Goal: Information Seeking & Learning: Learn about a topic

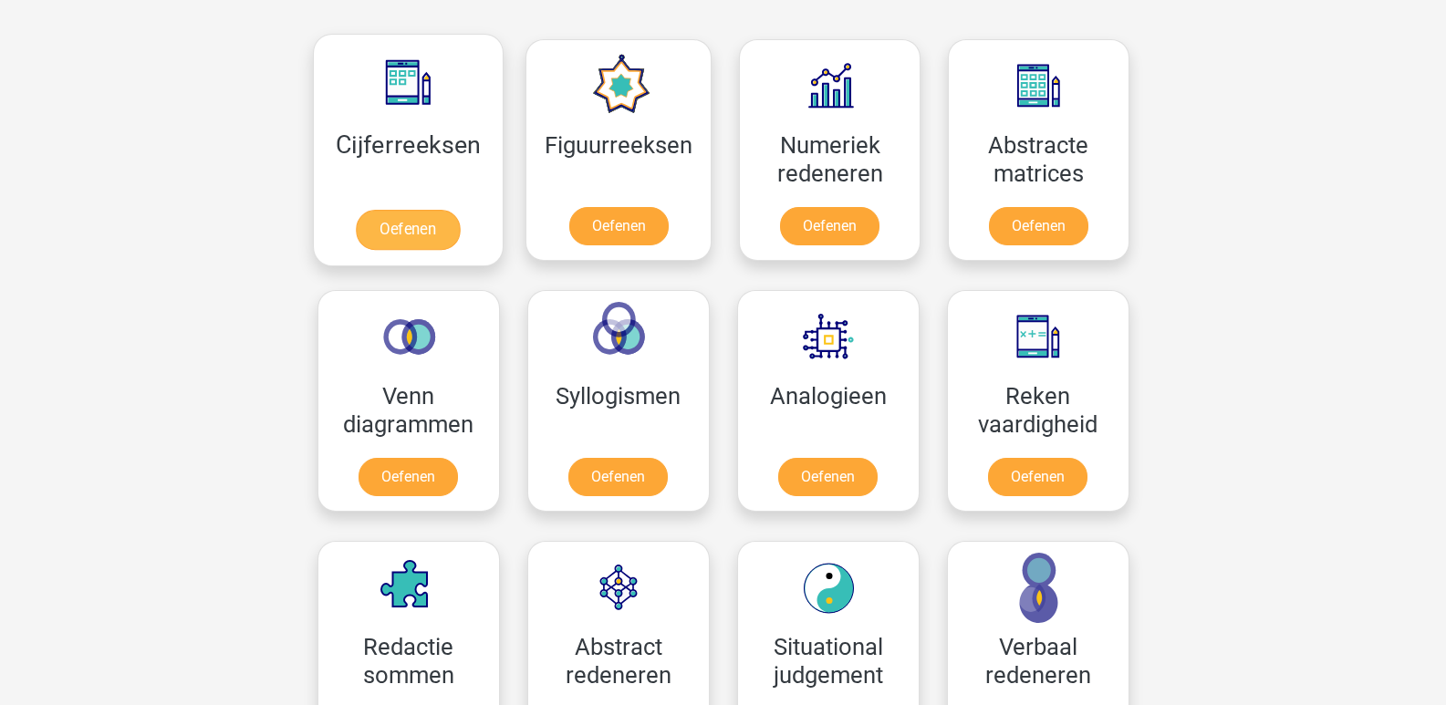
scroll to position [638, 0]
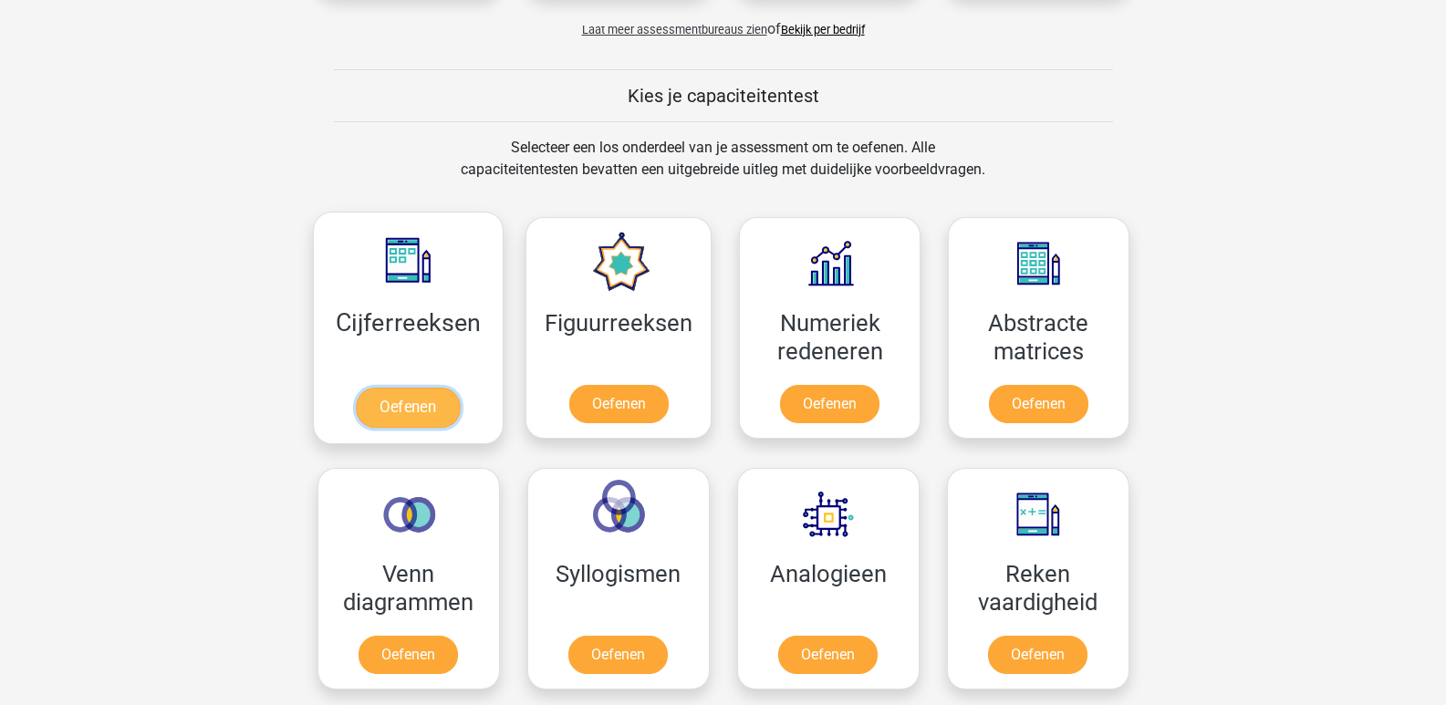
click at [418, 393] on link "Oefenen" at bounding box center [408, 408] width 104 height 40
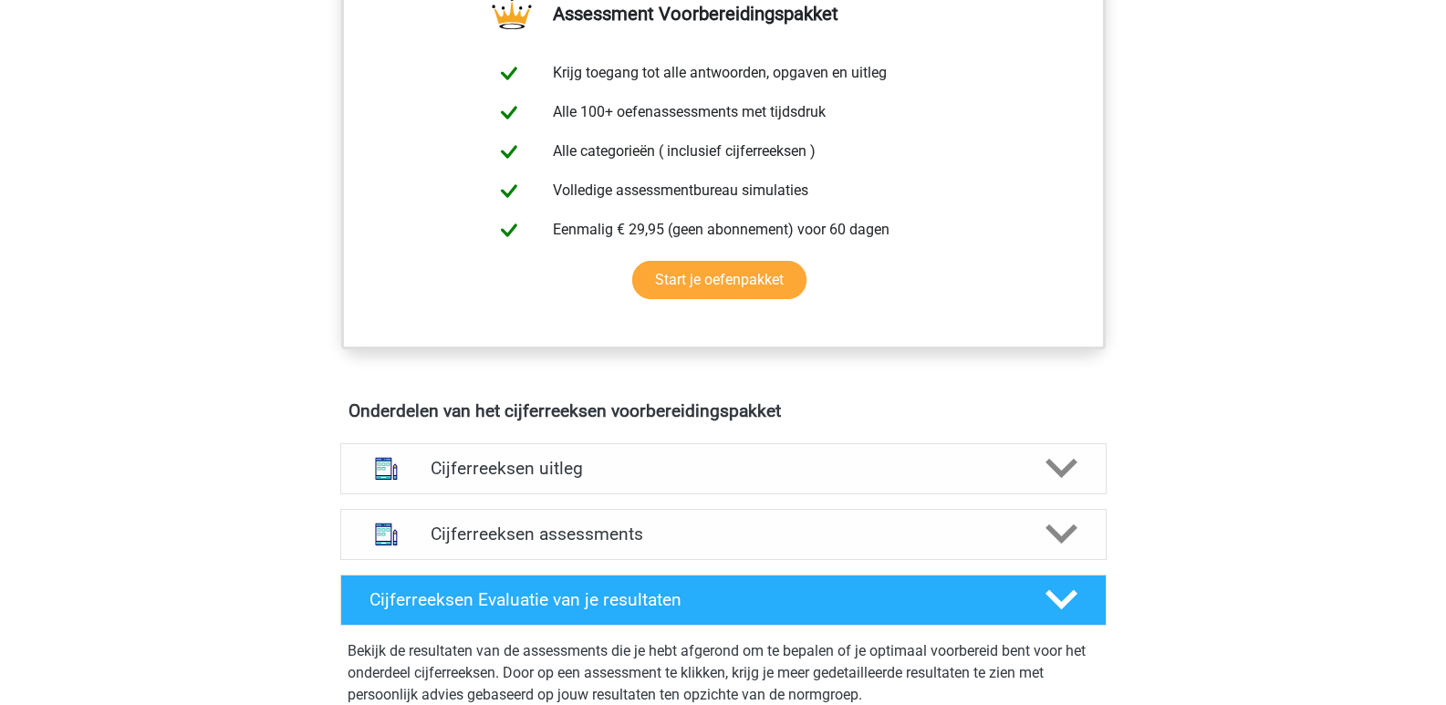
scroll to position [730, 0]
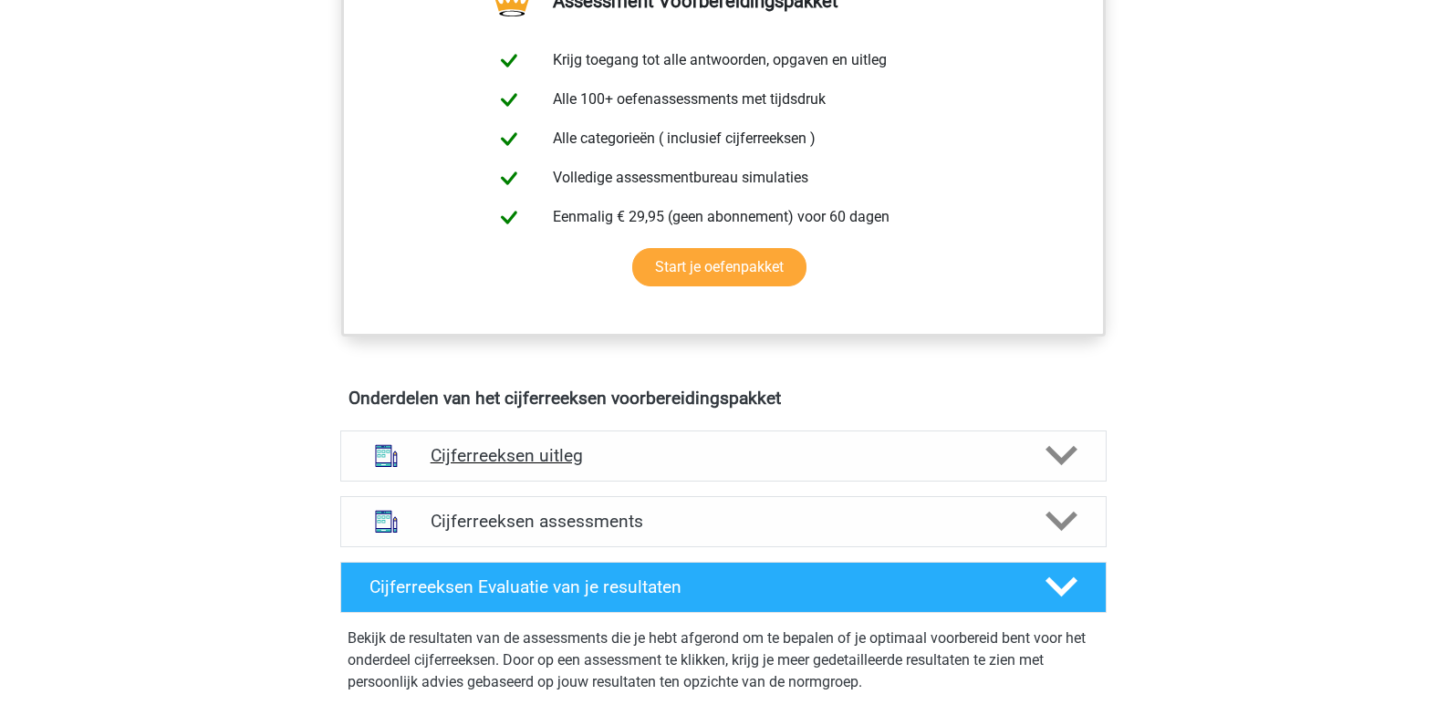
click at [1088, 471] on div at bounding box center [1059, 456] width 61 height 32
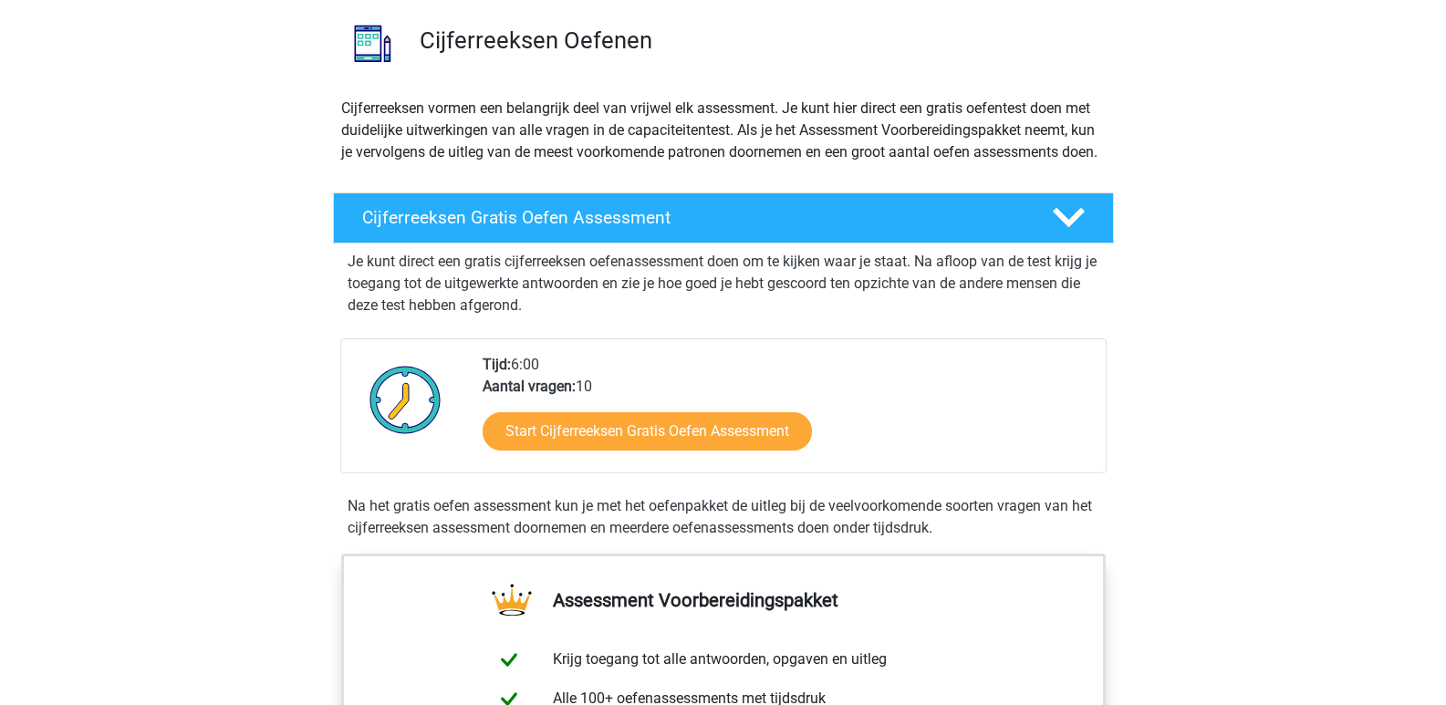
scroll to position [91, 0]
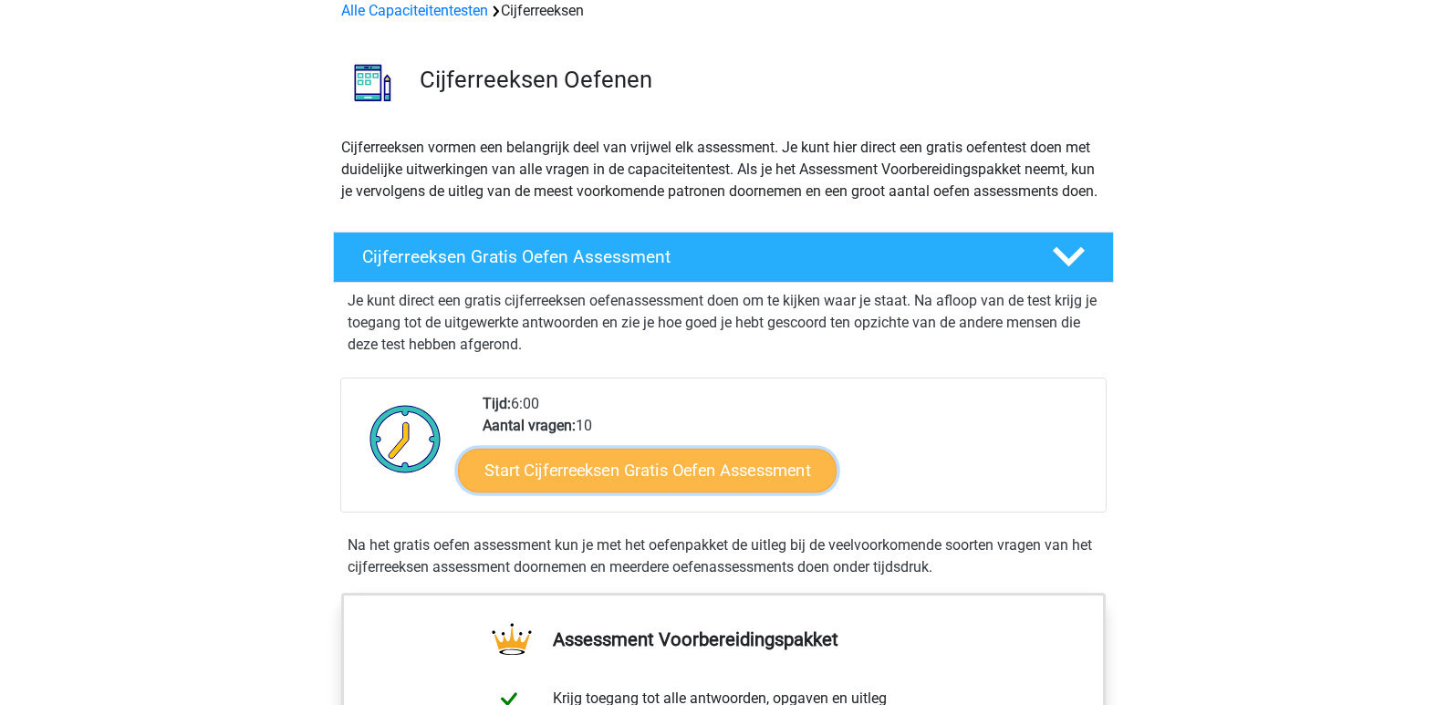
click at [617, 485] on link "Start Cijferreeksen Gratis Oefen Assessment" at bounding box center [647, 470] width 378 height 44
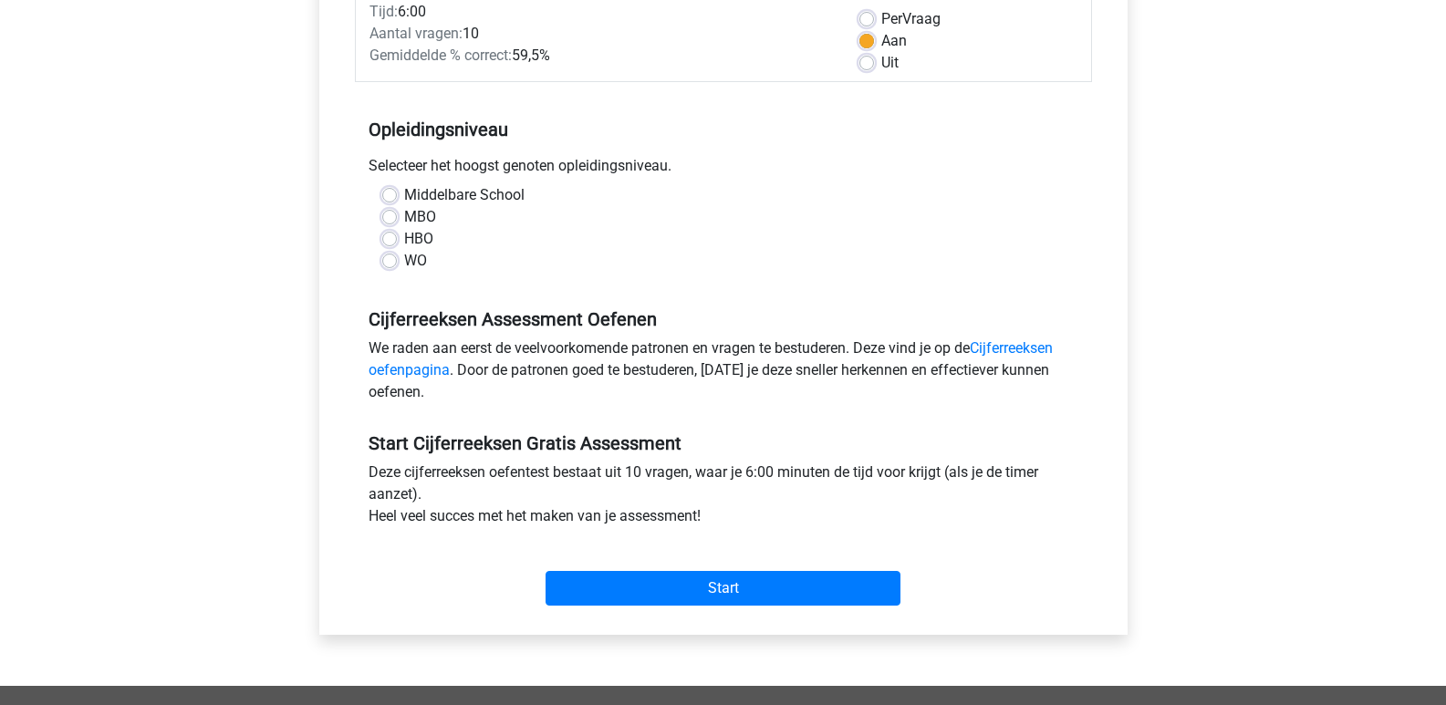
scroll to position [182, 0]
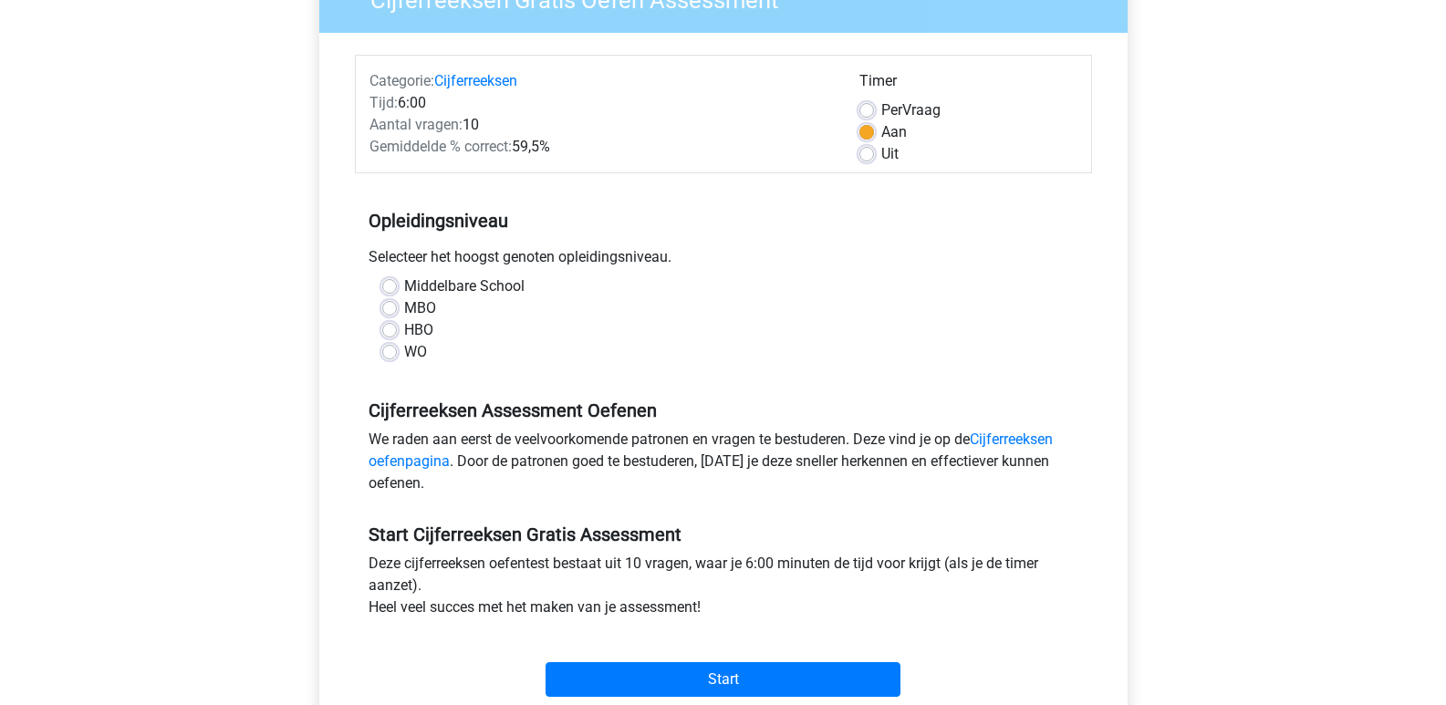
click at [404, 327] on label "HBO" at bounding box center [418, 330] width 29 height 22
click at [389, 327] on input "HBO" at bounding box center [389, 328] width 15 height 18
radio input "true"
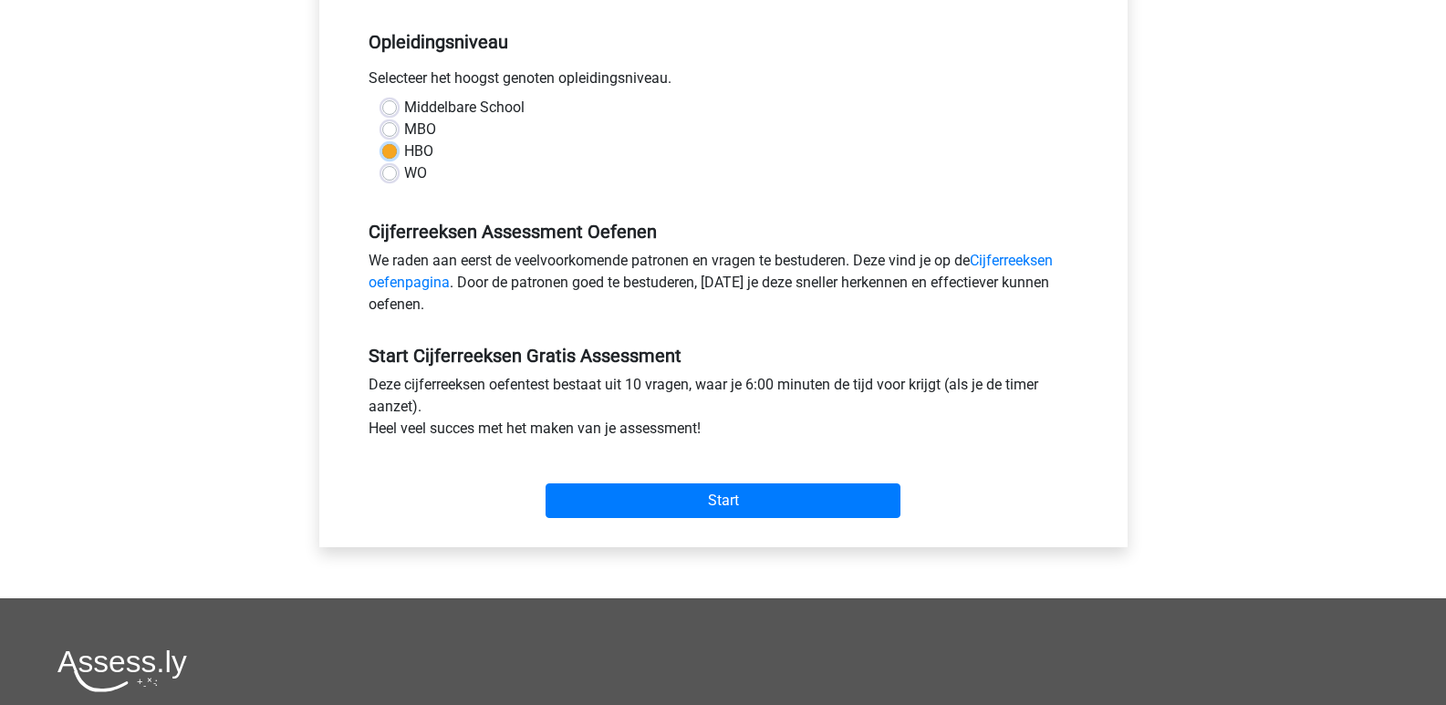
scroll to position [365, 0]
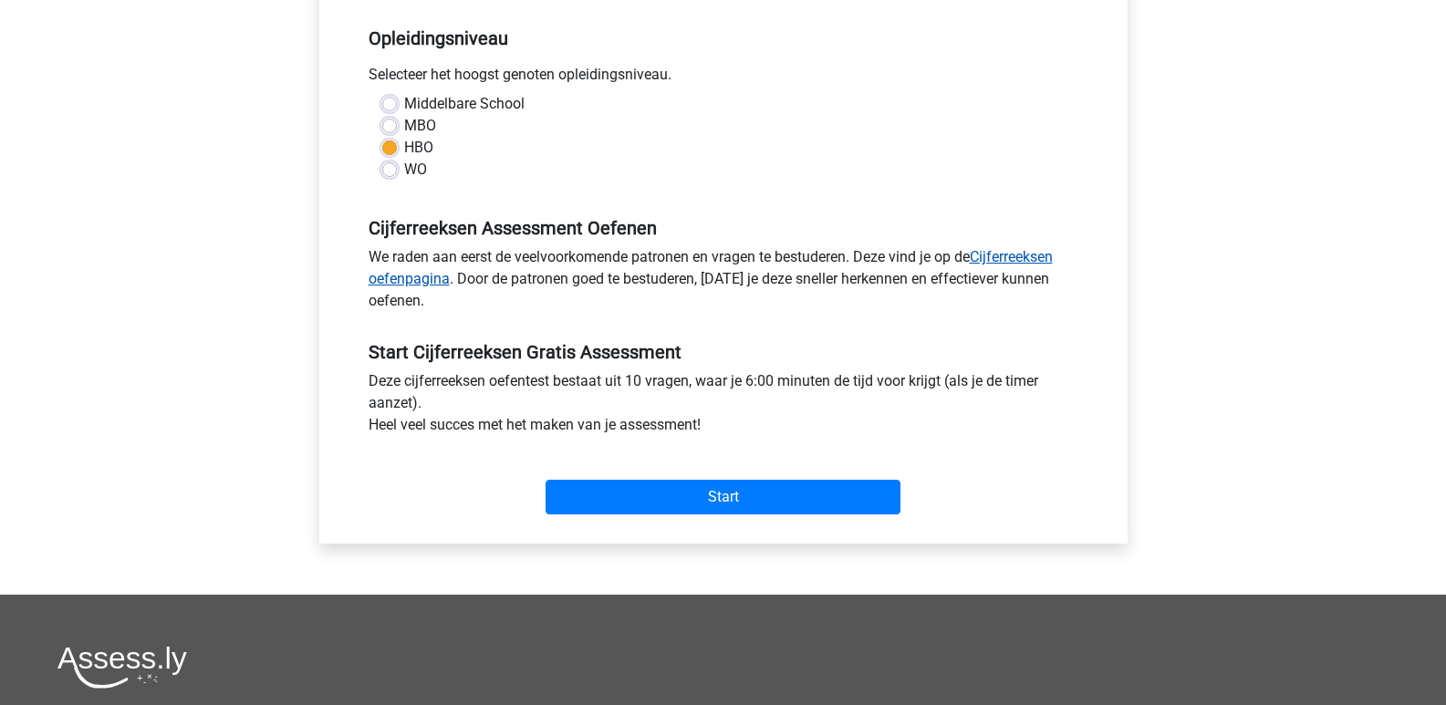
click at [403, 280] on link "Cijferreeksen oefenpagina" at bounding box center [710, 267] width 684 height 39
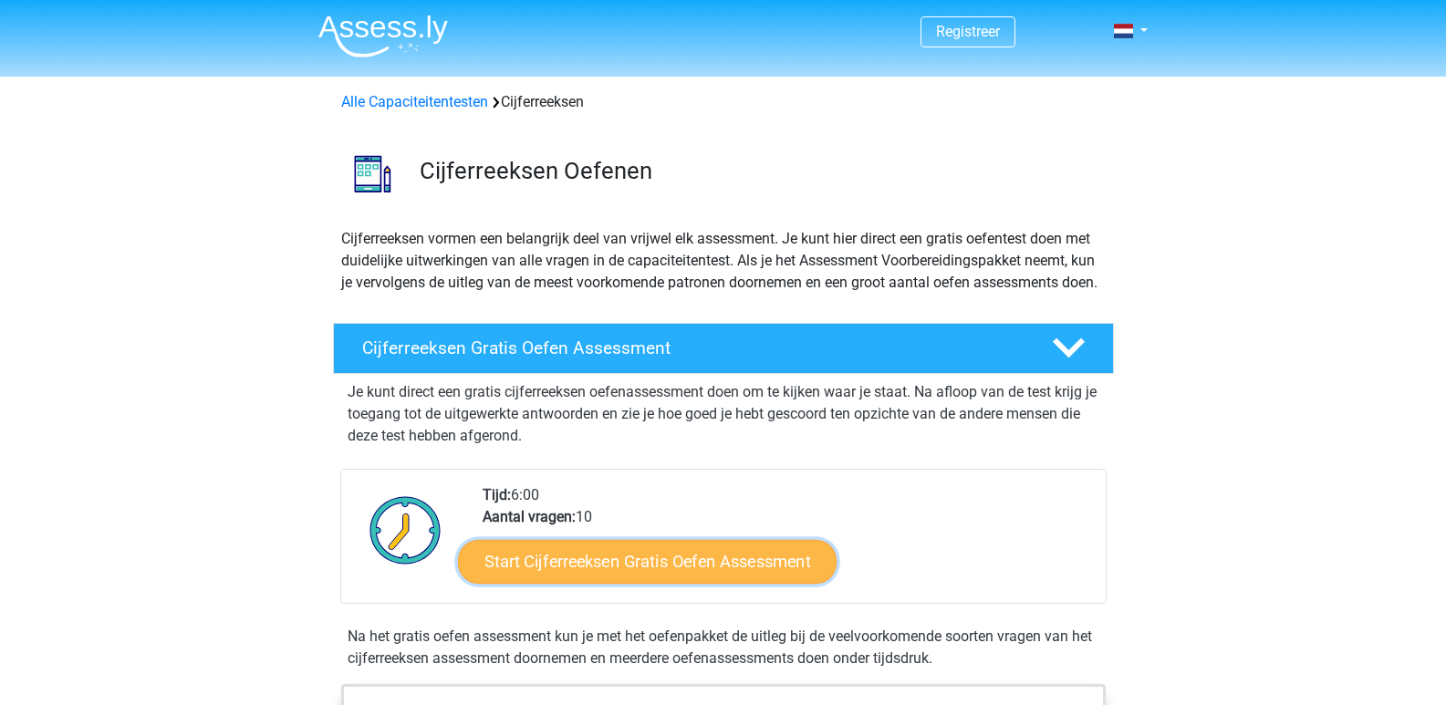
click at [741, 582] on link "Start Cijferreeksen Gratis Oefen Assessment" at bounding box center [647, 561] width 378 height 44
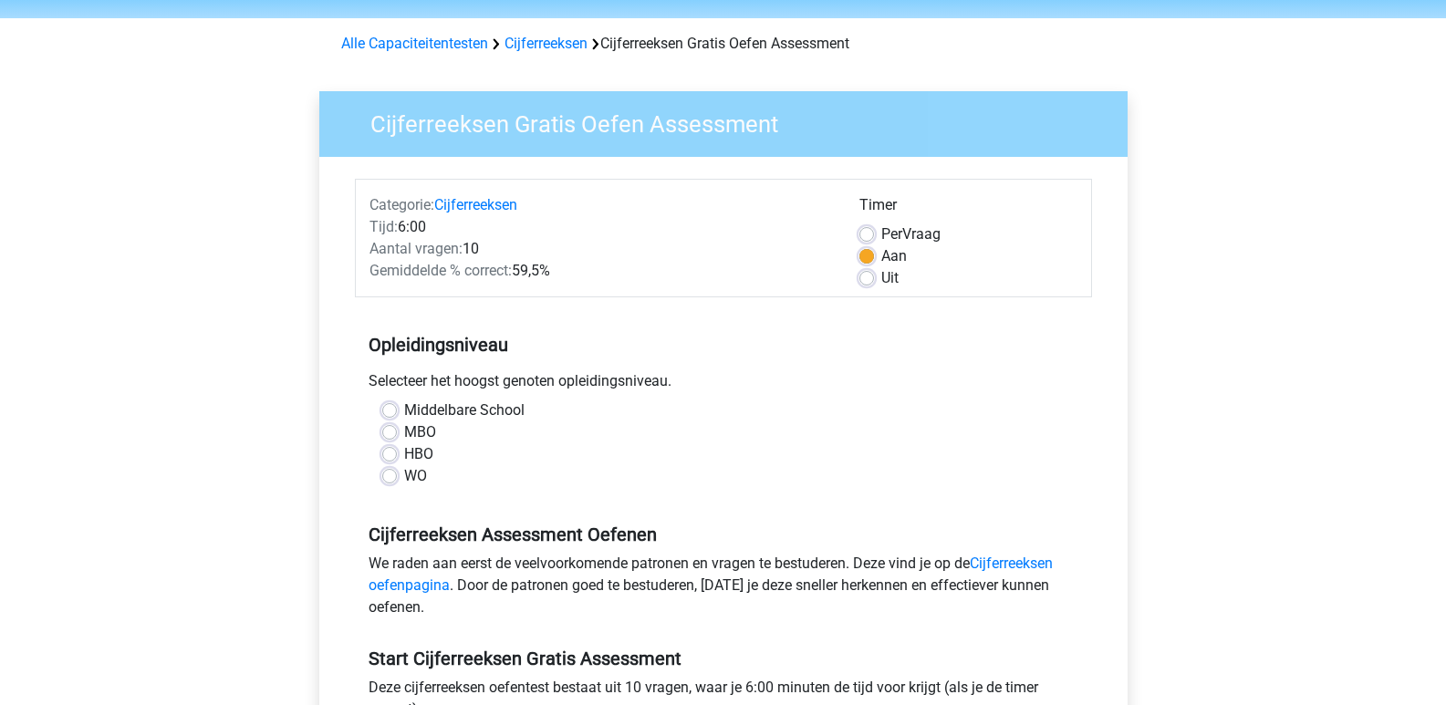
scroll to position [91, 0]
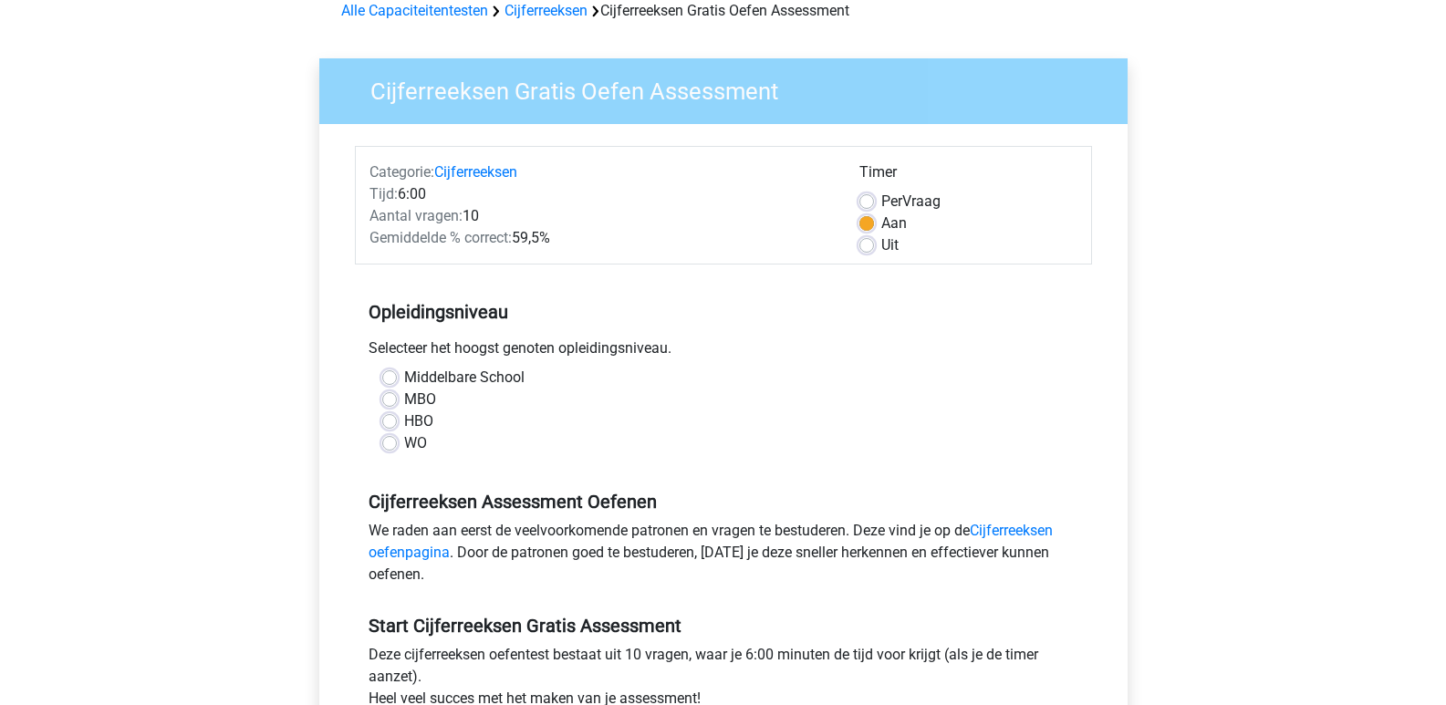
click at [404, 420] on label "HBO" at bounding box center [418, 421] width 29 height 22
click at [392, 420] on input "HBO" at bounding box center [389, 419] width 15 height 18
radio input "true"
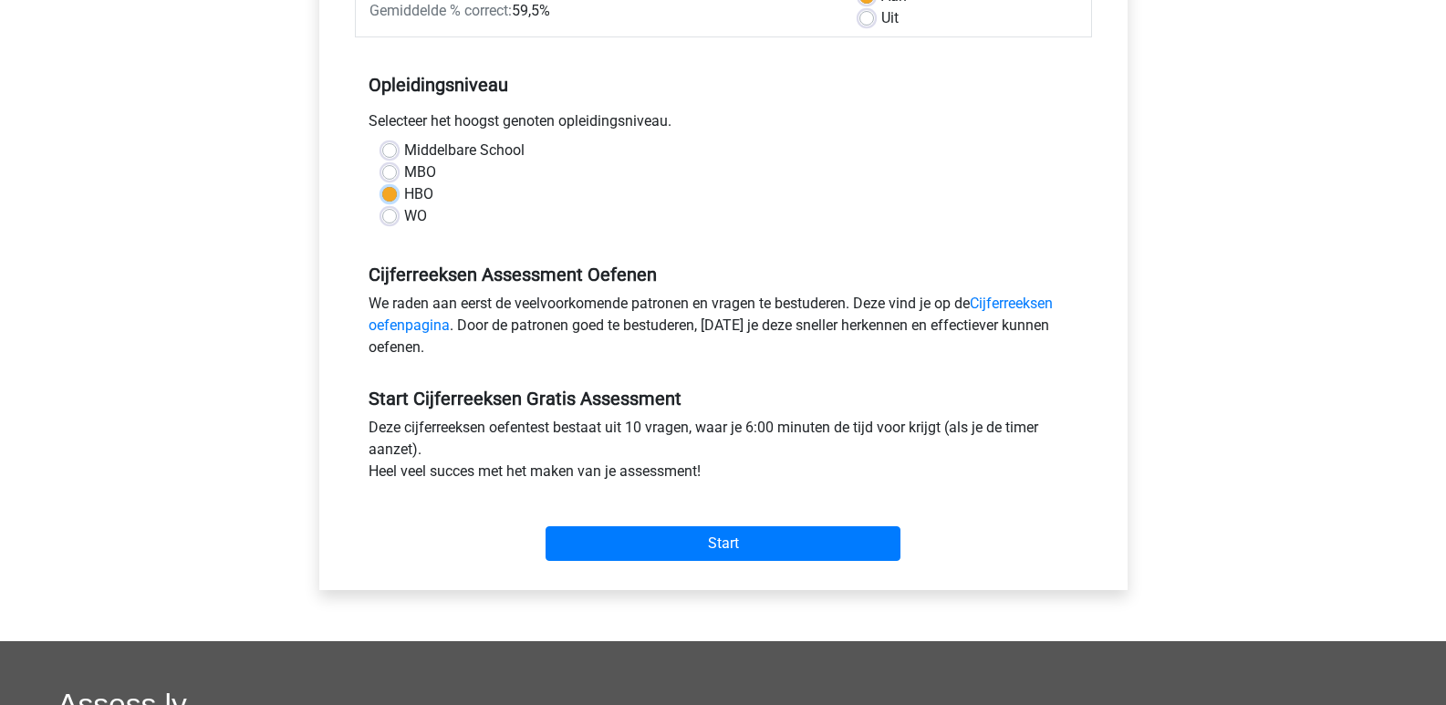
scroll to position [365, 0]
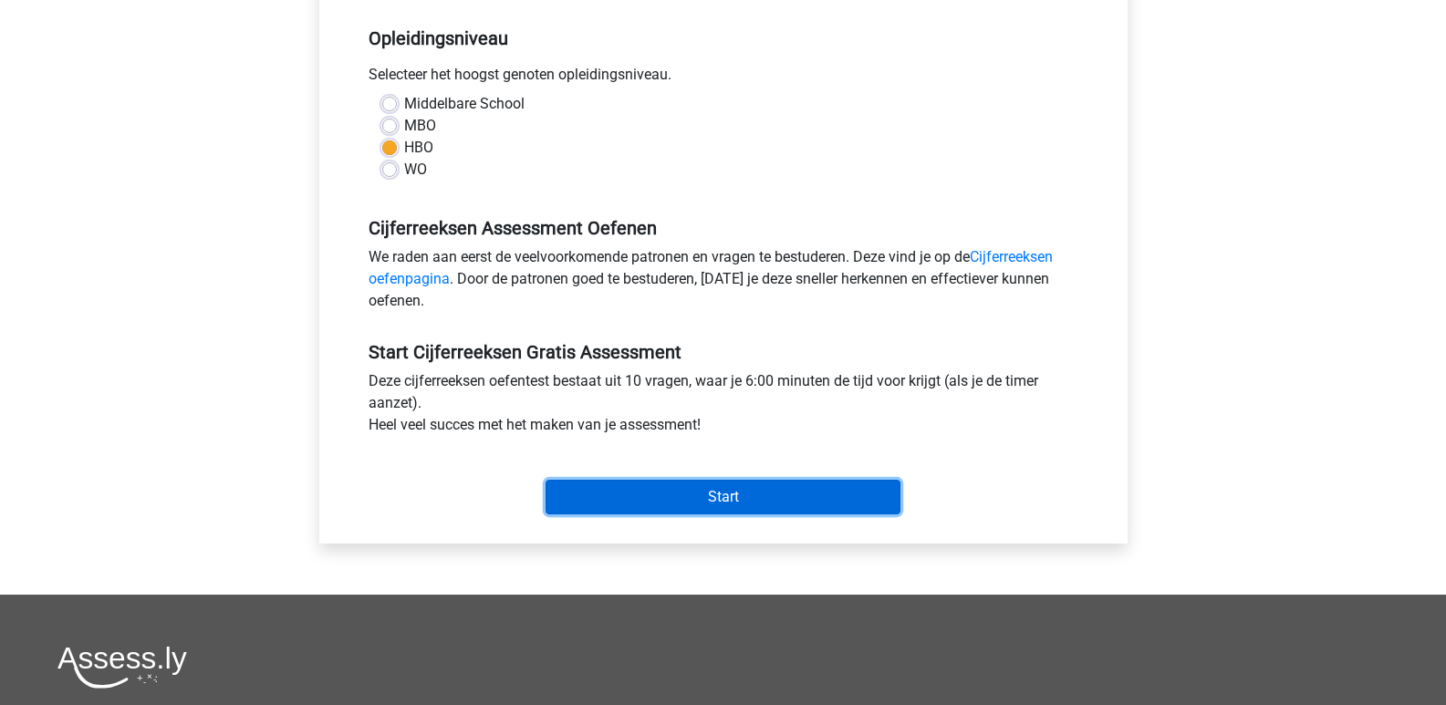
click at [772, 507] on input "Start" at bounding box center [722, 497] width 355 height 35
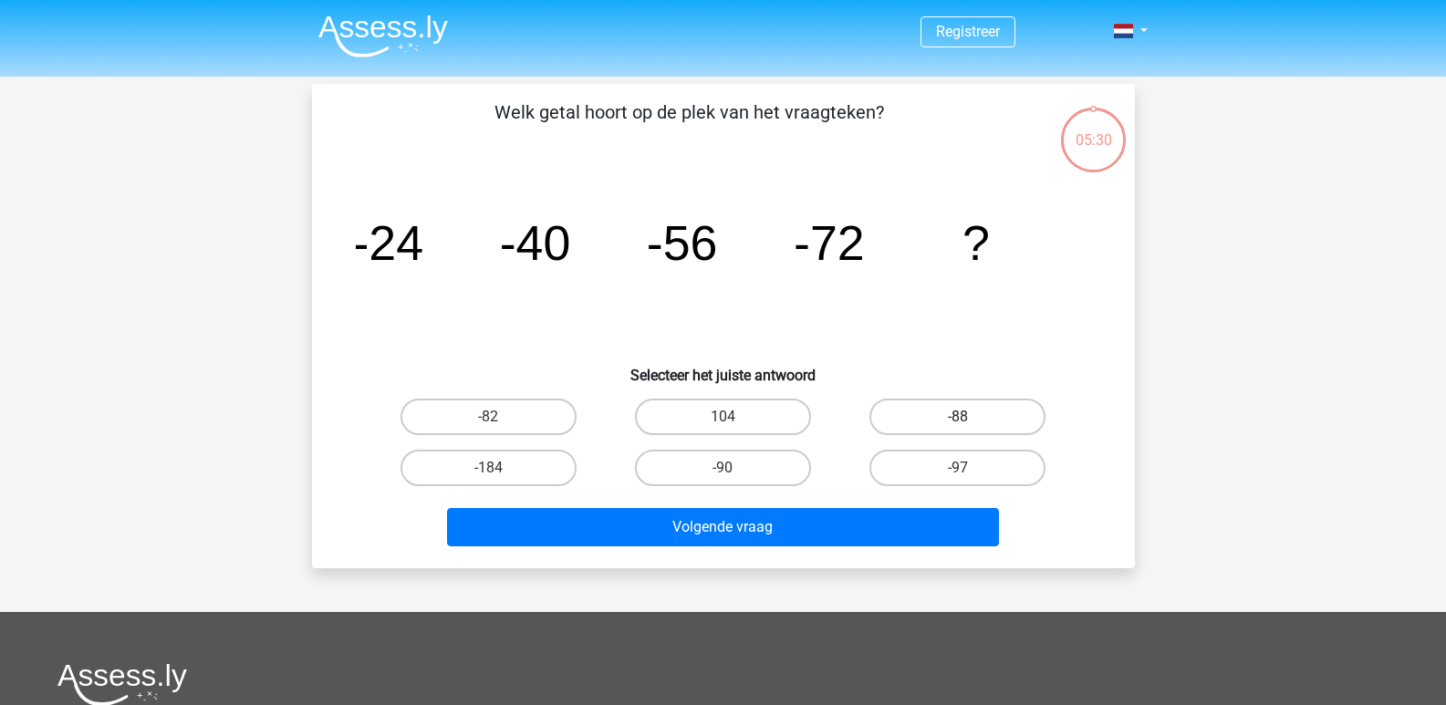
click at [953, 422] on label "-88" at bounding box center [957, 417] width 176 height 36
click at [958, 422] on input "-88" at bounding box center [964, 423] width 12 height 12
radio input "true"
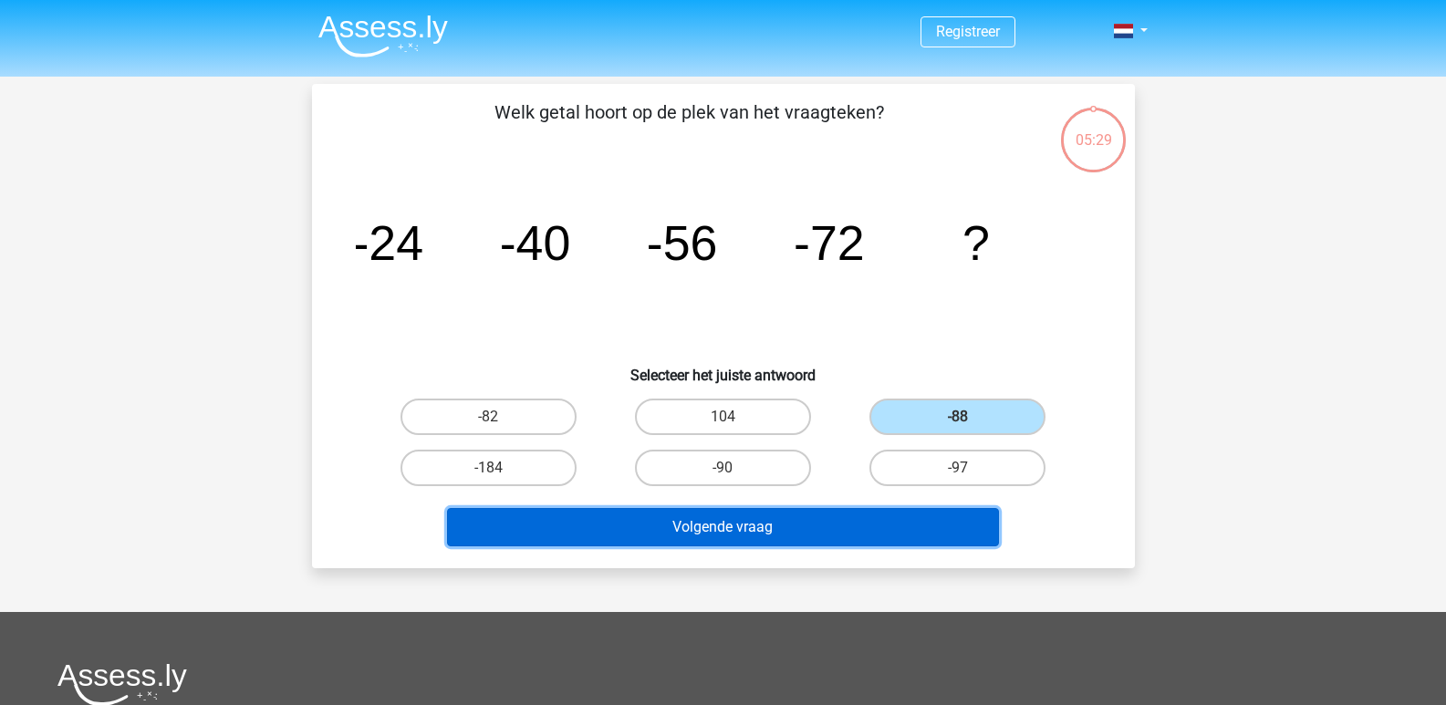
click at [809, 526] on button "Volgende vraag" at bounding box center [723, 527] width 552 height 38
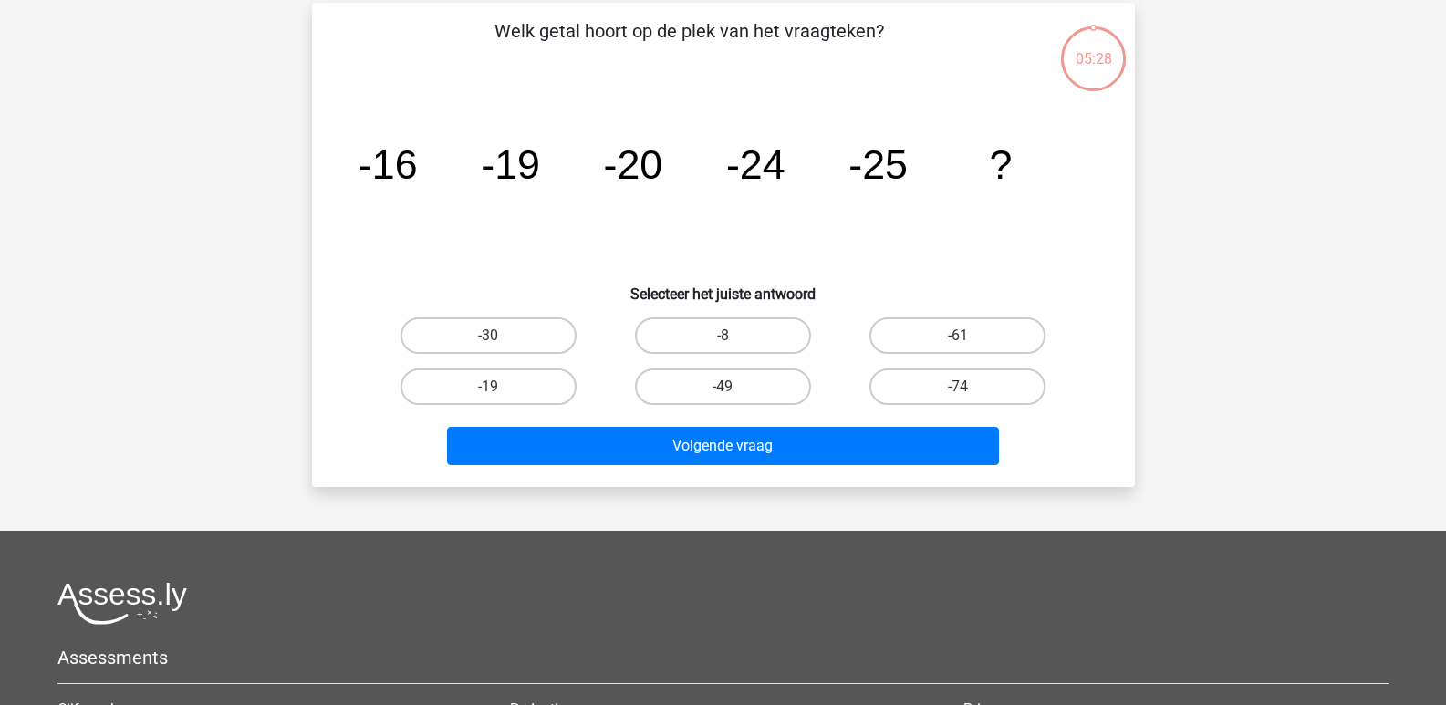
scroll to position [84, 0]
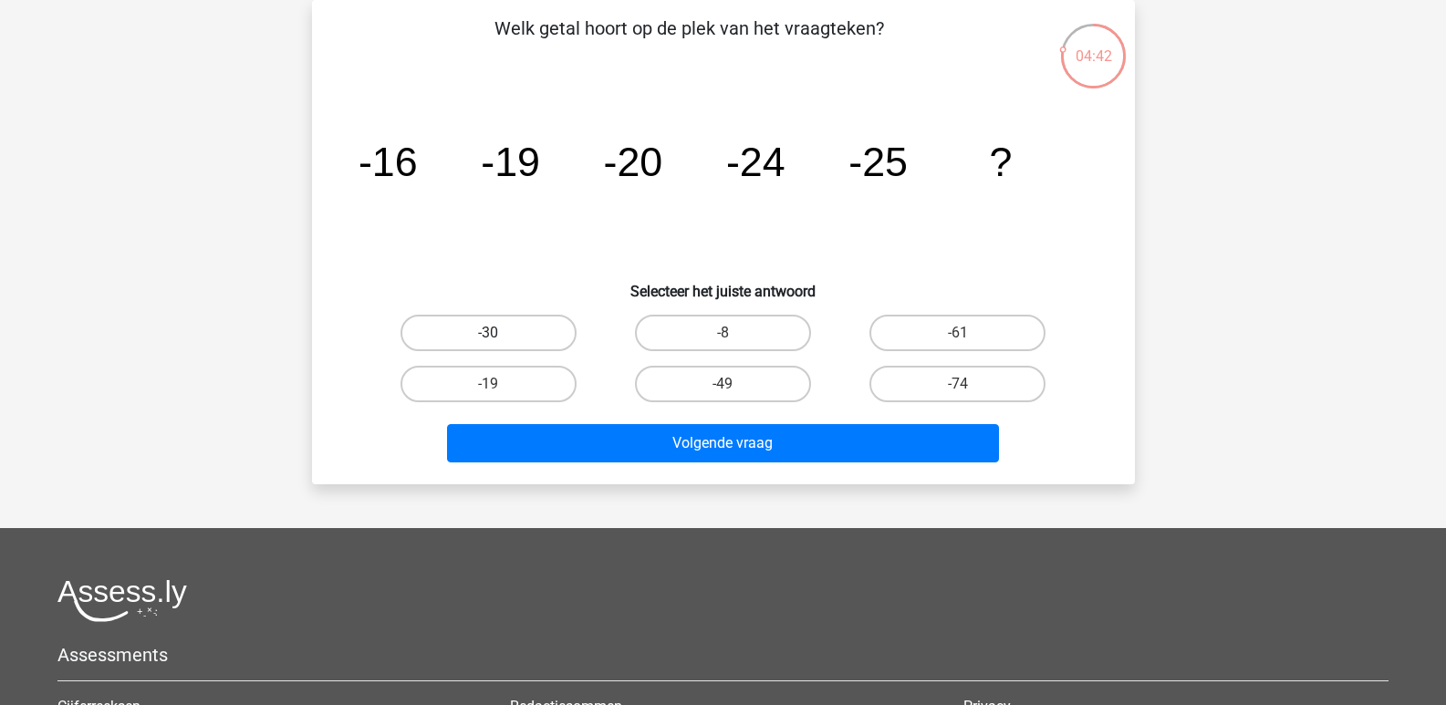
click at [497, 327] on label "-30" at bounding box center [488, 333] width 176 height 36
click at [497, 333] on input "-30" at bounding box center [494, 339] width 12 height 12
radio input "true"
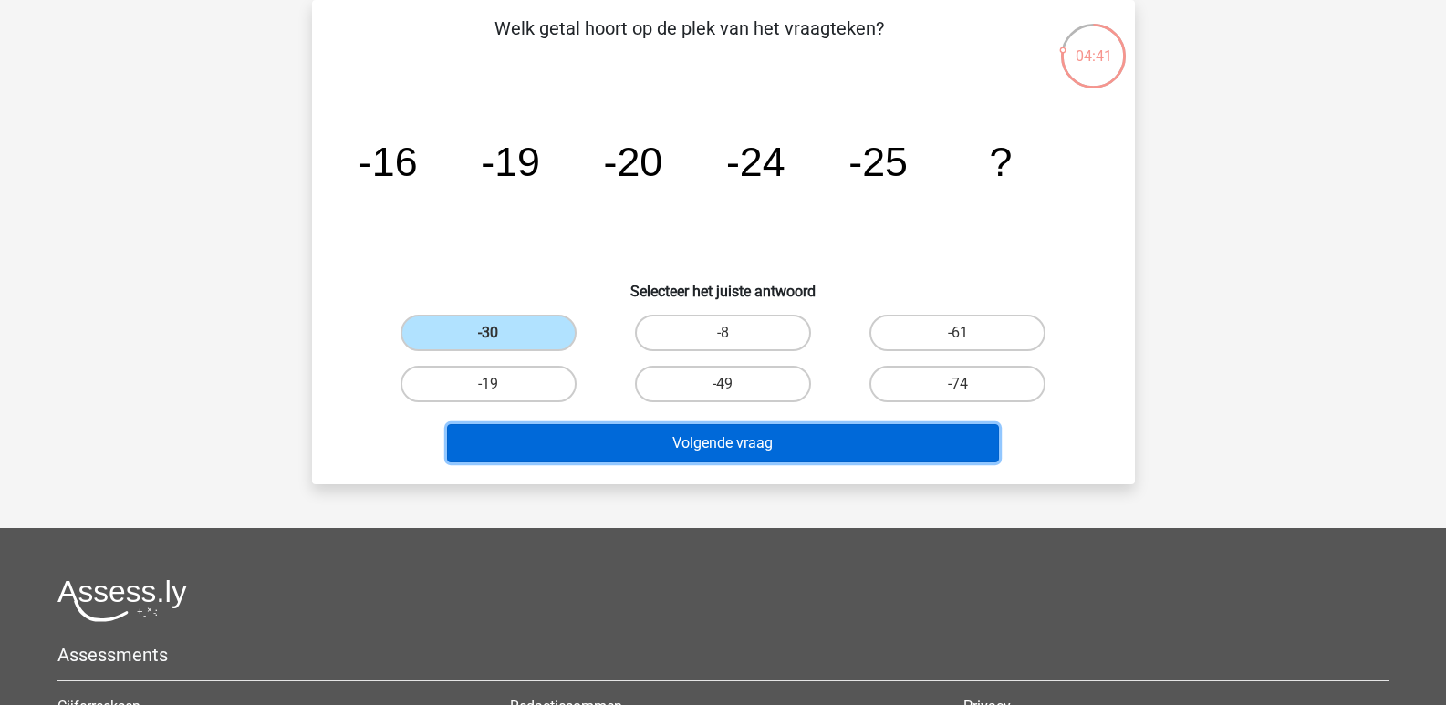
click at [702, 441] on button "Volgende vraag" at bounding box center [723, 443] width 552 height 38
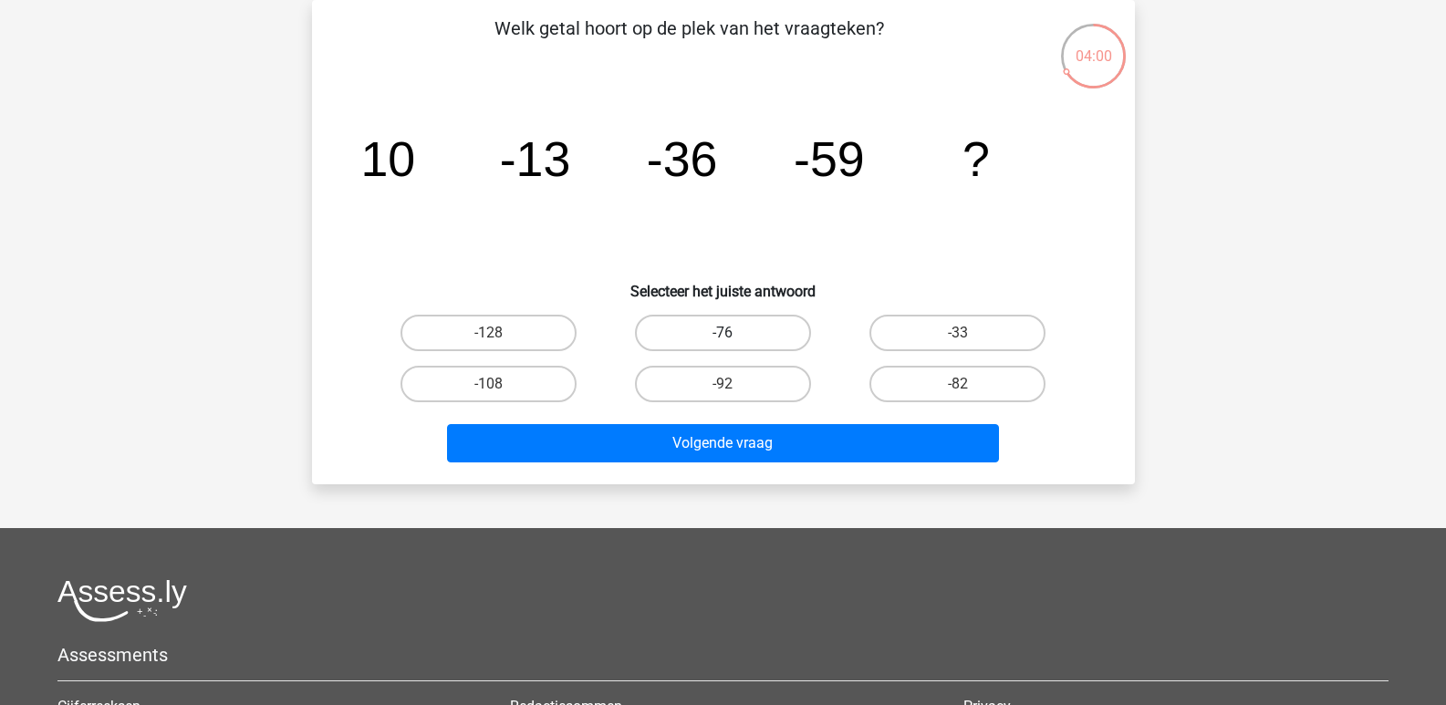
click at [695, 337] on label "-76" at bounding box center [723, 333] width 176 height 36
click at [722, 337] on input "-76" at bounding box center [728, 339] width 12 height 12
radio input "true"
click at [747, 327] on label "-76" at bounding box center [723, 333] width 176 height 36
click at [734, 333] on input "-76" at bounding box center [728, 339] width 12 height 12
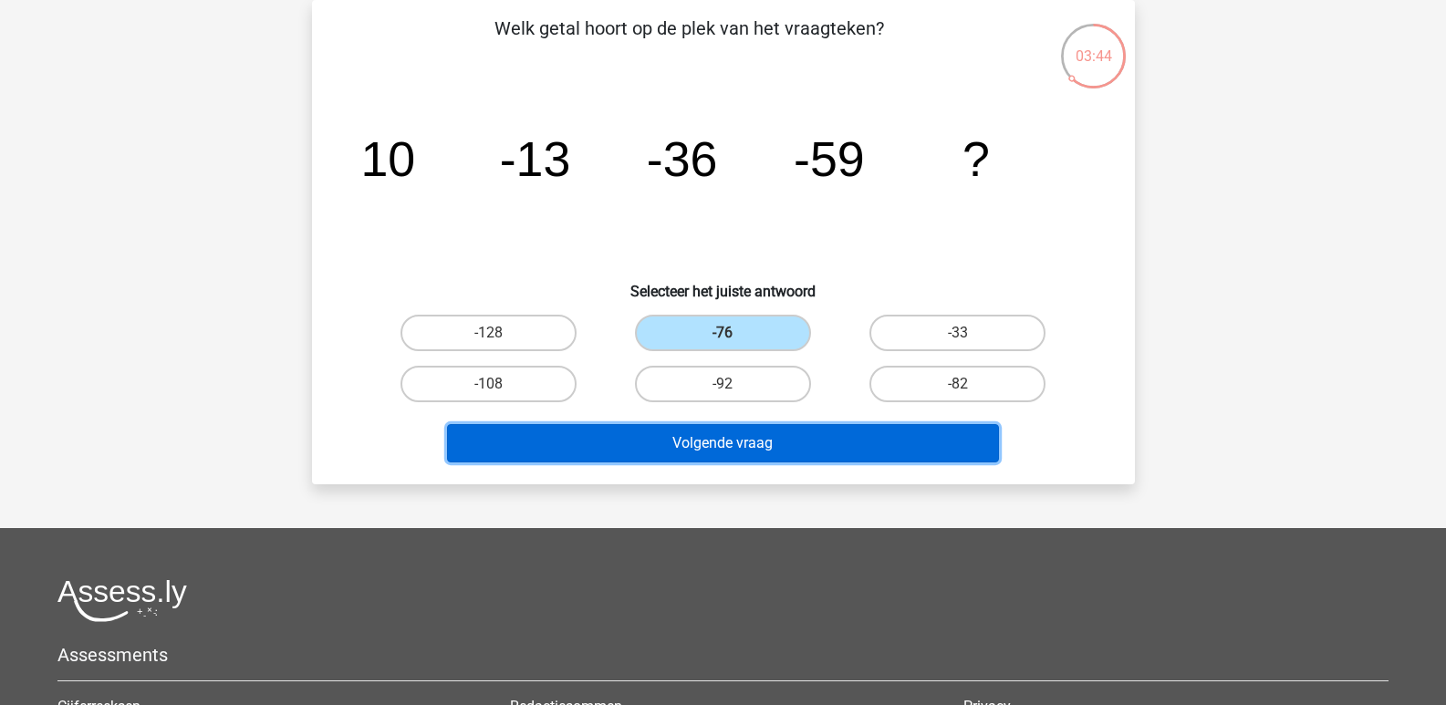
click at [790, 443] on button "Volgende vraag" at bounding box center [723, 443] width 552 height 38
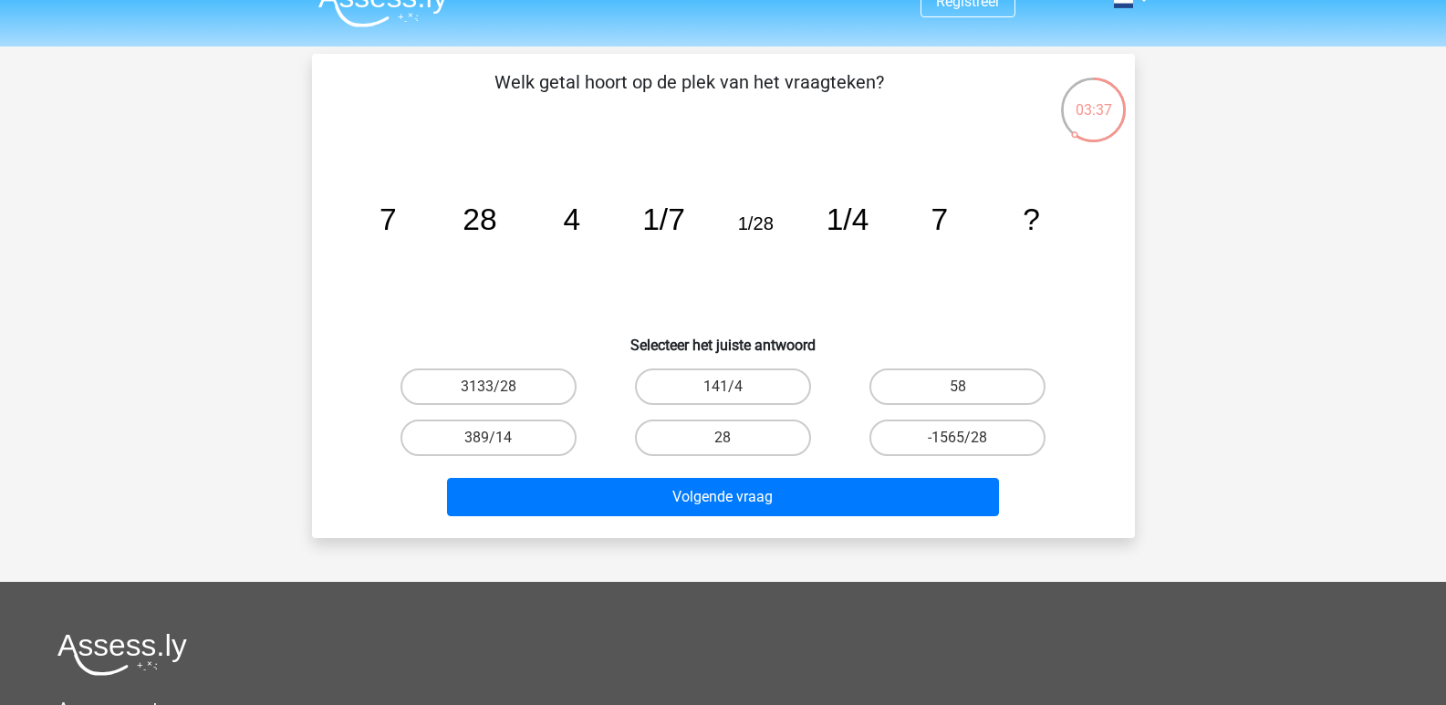
scroll to position [0, 0]
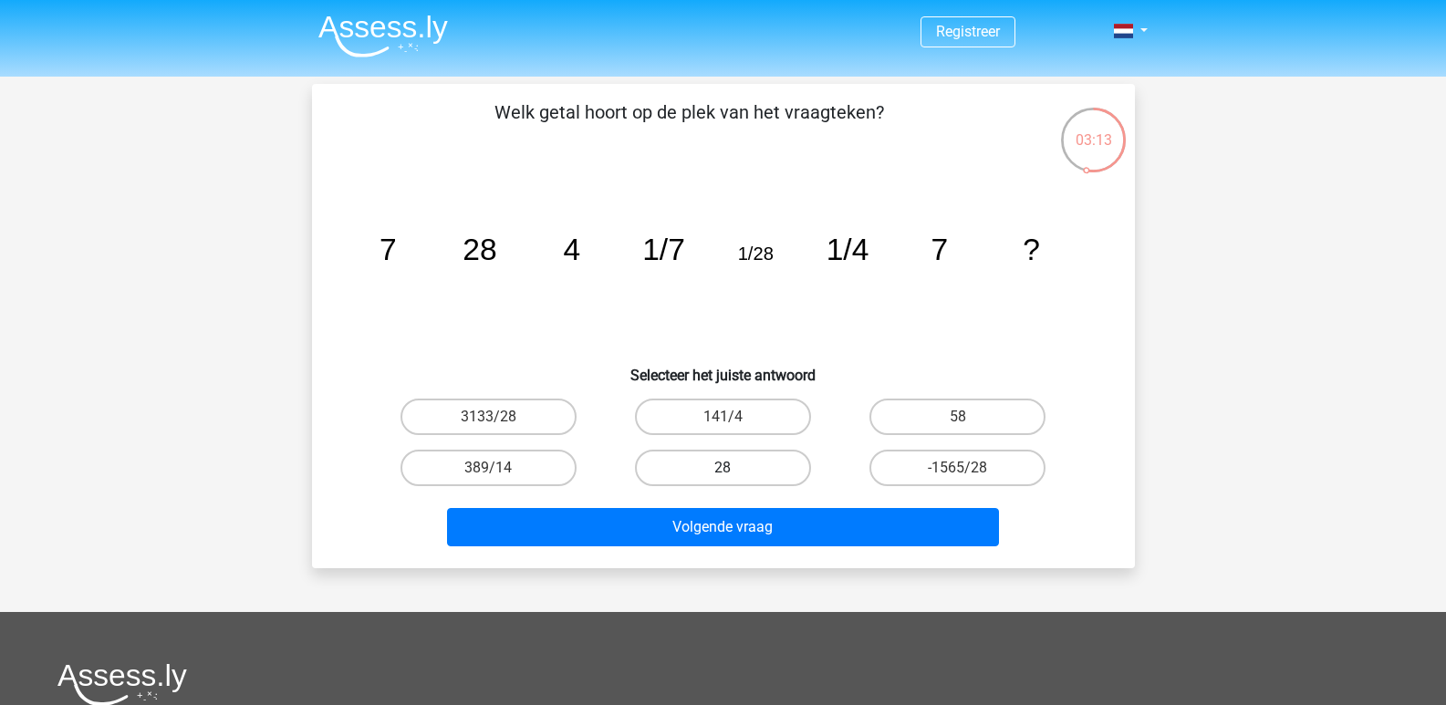
click at [703, 463] on label "28" at bounding box center [723, 468] width 176 height 36
click at [722, 468] on input "28" at bounding box center [728, 474] width 12 height 12
radio input "true"
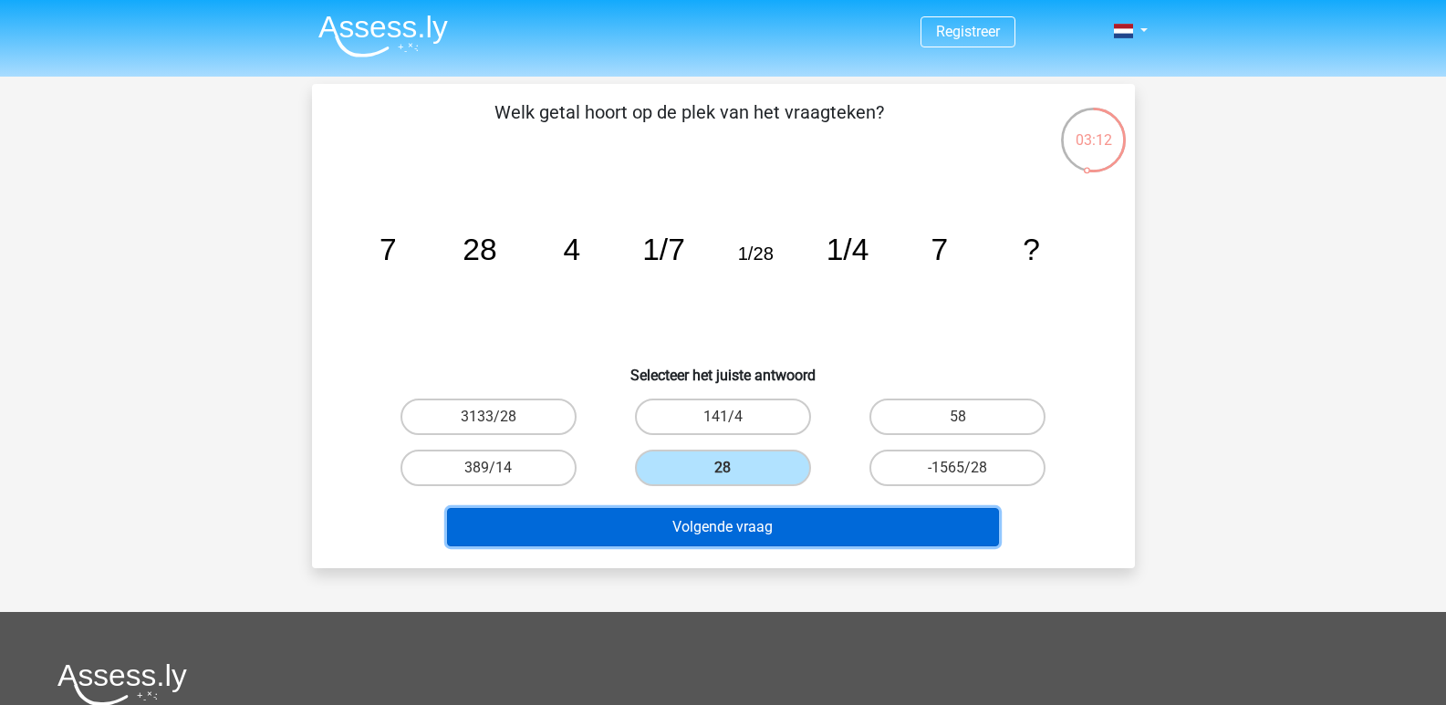
click at [789, 534] on button "Volgende vraag" at bounding box center [723, 527] width 552 height 38
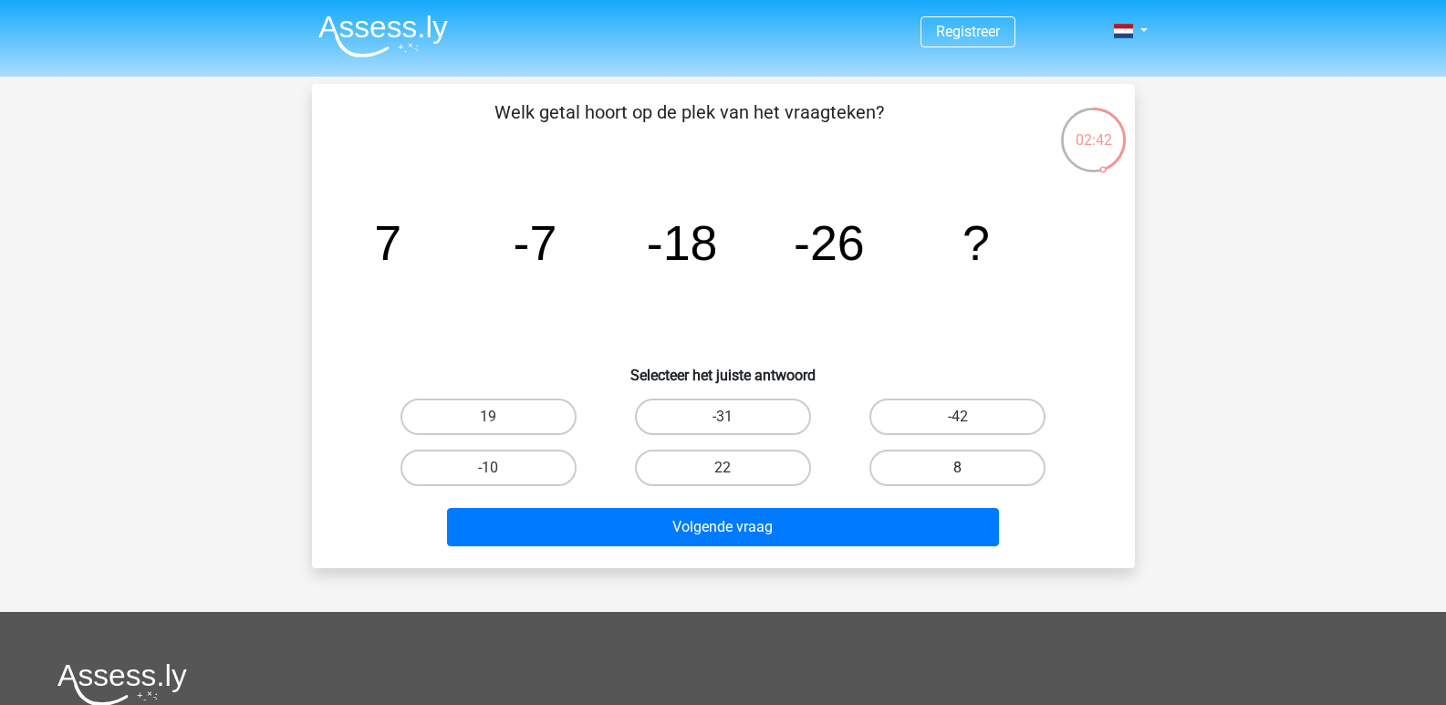
click at [912, 472] on label "8" at bounding box center [957, 468] width 176 height 36
click at [958, 472] on input "8" at bounding box center [964, 474] width 12 height 12
radio input "true"
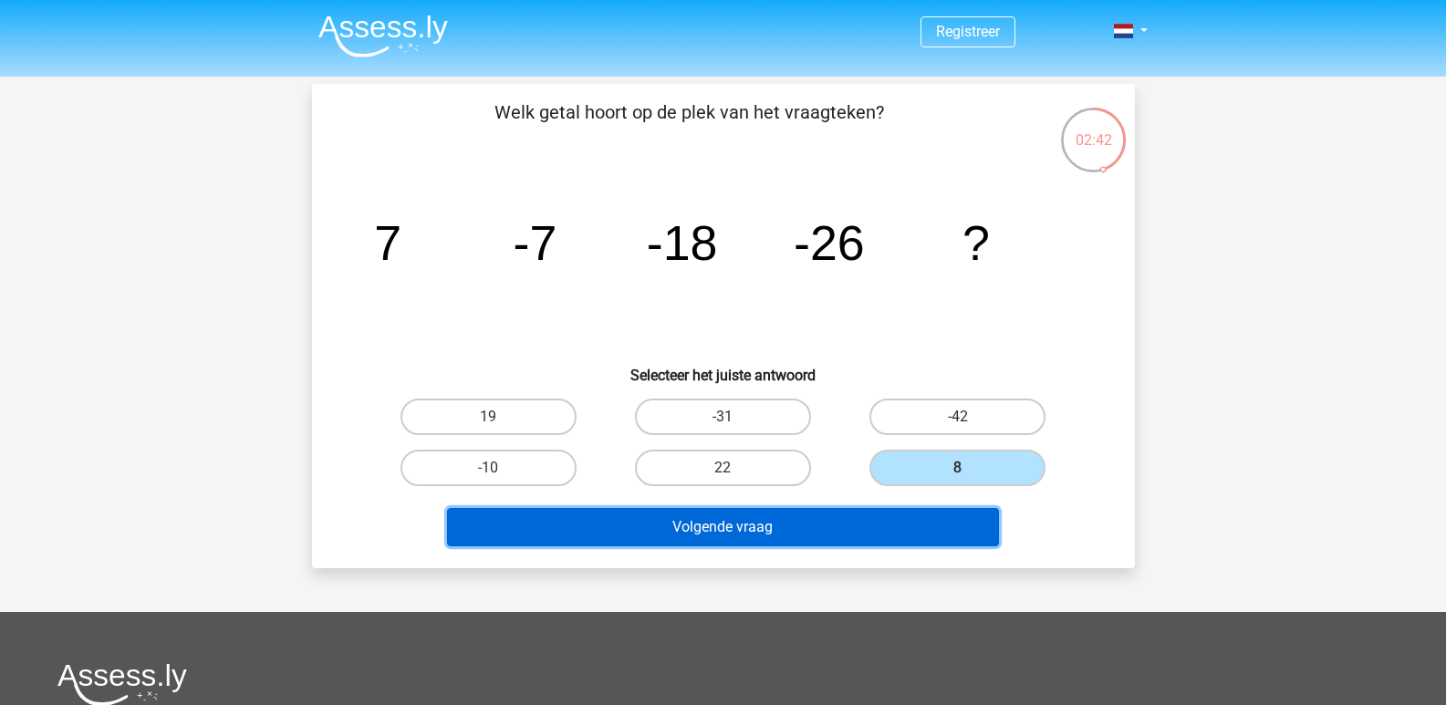
click at [831, 524] on button "Volgende vraag" at bounding box center [723, 527] width 552 height 38
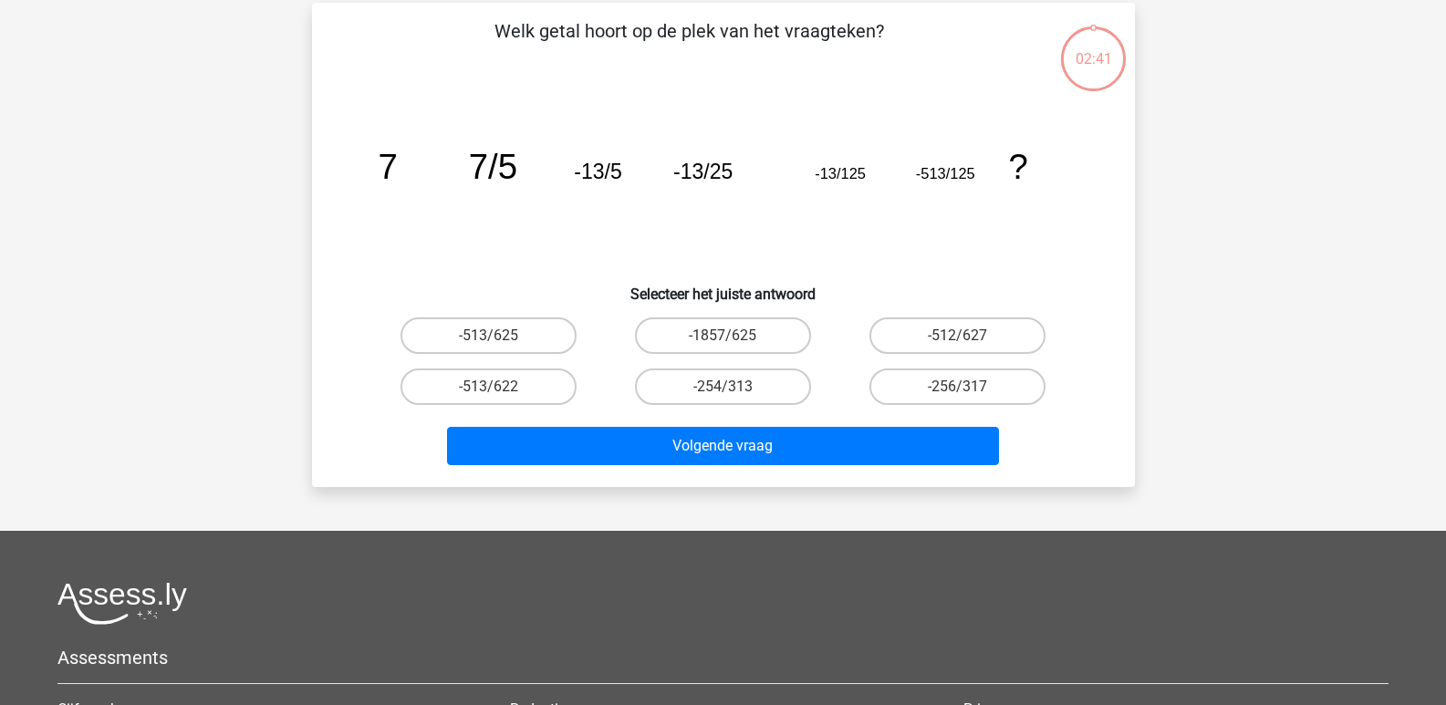
scroll to position [84, 0]
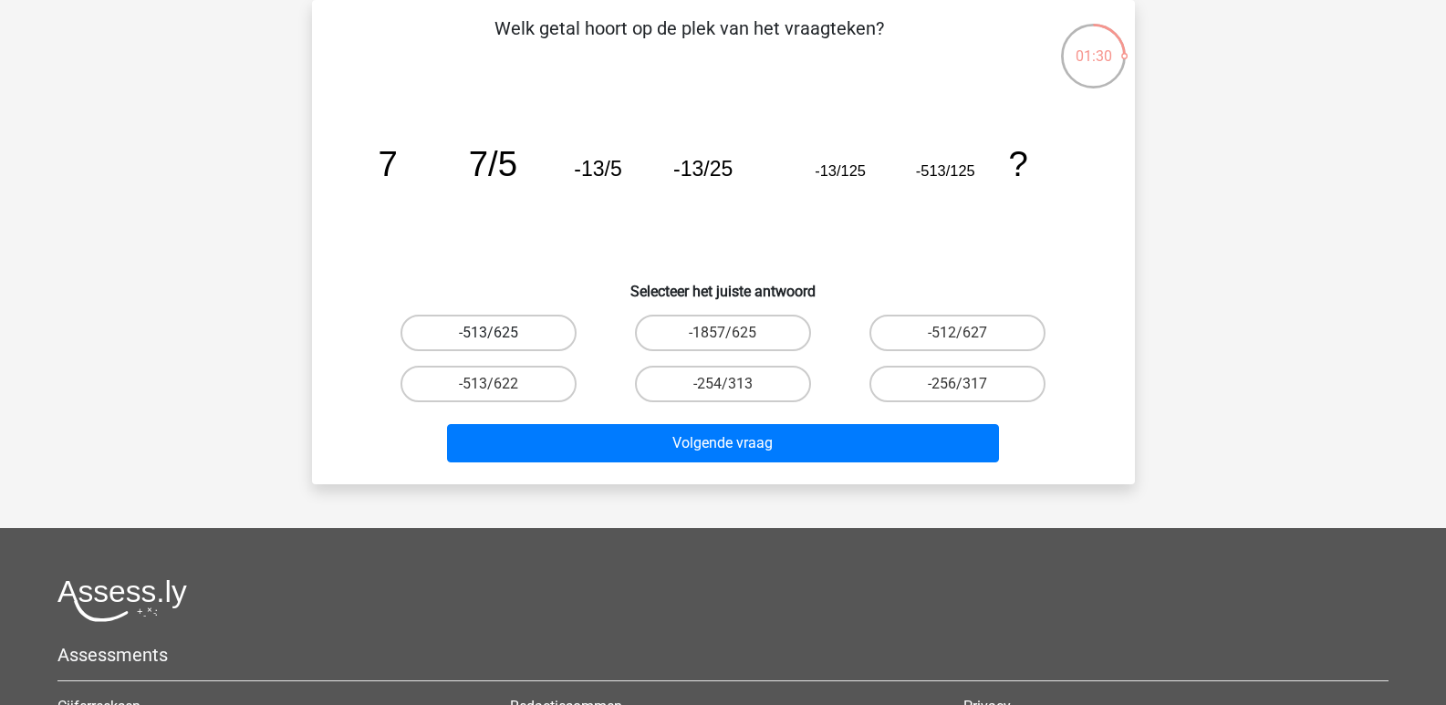
click at [540, 329] on label "-513/625" at bounding box center [488, 333] width 176 height 36
click at [500, 333] on input "-513/625" at bounding box center [494, 339] width 12 height 12
radio input "true"
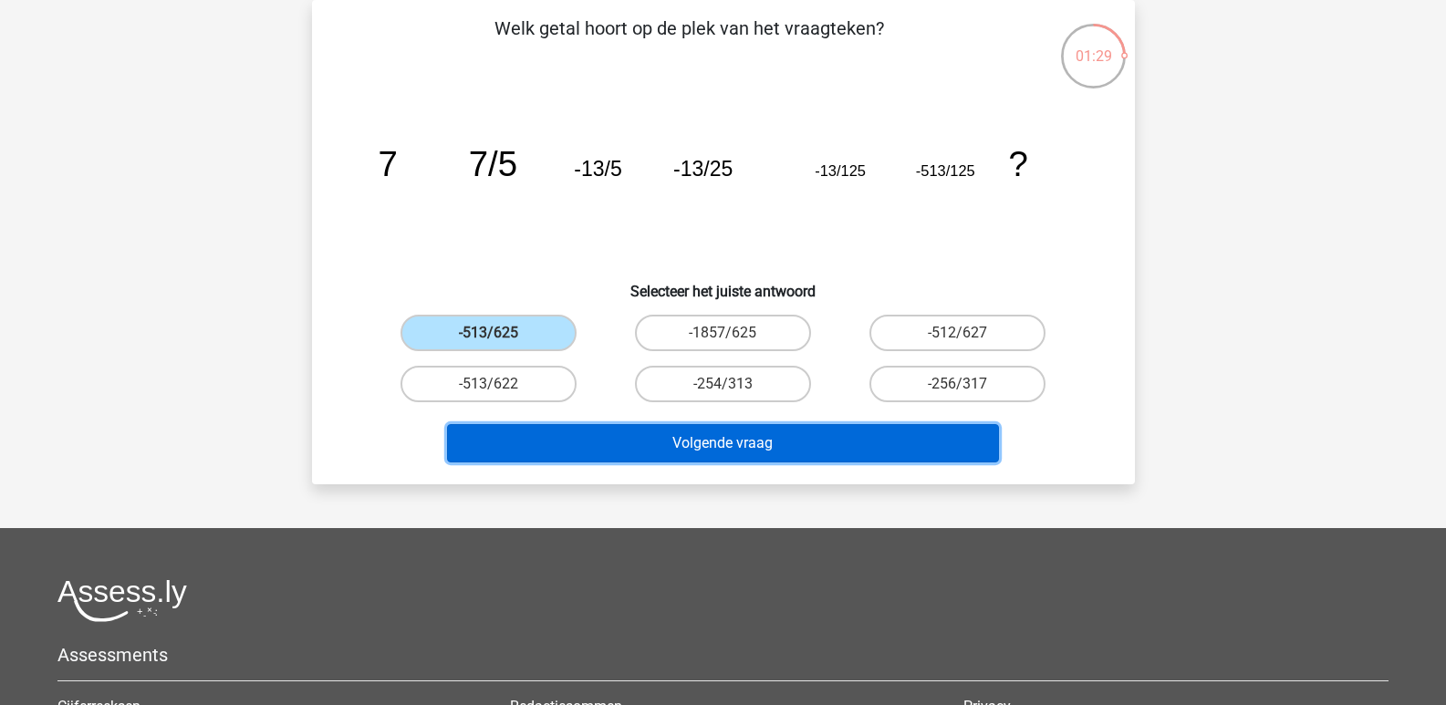
click at [711, 443] on button "Volgende vraag" at bounding box center [723, 443] width 552 height 38
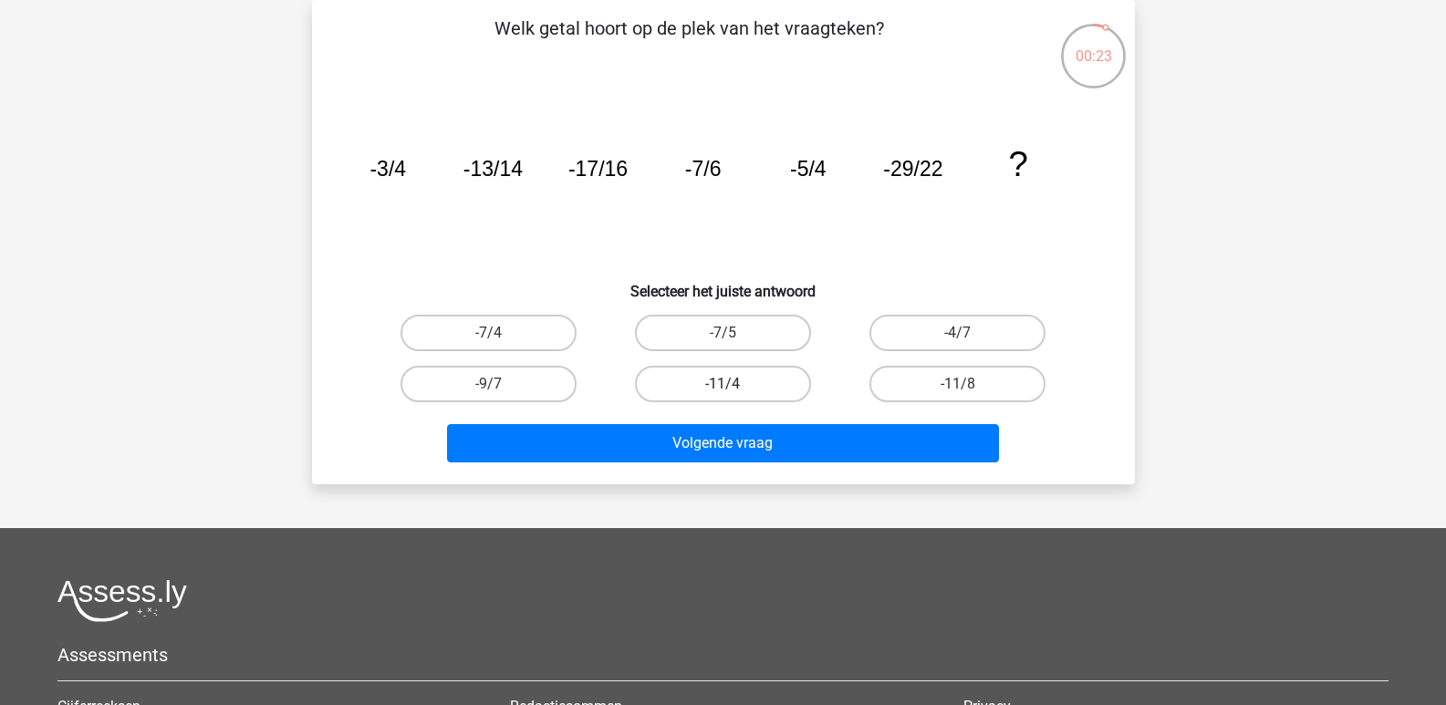
click at [803, 379] on label "-11/4" at bounding box center [723, 384] width 176 height 36
click at [734, 384] on input "-11/4" at bounding box center [728, 390] width 12 height 12
radio input "true"
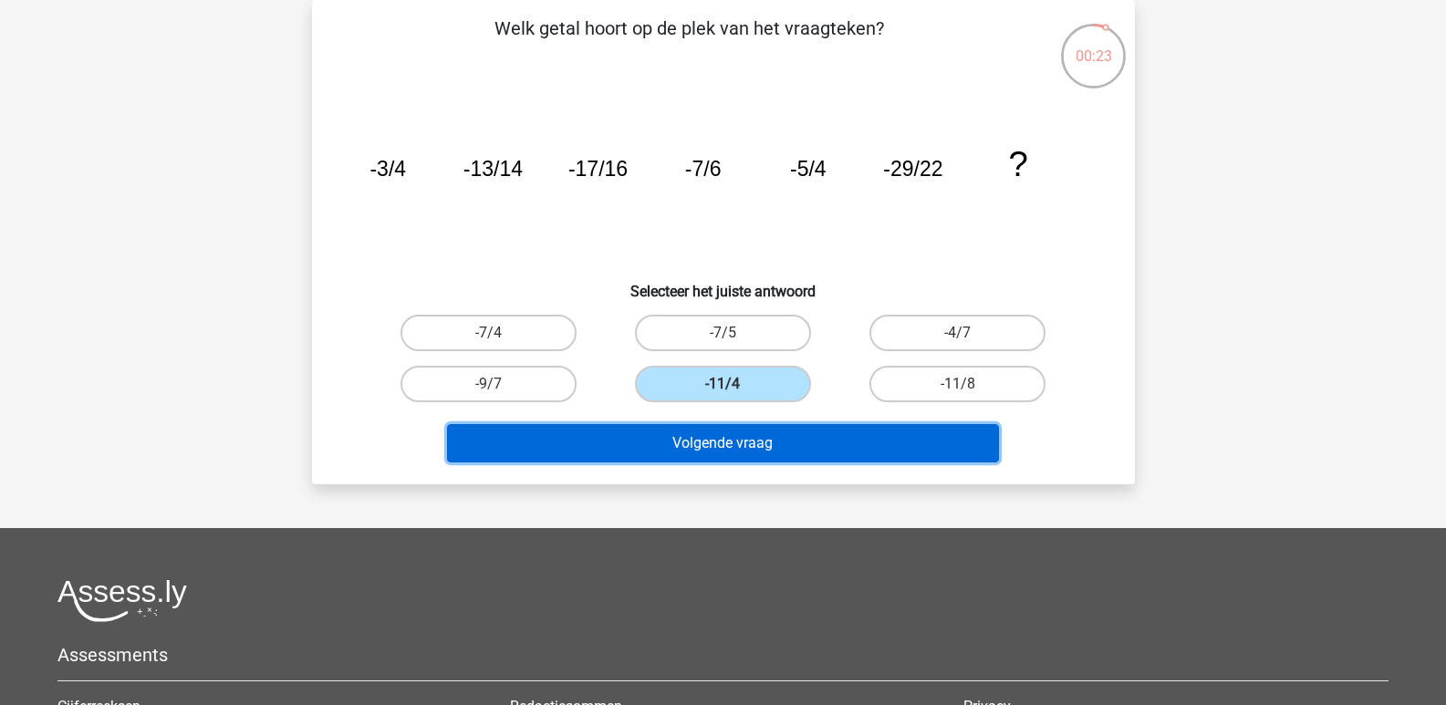
click at [847, 429] on button "Volgende vraag" at bounding box center [723, 443] width 552 height 38
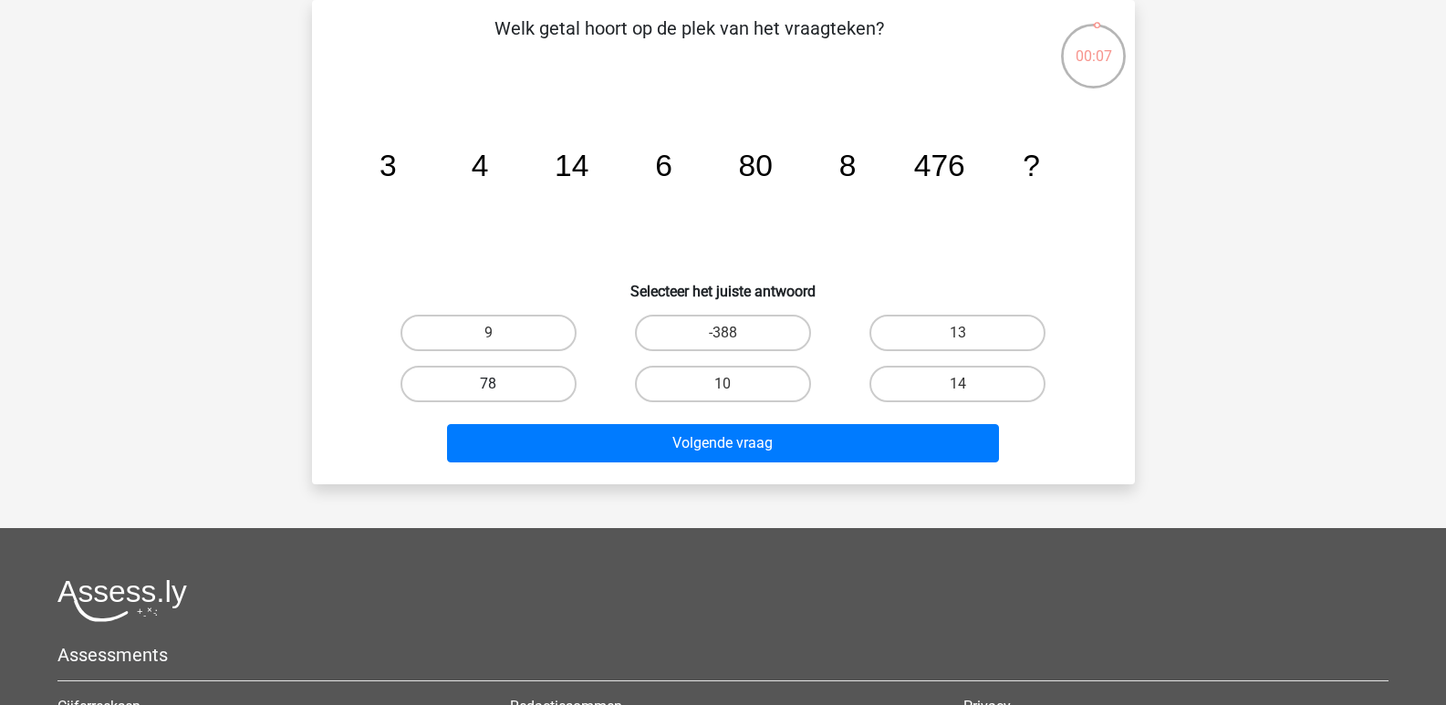
drag, startPoint x: 532, startPoint y: 389, endPoint x: 548, endPoint y: 399, distance: 19.2
click at [531, 389] on label "78" at bounding box center [488, 384] width 176 height 36
click at [500, 389] on input "78" at bounding box center [494, 390] width 12 height 12
radio input "true"
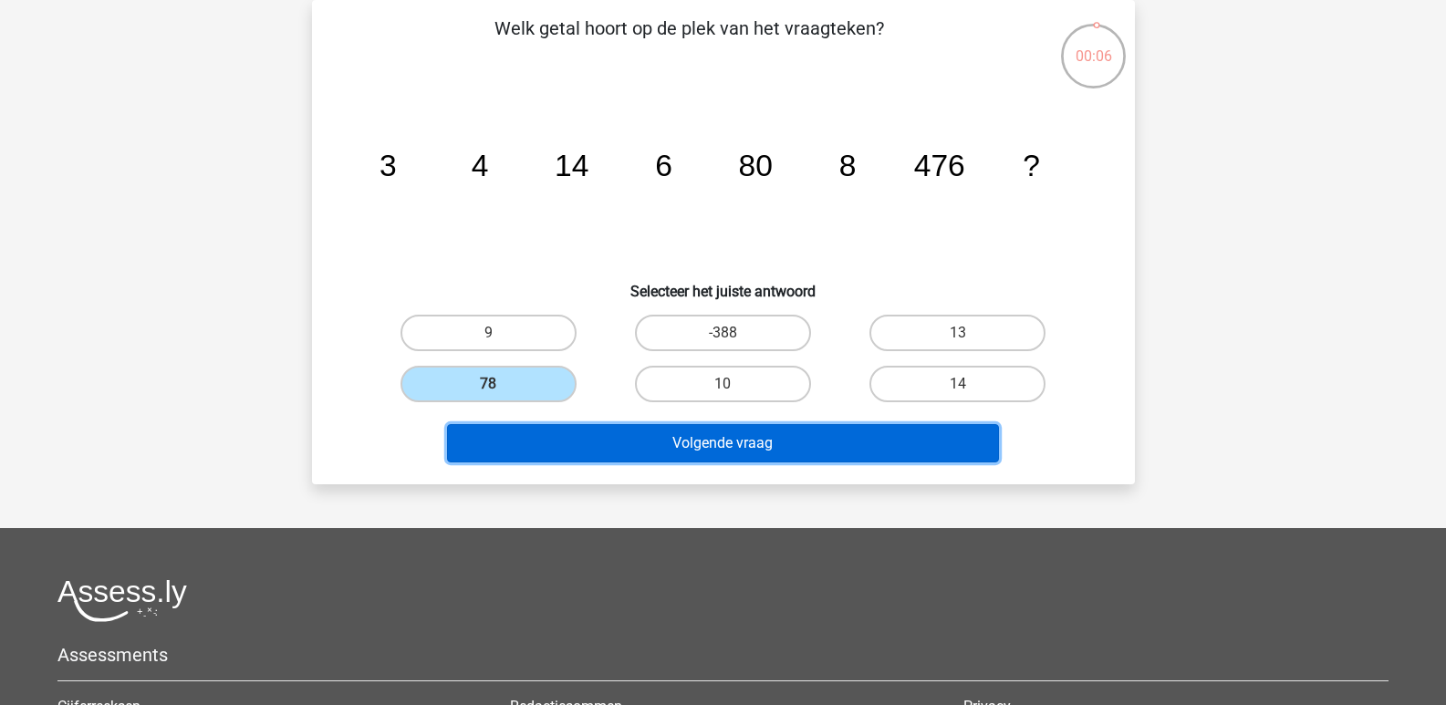
click at [615, 437] on button "Volgende vraag" at bounding box center [723, 443] width 552 height 38
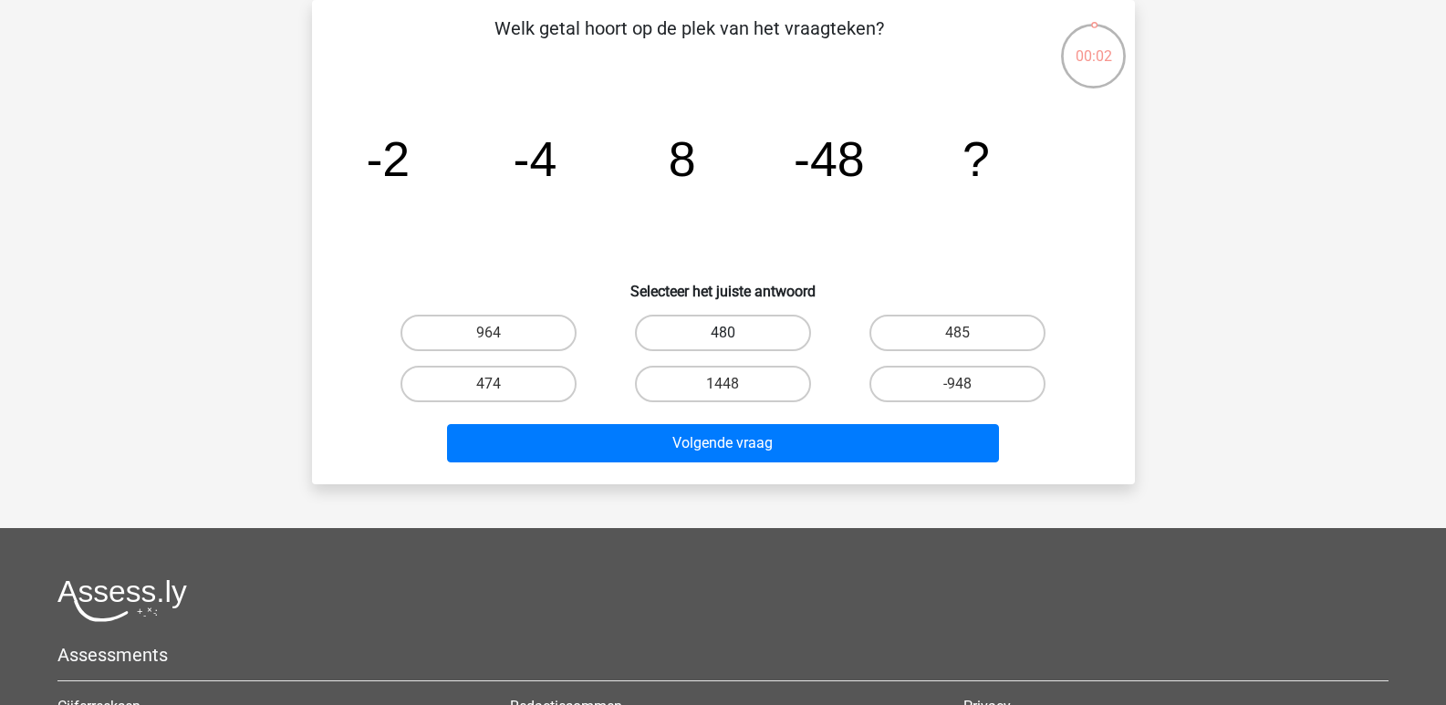
click at [741, 336] on label "480" at bounding box center [723, 333] width 176 height 36
click at [734, 336] on input "480" at bounding box center [728, 339] width 12 height 12
radio input "true"
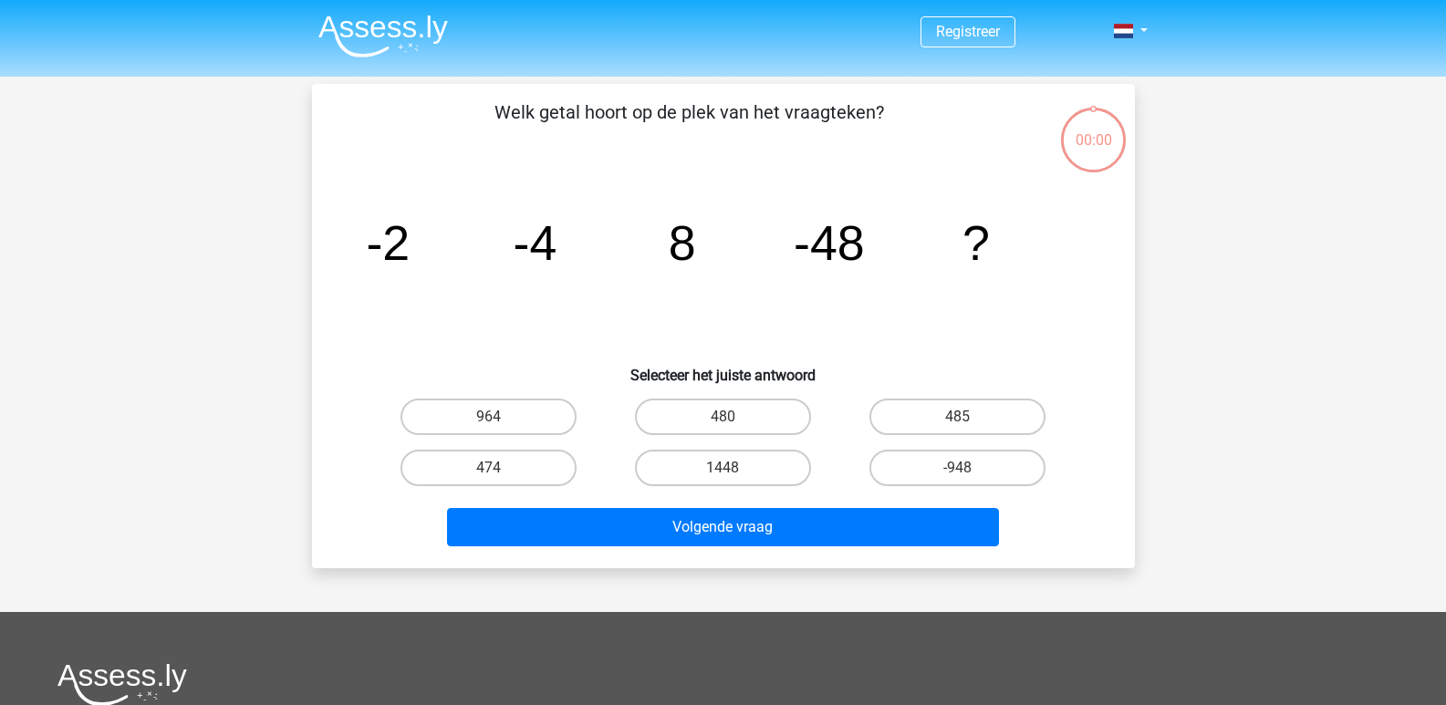
scroll to position [84, 0]
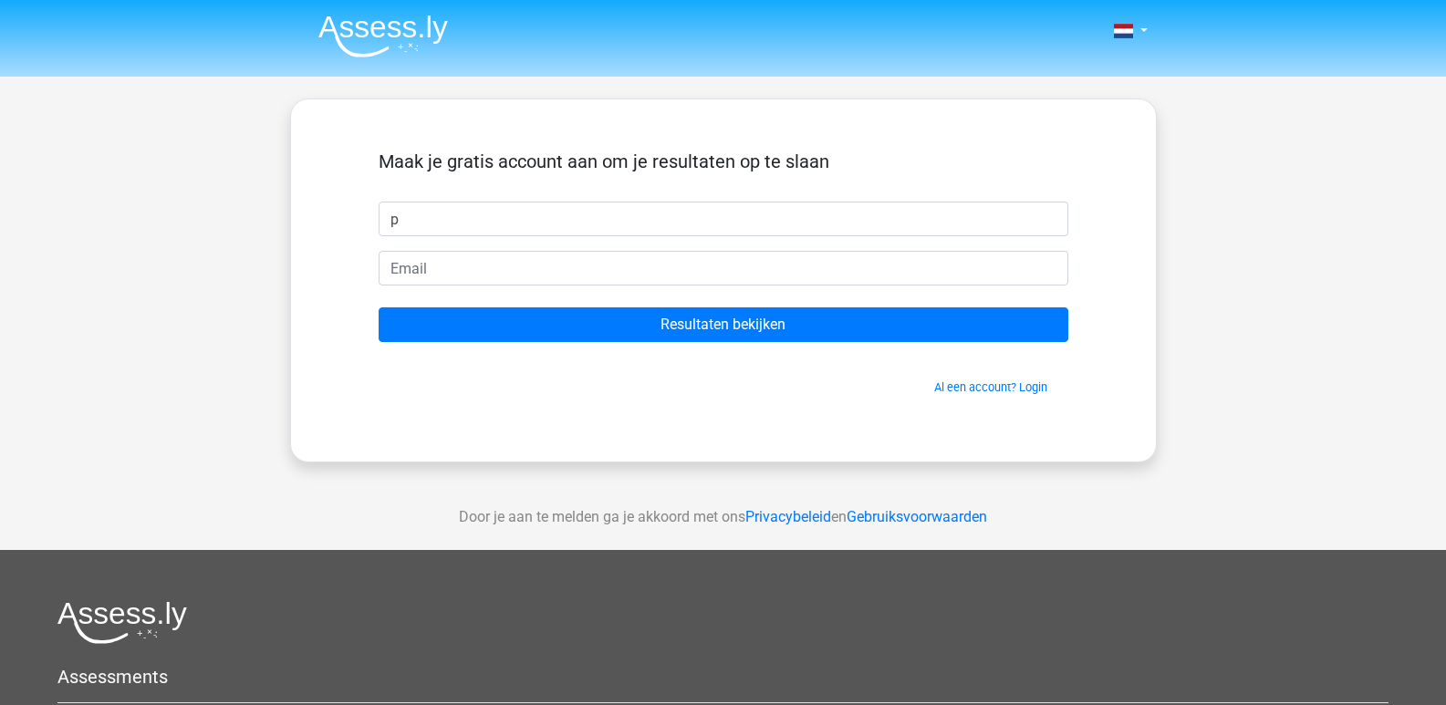
type input "p"
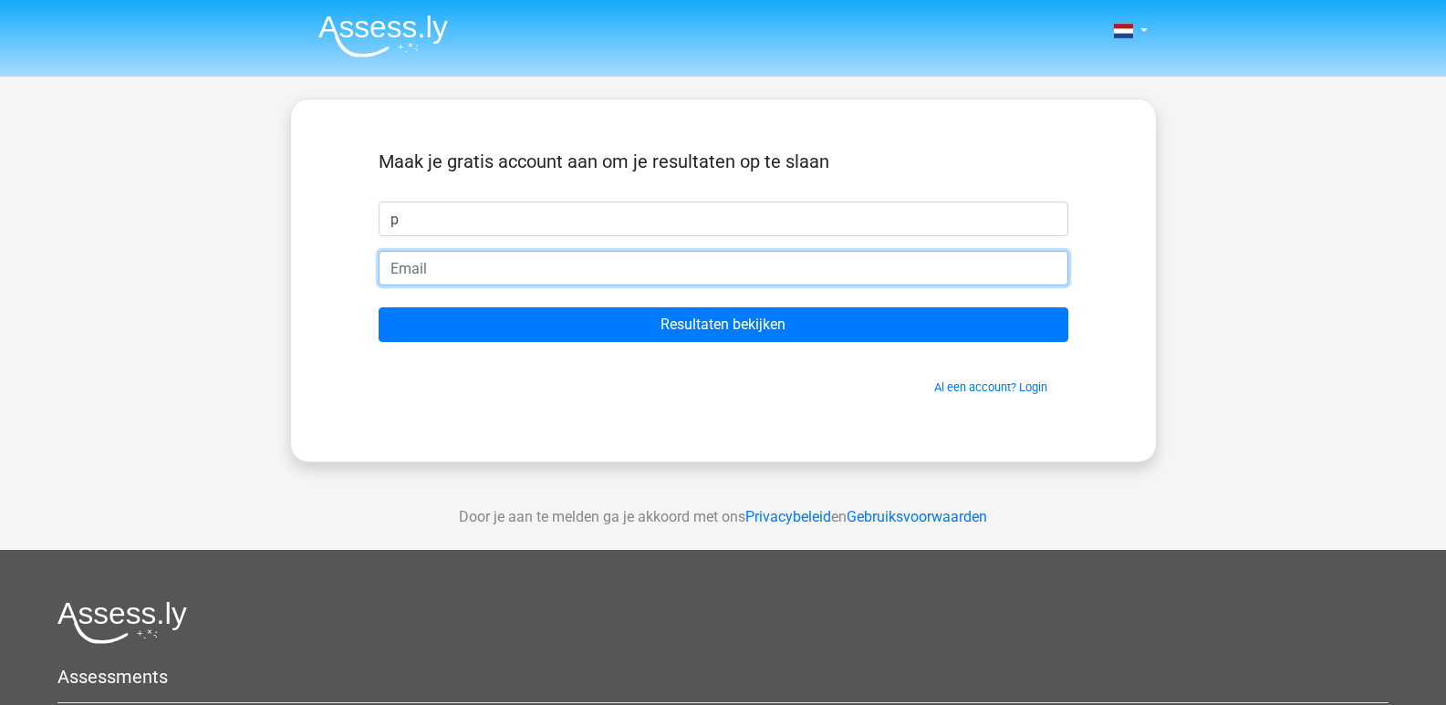
click at [632, 264] on input "email" at bounding box center [722, 268] width 689 height 35
type input "p96186@gmail.com"
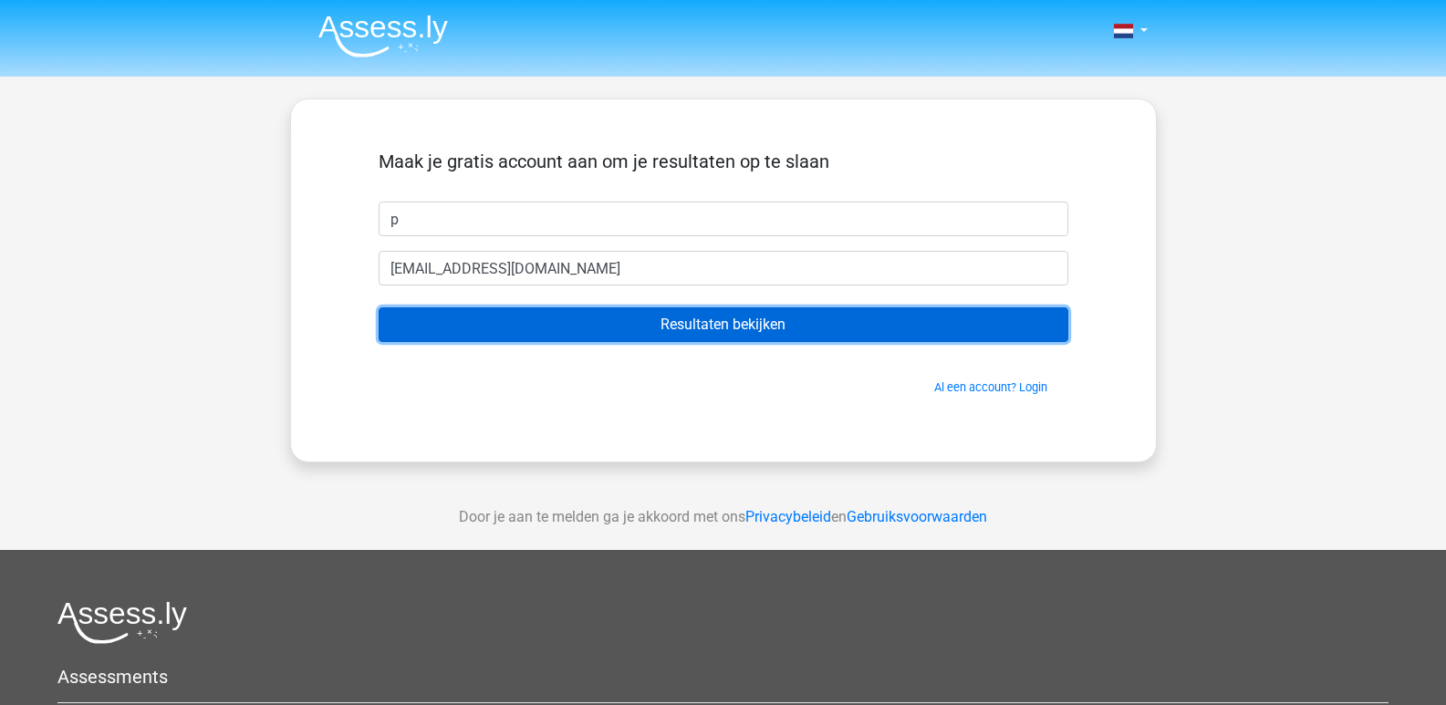
click at [694, 327] on input "Resultaten bekijken" at bounding box center [722, 324] width 689 height 35
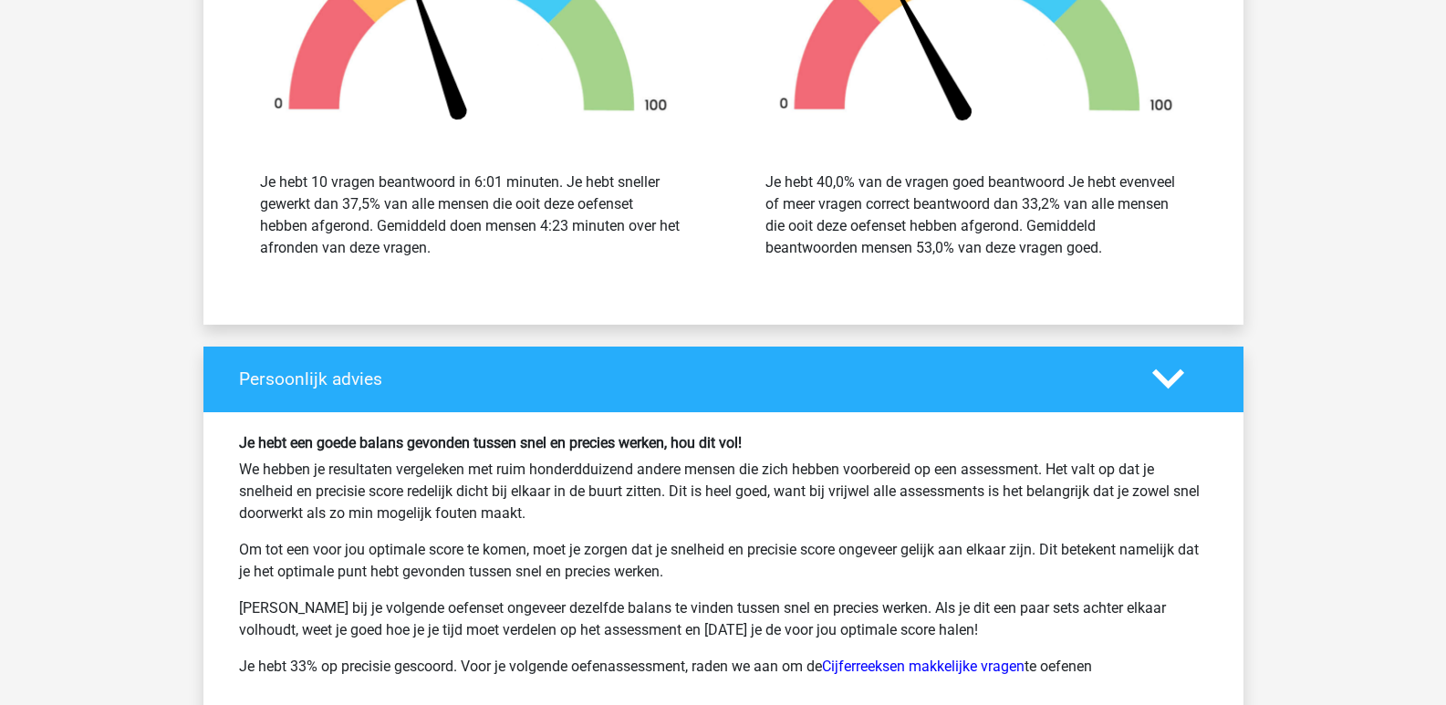
scroll to position [2492, 0]
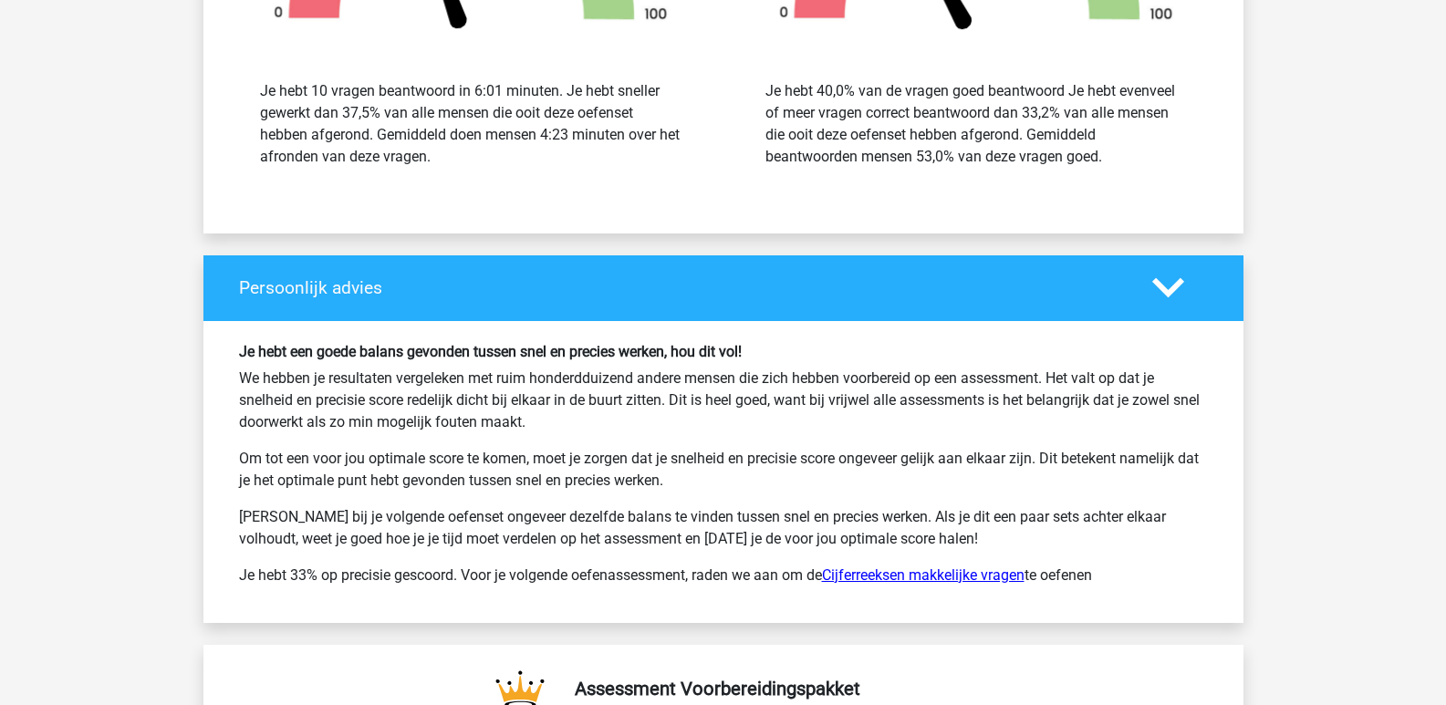
click at [912, 566] on link "Cijferreeksen makkelijke vragen" at bounding box center [923, 574] width 202 height 17
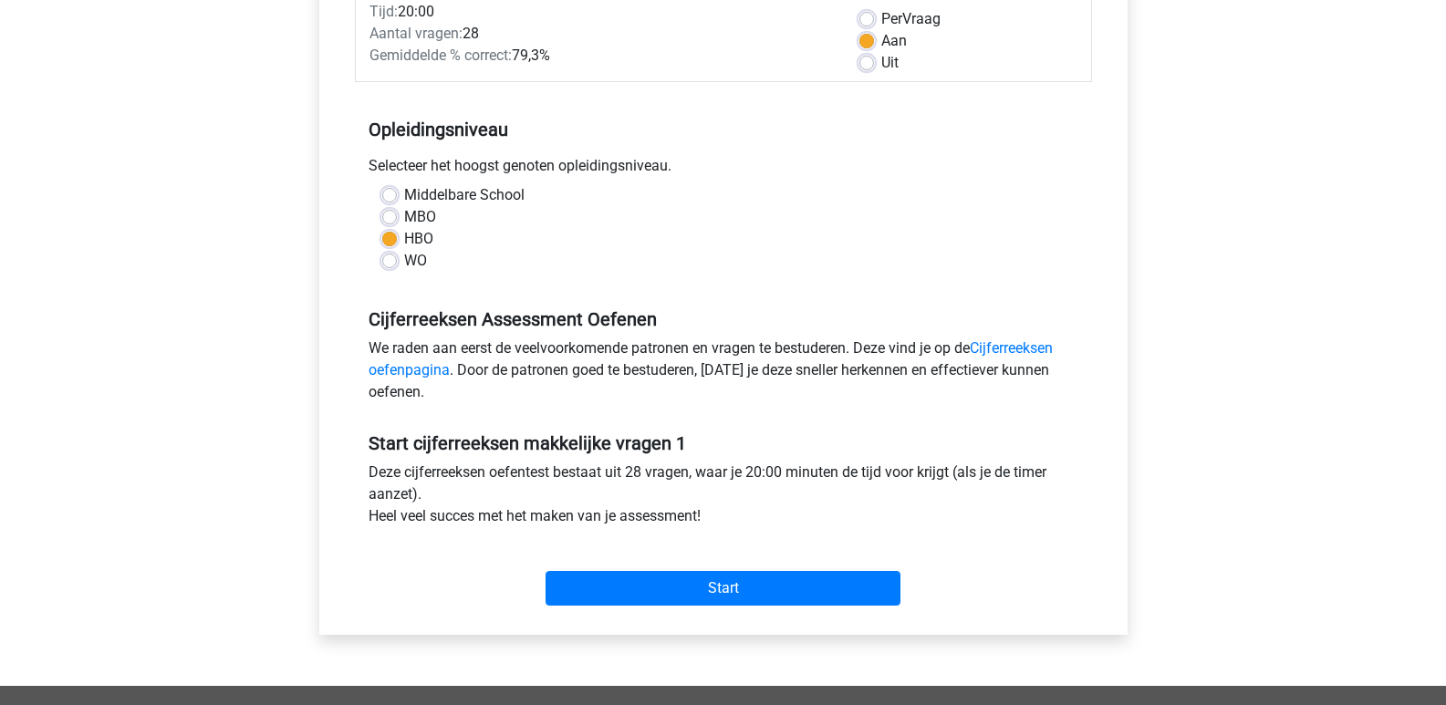
scroll to position [182, 0]
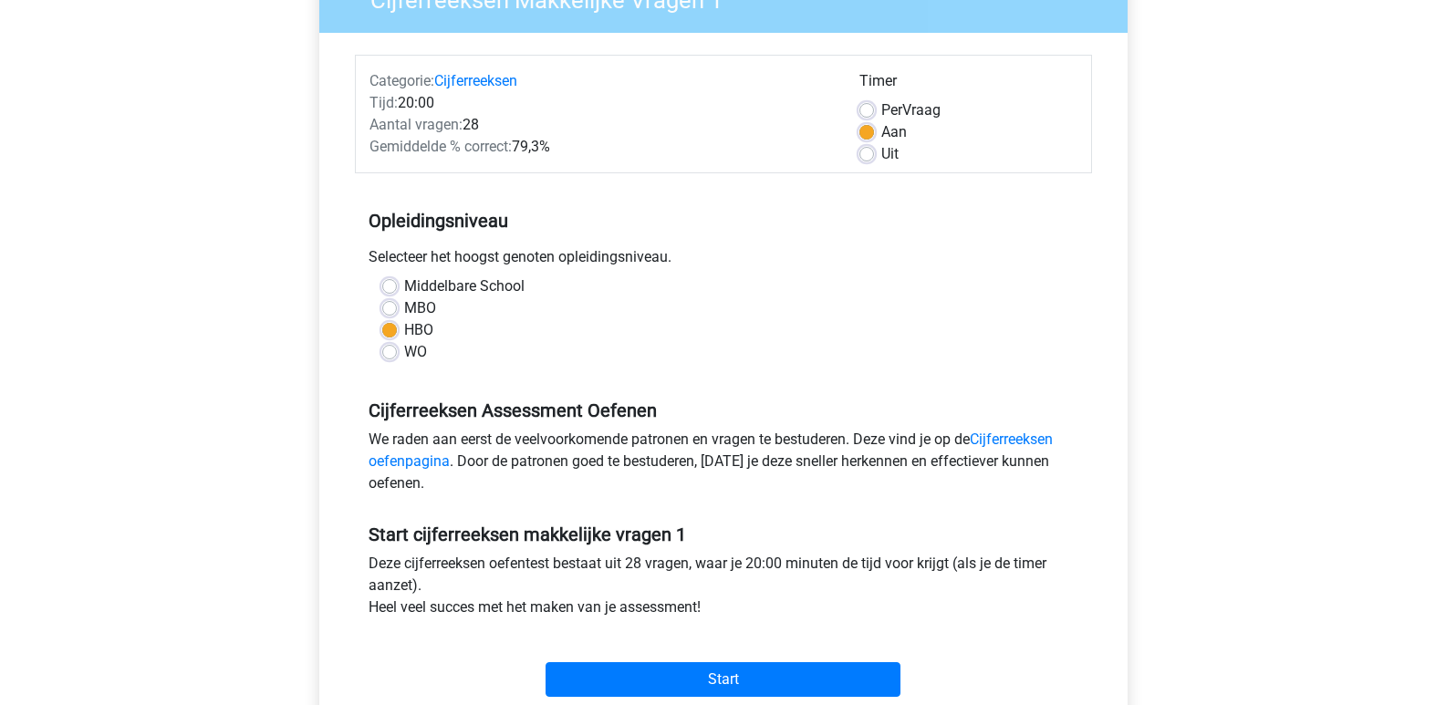
click at [379, 306] on div "Middelbare School MBO HBO WO" at bounding box center [723, 319] width 710 height 88
click at [404, 306] on label "MBO" at bounding box center [420, 308] width 32 height 22
click at [384, 306] on input "MBO" at bounding box center [389, 306] width 15 height 18
radio input "true"
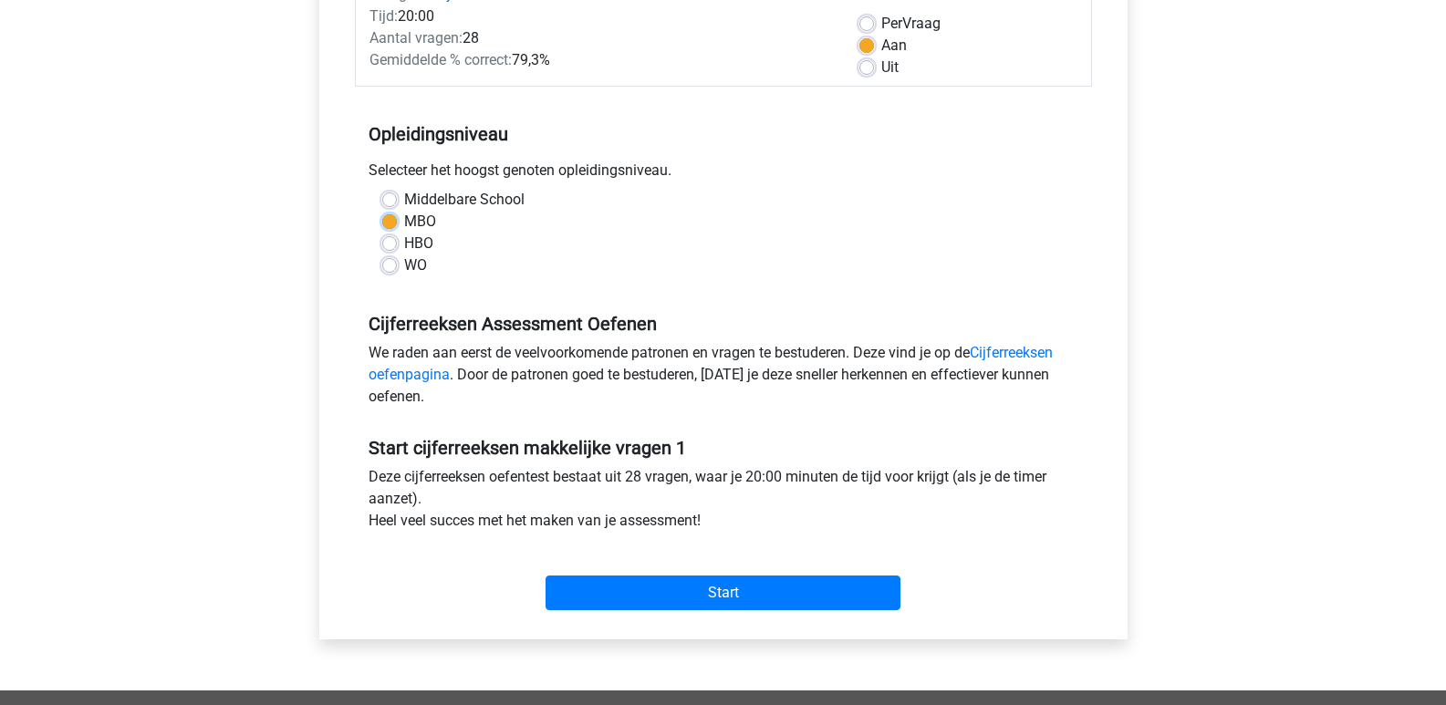
scroll to position [0, 0]
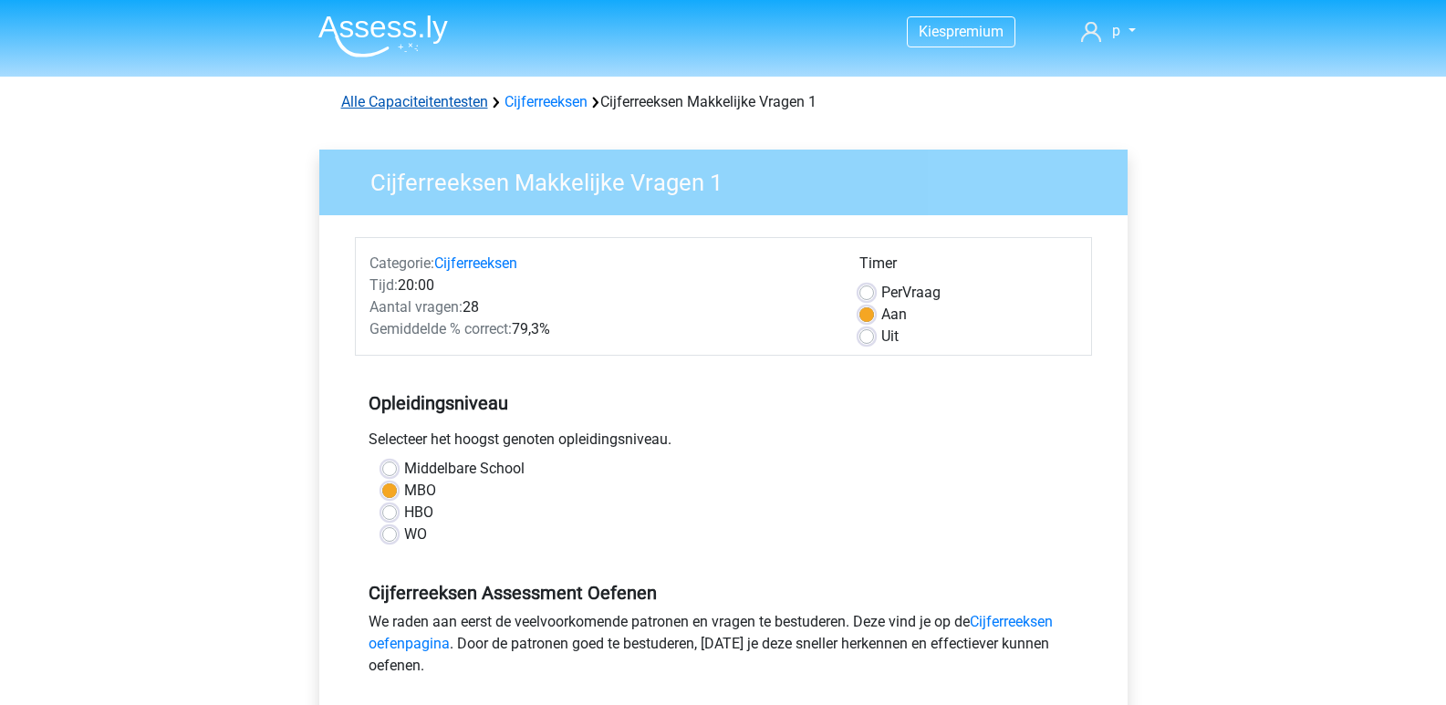
click at [471, 98] on link "Alle Capaciteitentesten" at bounding box center [414, 101] width 147 height 17
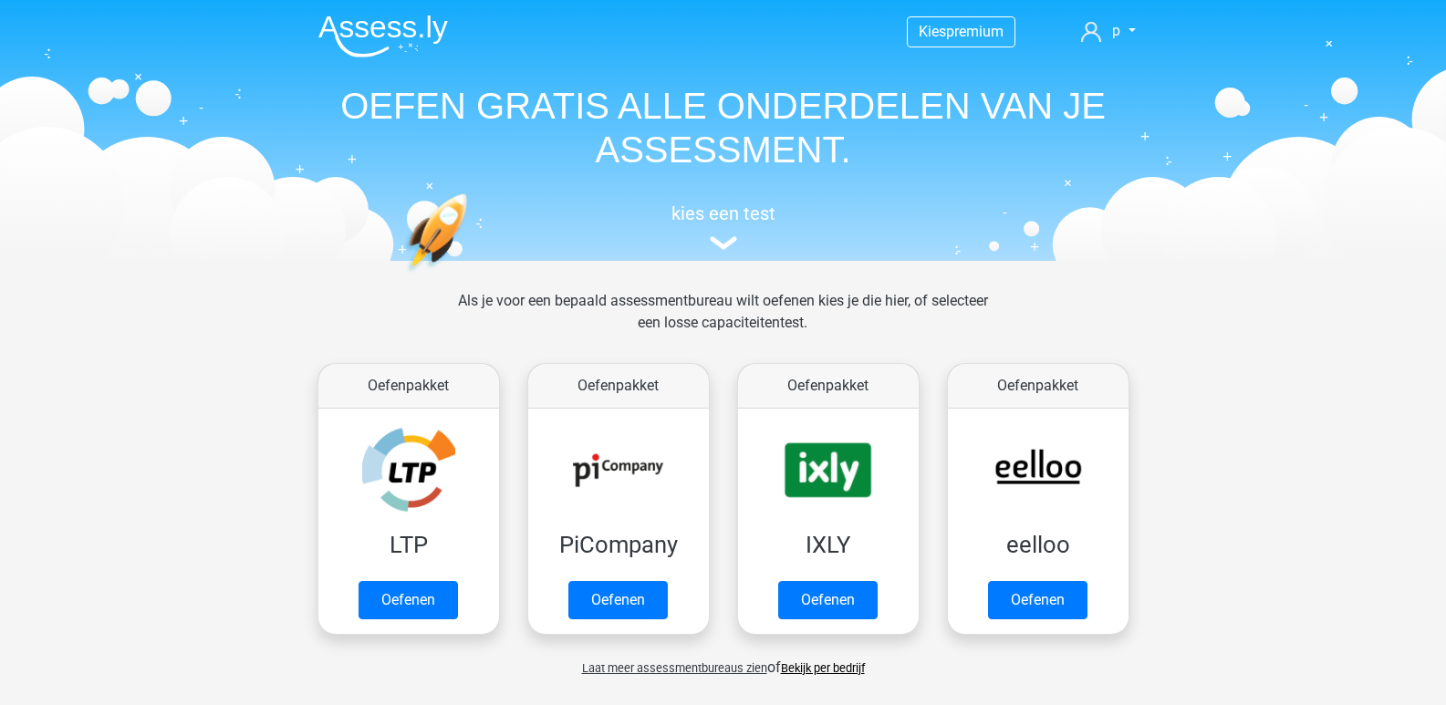
scroll to position [775, 0]
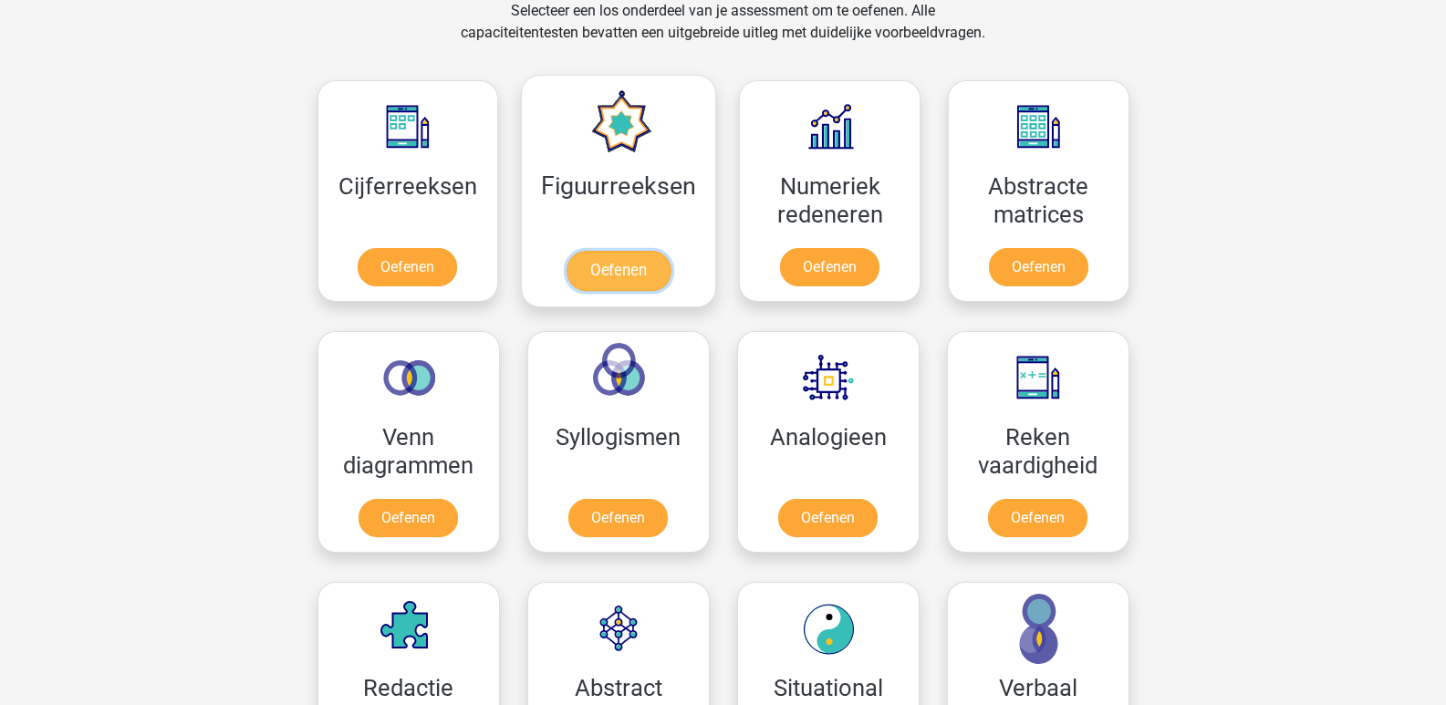
click at [626, 262] on link "Oefenen" at bounding box center [618, 271] width 104 height 40
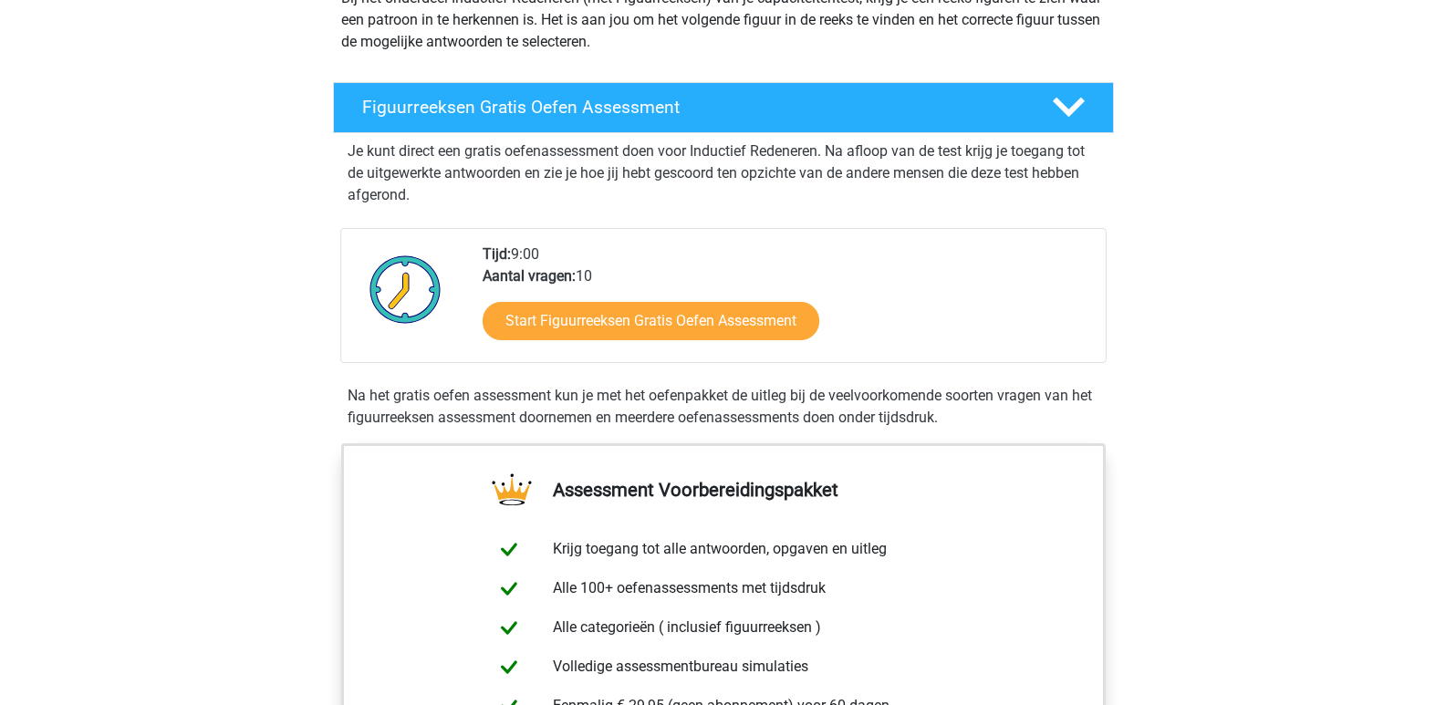
scroll to position [274, 0]
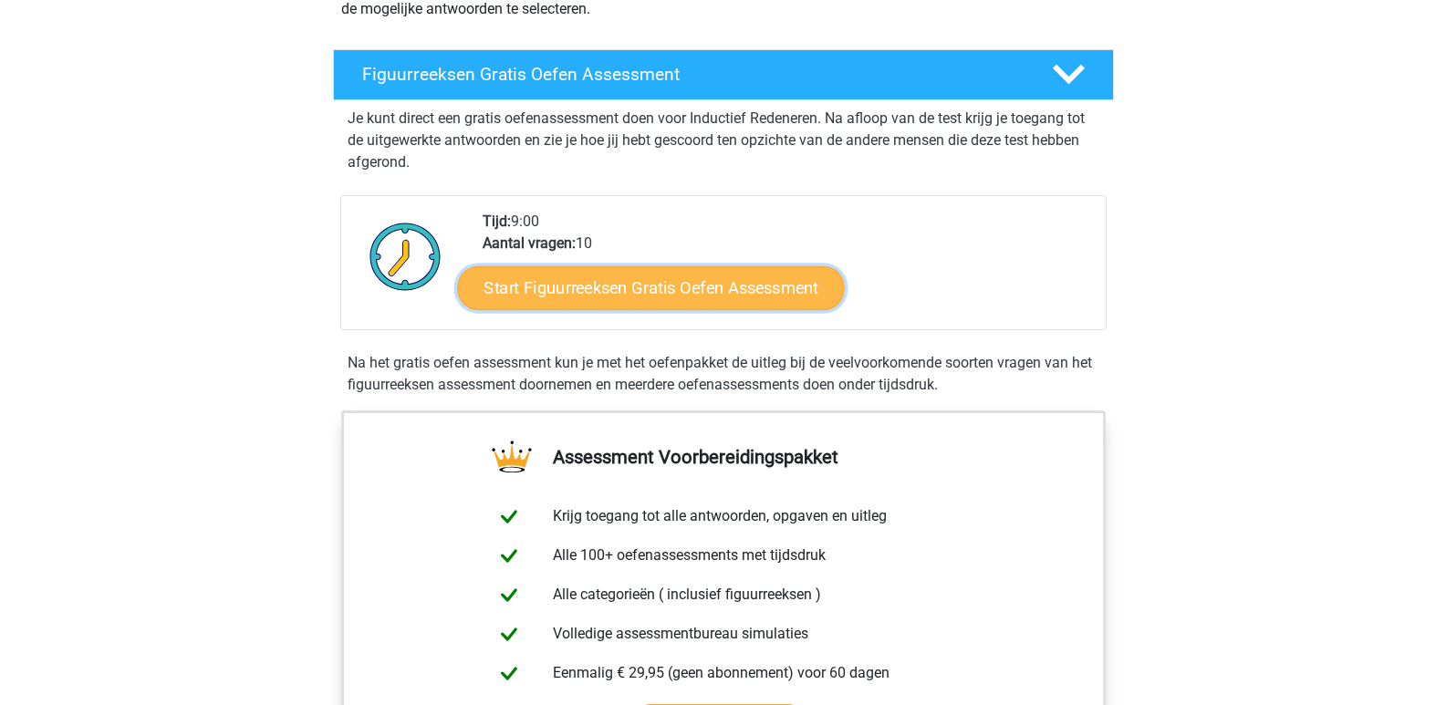
click at [774, 280] on link "Start Figuurreeksen Gratis Oefen Assessment" at bounding box center [650, 287] width 387 height 44
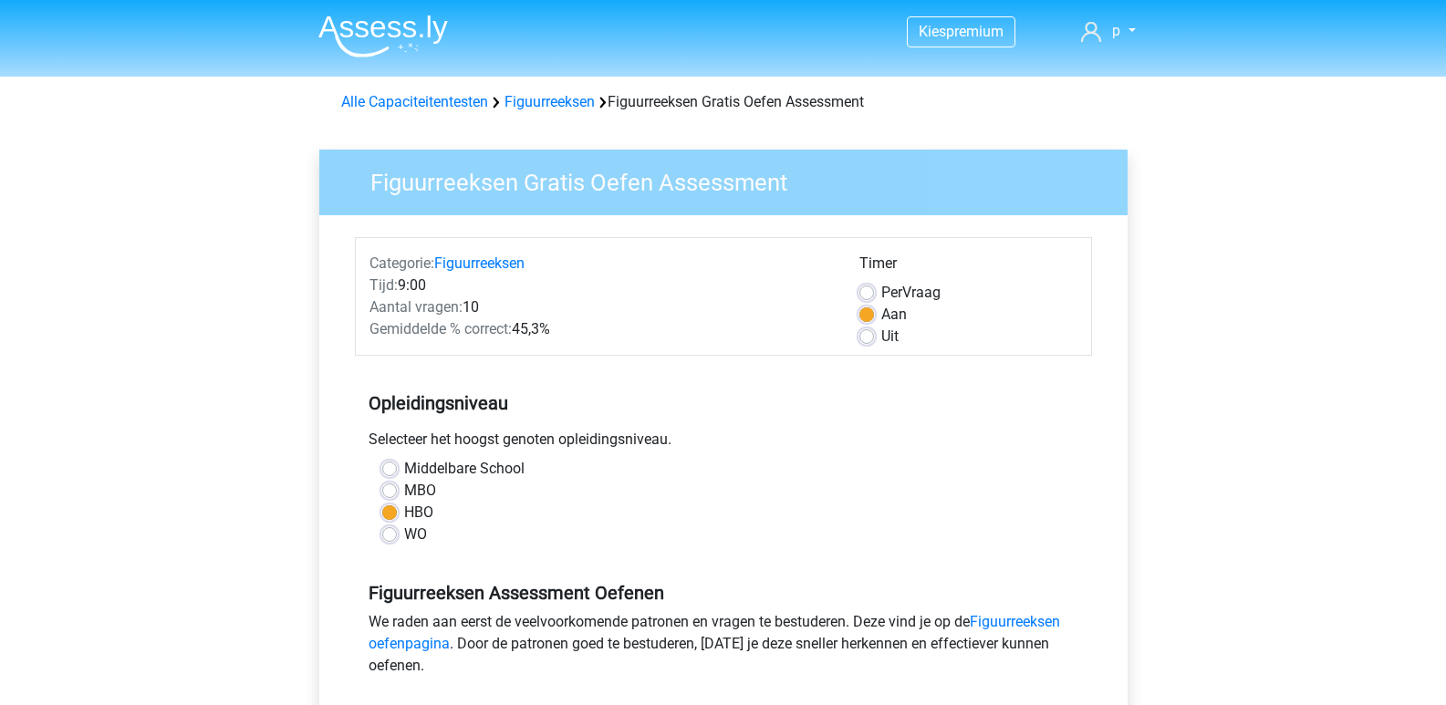
click at [404, 490] on label "MBO" at bounding box center [420, 491] width 32 height 22
click at [389, 490] on input "MBO" at bounding box center [389, 489] width 15 height 18
radio input "true"
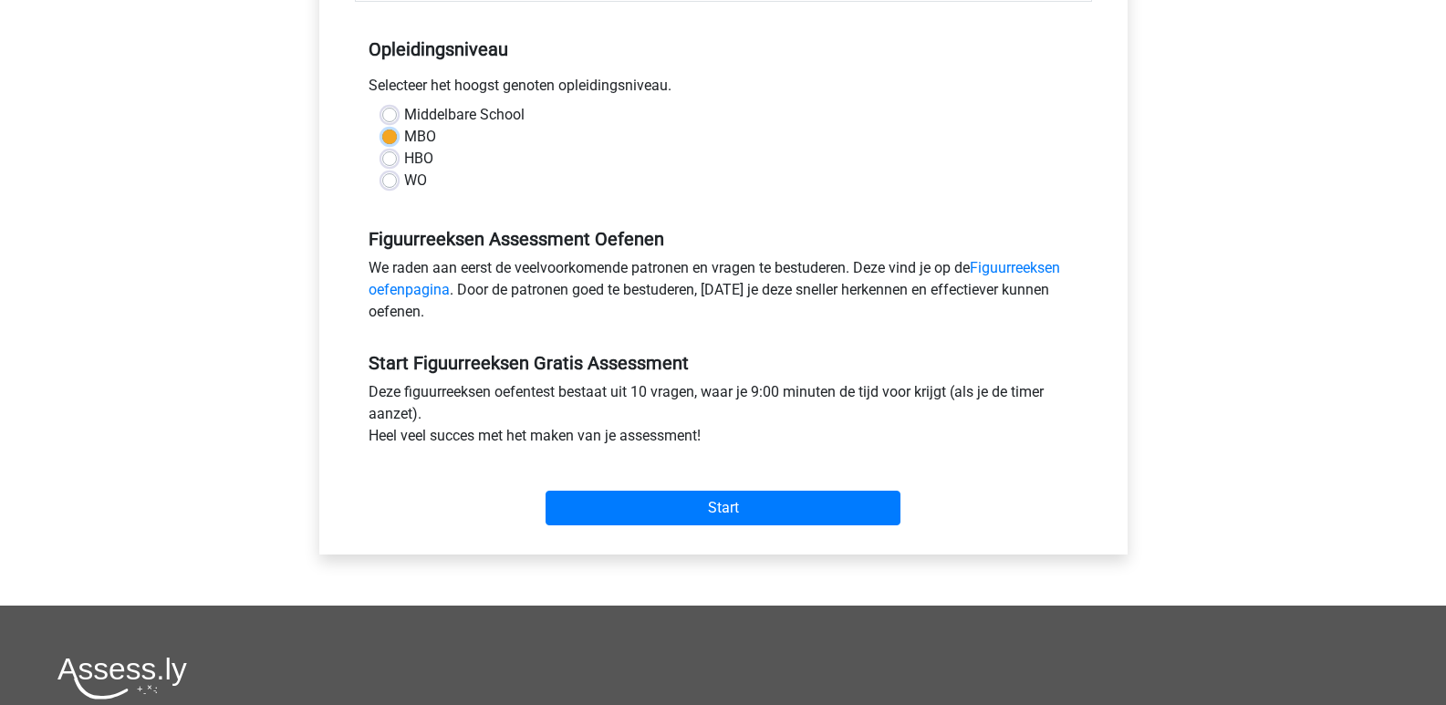
scroll to position [365, 0]
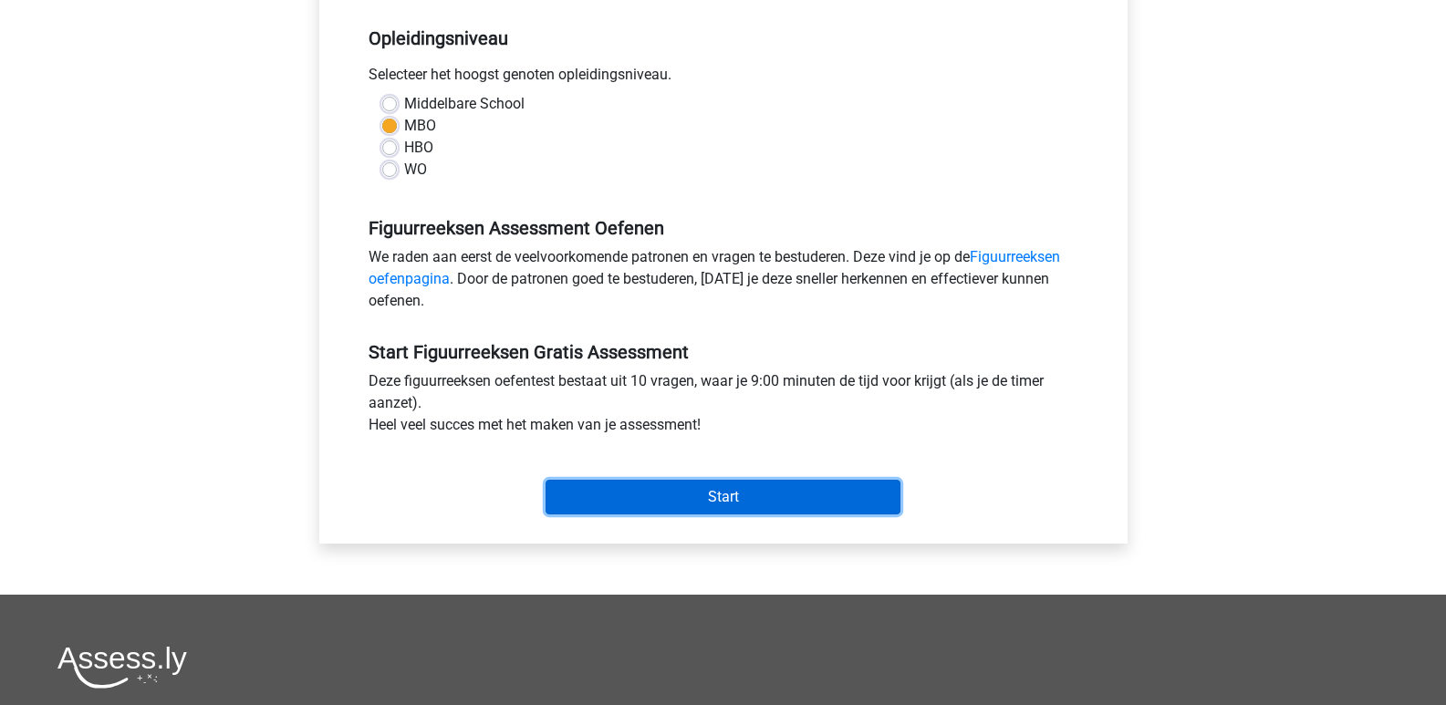
click at [752, 493] on input "Start" at bounding box center [722, 497] width 355 height 35
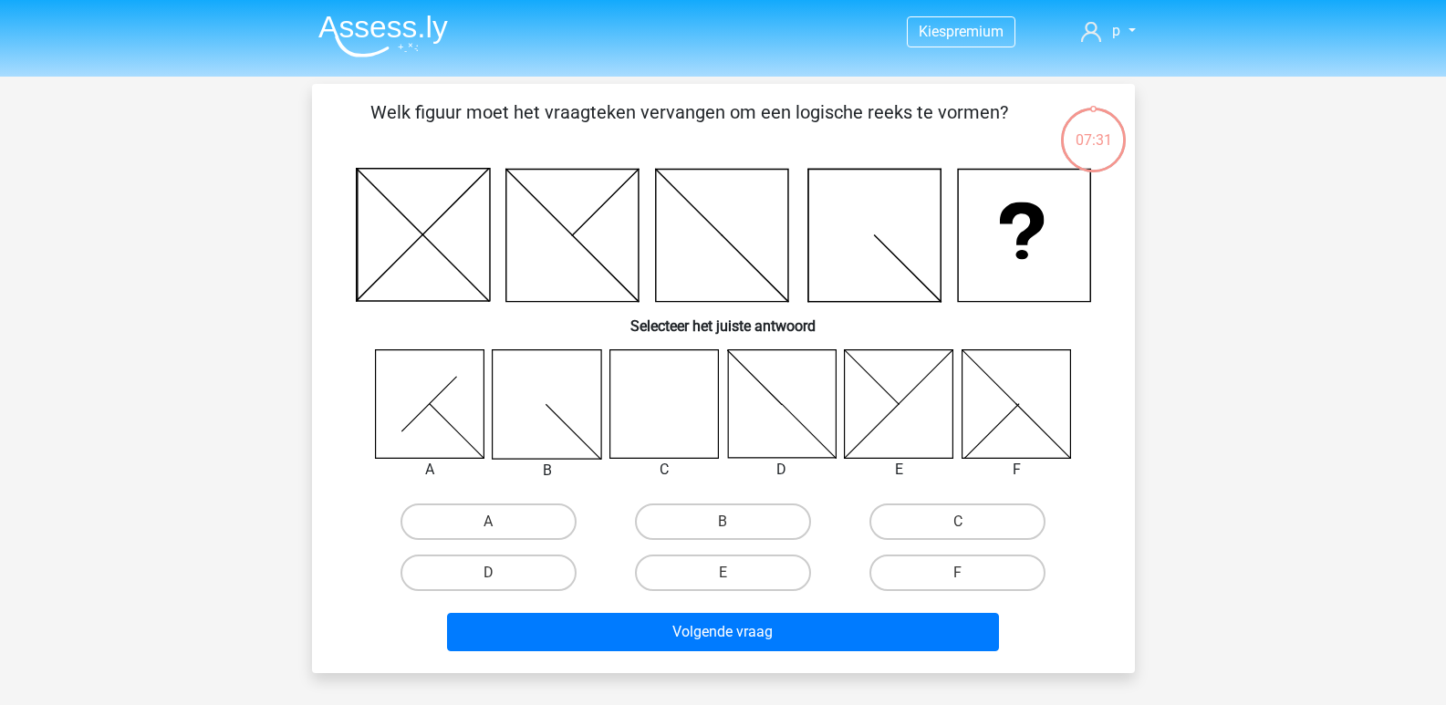
click at [490, 525] on input "A" at bounding box center [494, 528] width 12 height 12
radio input "true"
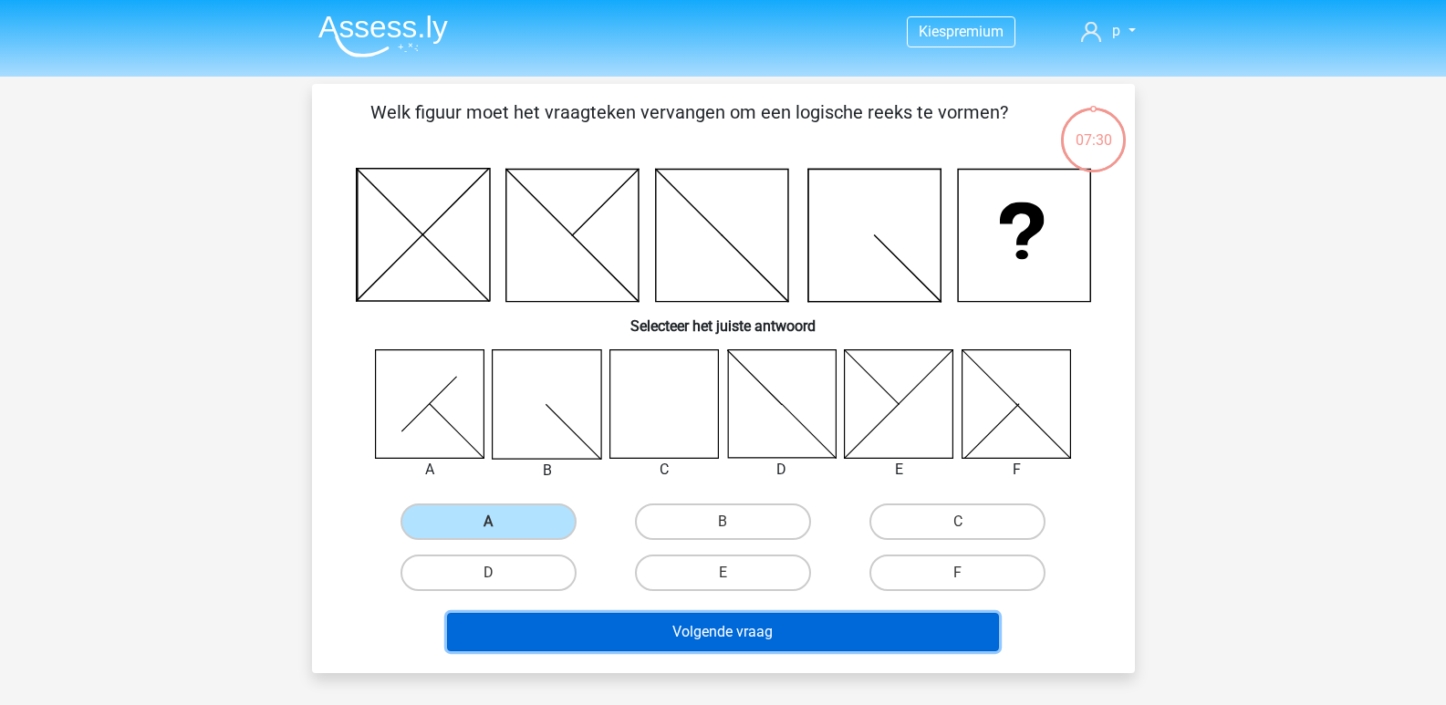
click at [701, 621] on button "Volgende vraag" at bounding box center [723, 632] width 552 height 38
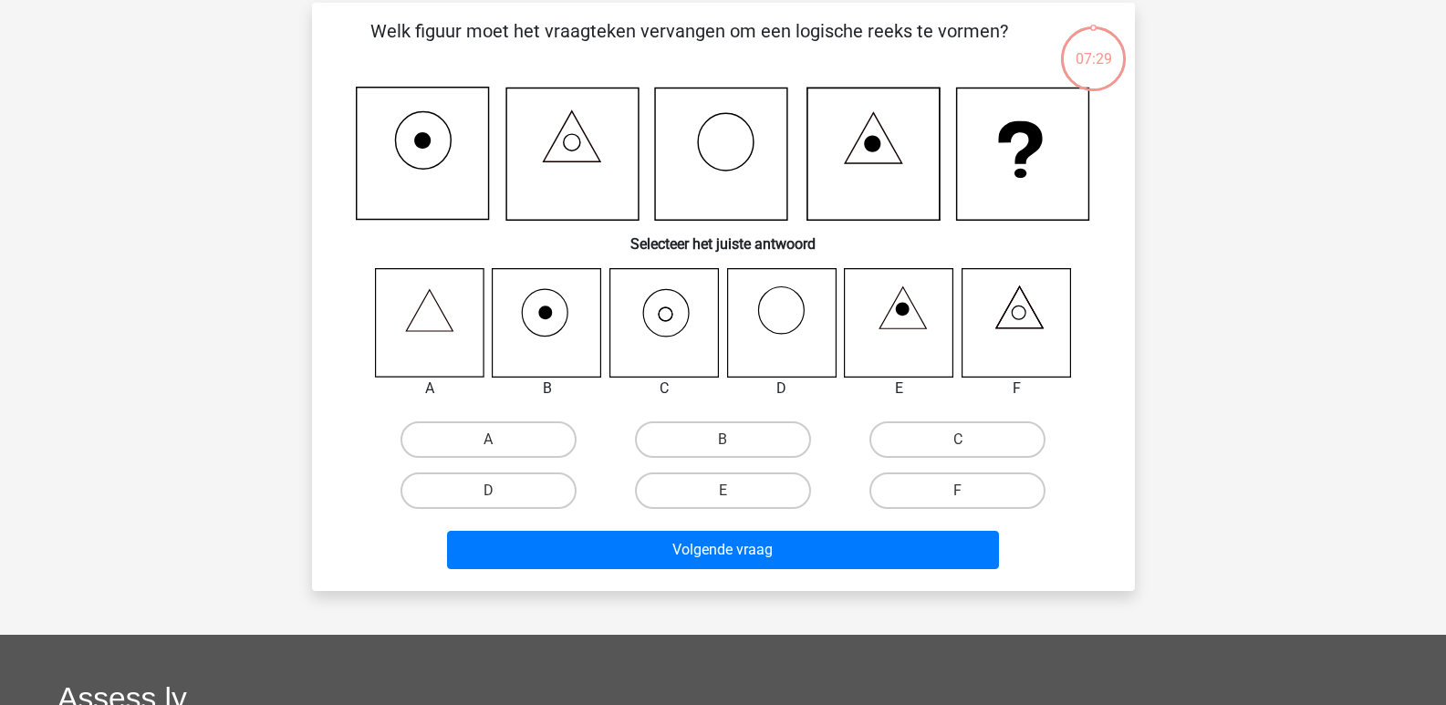
scroll to position [84, 0]
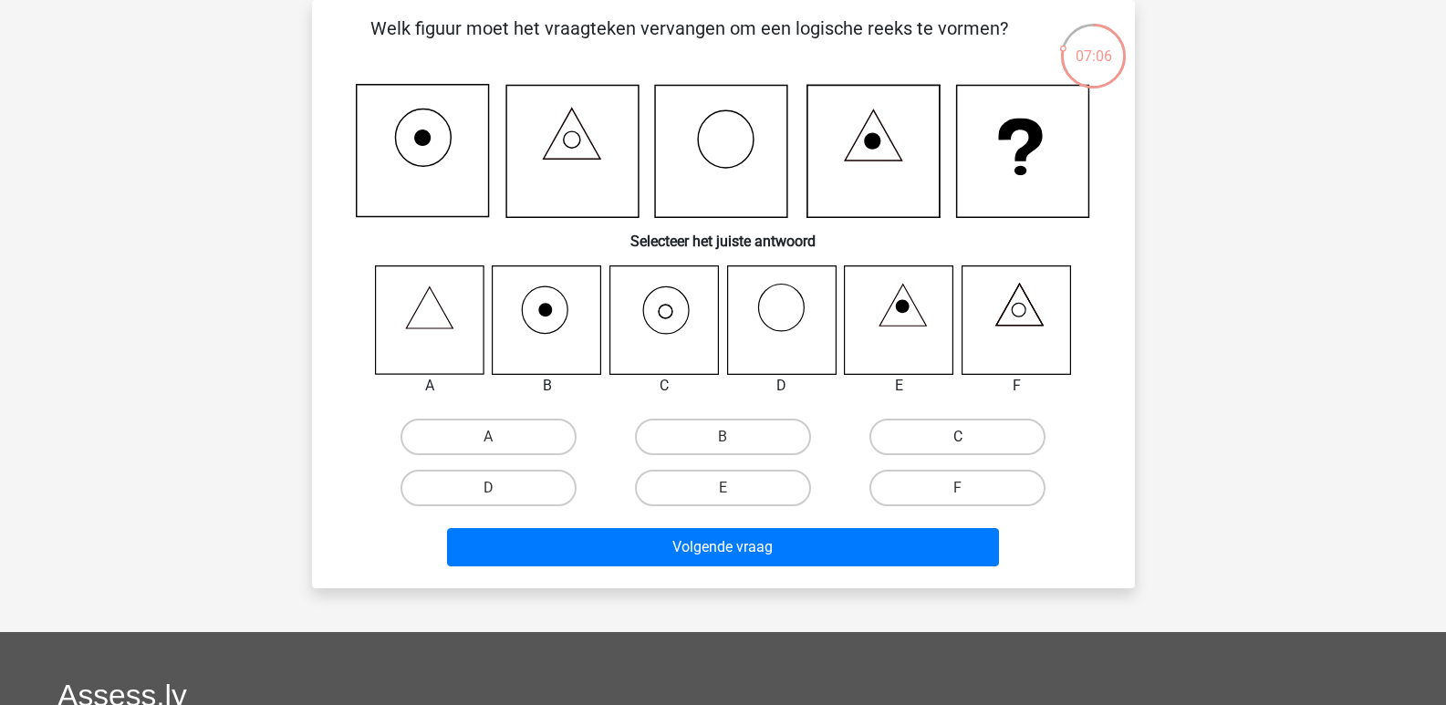
click at [980, 430] on label "C" at bounding box center [957, 437] width 176 height 36
click at [969, 437] on input "C" at bounding box center [964, 443] width 12 height 12
radio input "true"
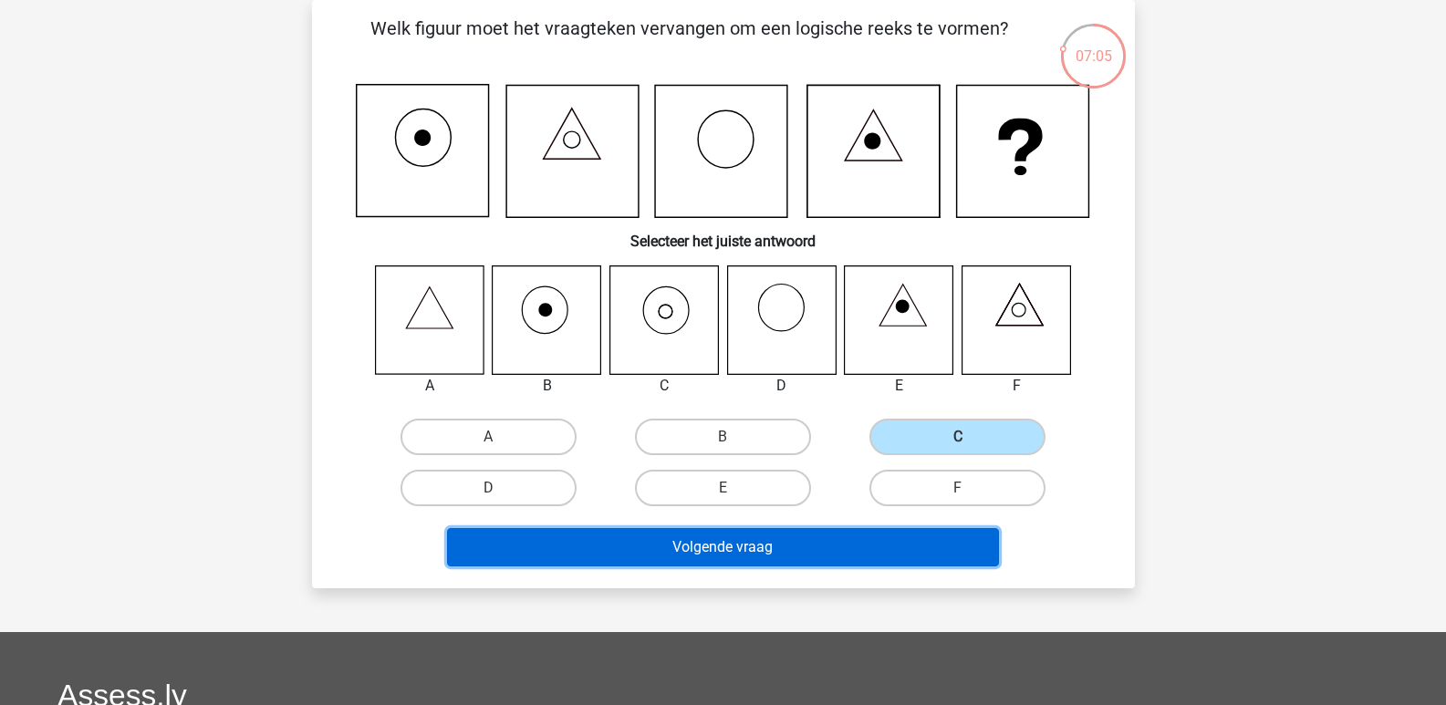
click at [846, 544] on button "Volgende vraag" at bounding box center [723, 547] width 552 height 38
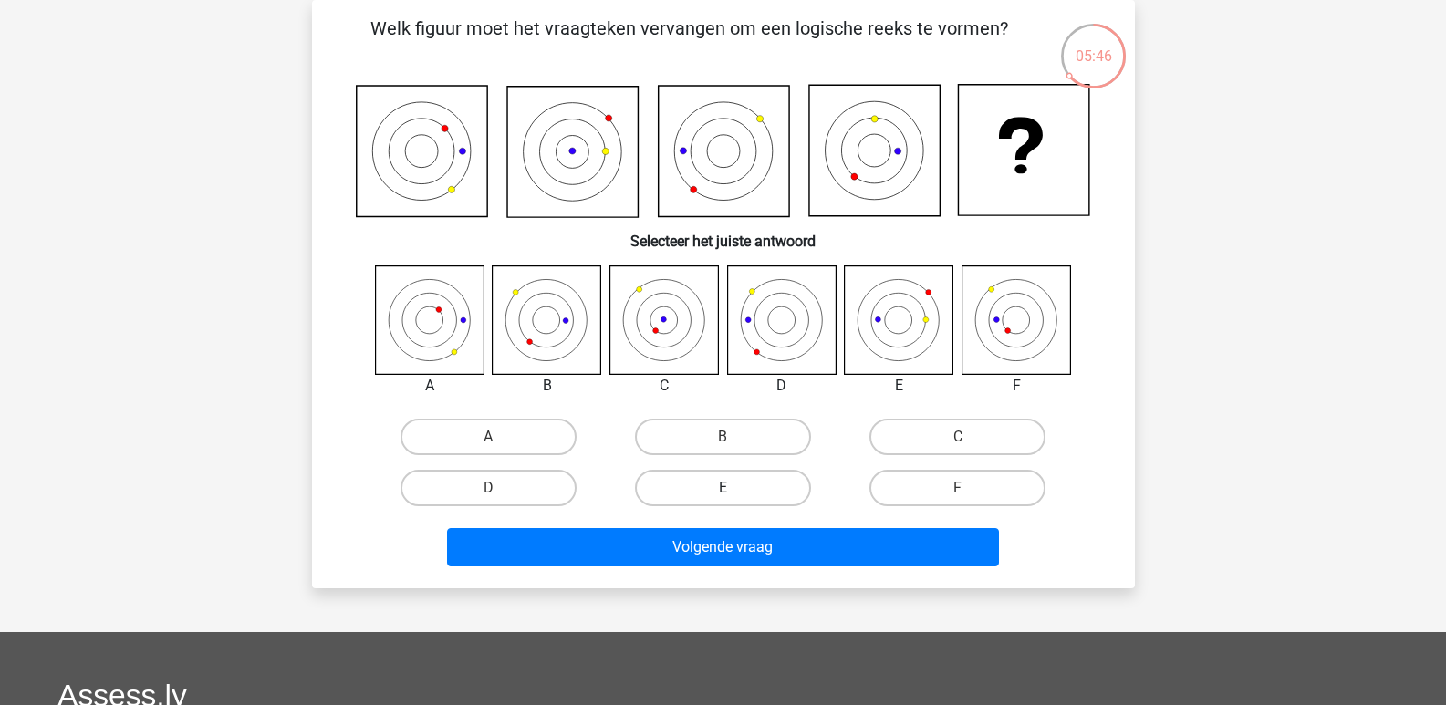
click at [760, 489] on label "E" at bounding box center [723, 488] width 176 height 36
click at [734, 489] on input "E" at bounding box center [728, 494] width 12 height 12
radio input "true"
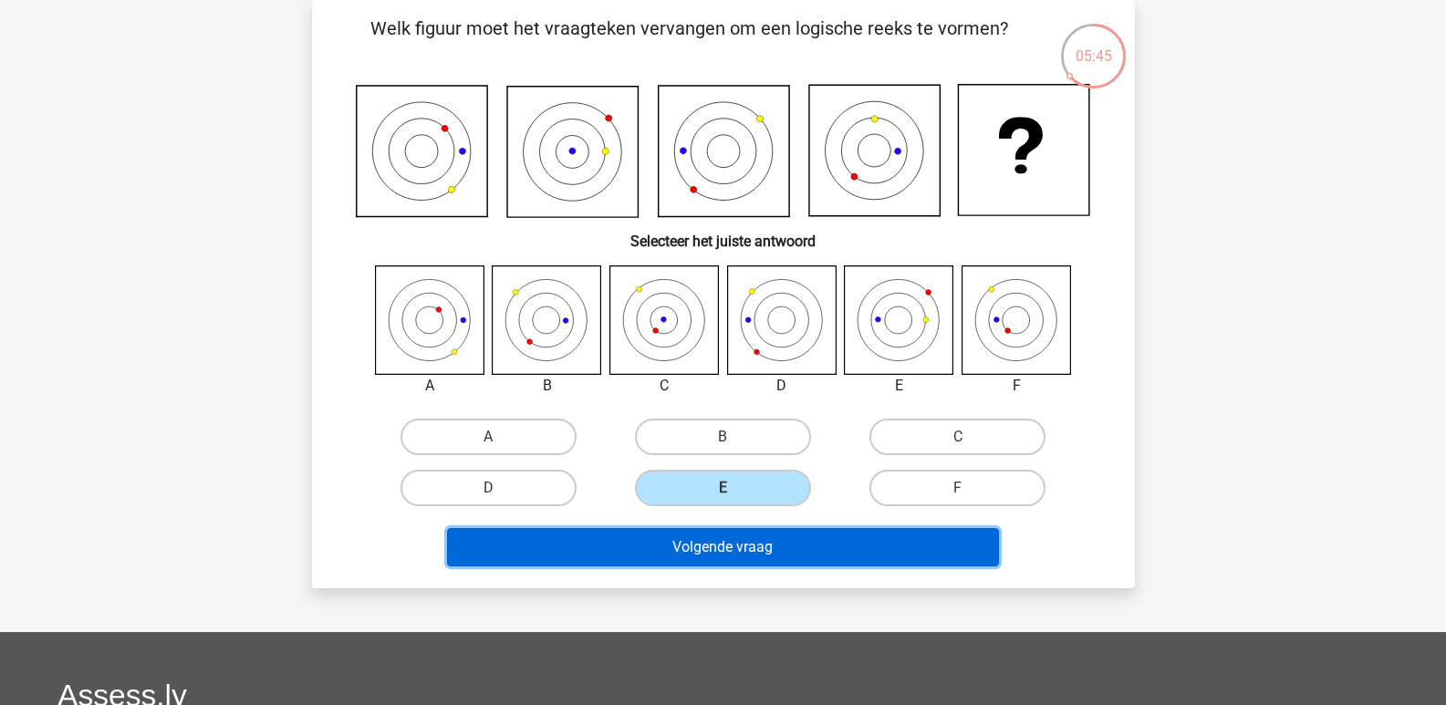
click at [778, 546] on button "Volgende vraag" at bounding box center [723, 547] width 552 height 38
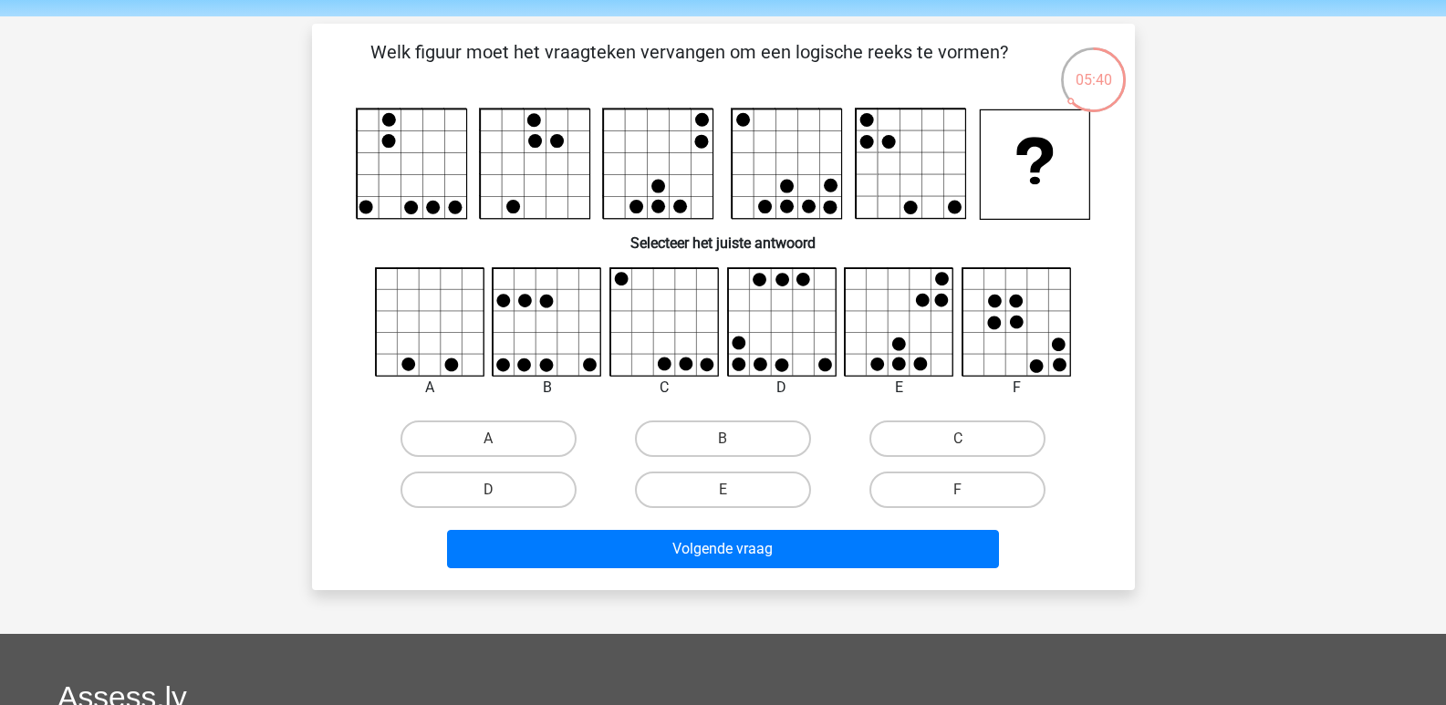
scroll to position [0, 0]
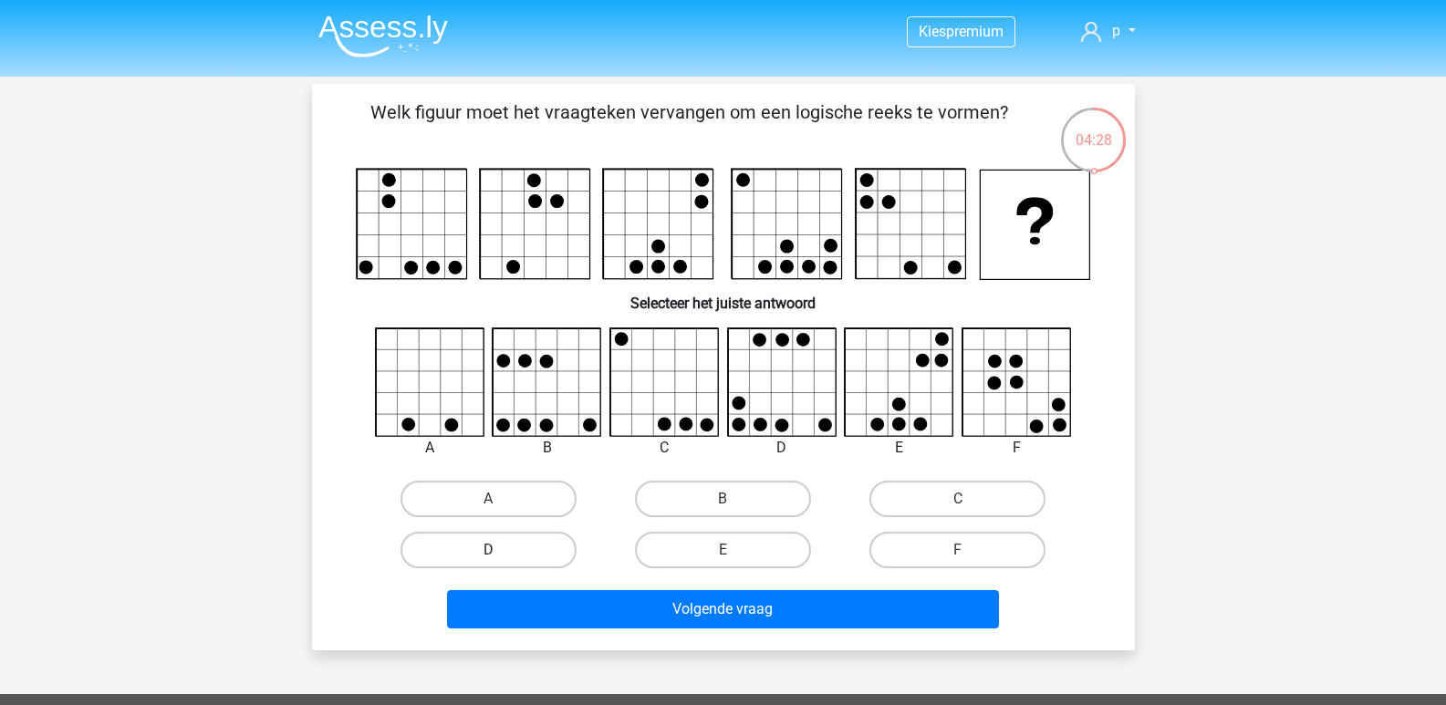
click at [539, 544] on label "D" at bounding box center [488, 550] width 176 height 36
click at [500, 550] on input "D" at bounding box center [494, 556] width 12 height 12
radio input "true"
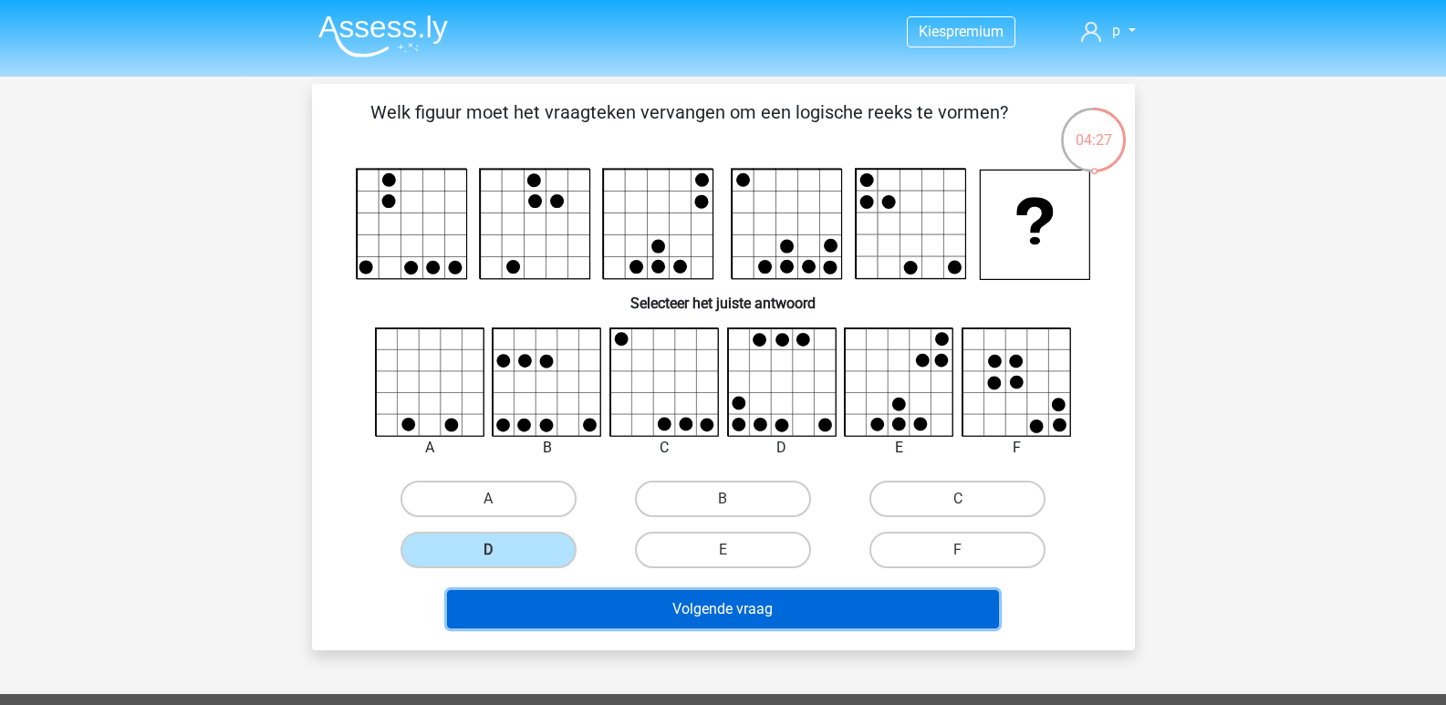
click at [613, 619] on button "Volgende vraag" at bounding box center [723, 609] width 552 height 38
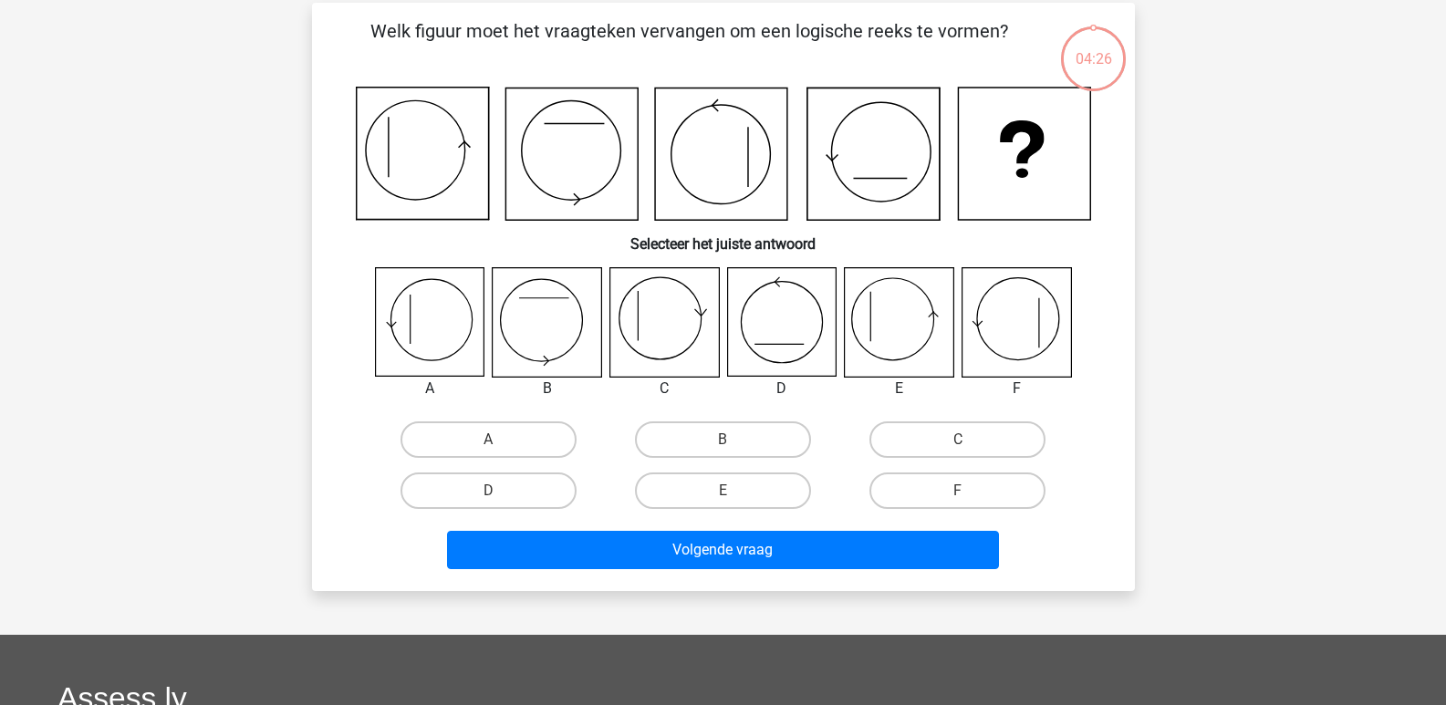
scroll to position [84, 0]
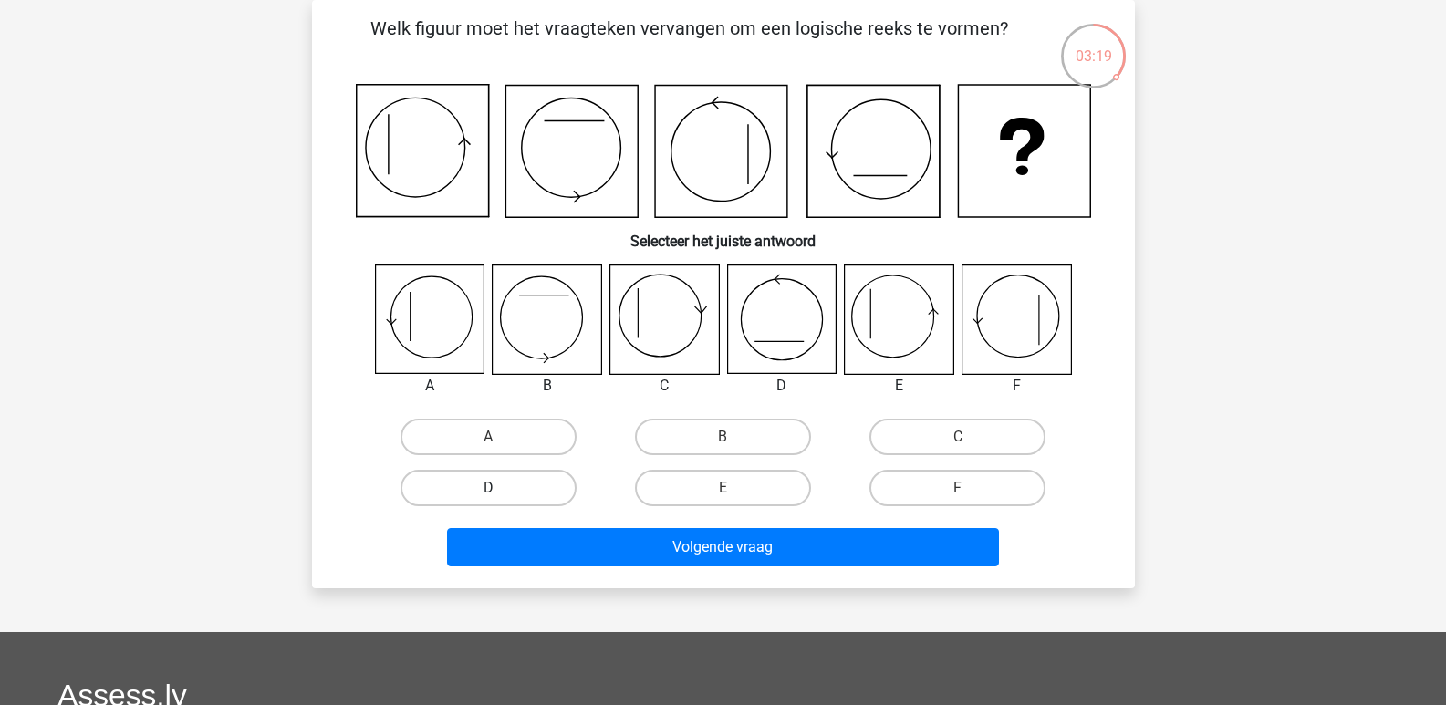
click at [527, 485] on label "D" at bounding box center [488, 488] width 176 height 36
click at [500, 488] on input "D" at bounding box center [494, 494] width 12 height 12
radio input "true"
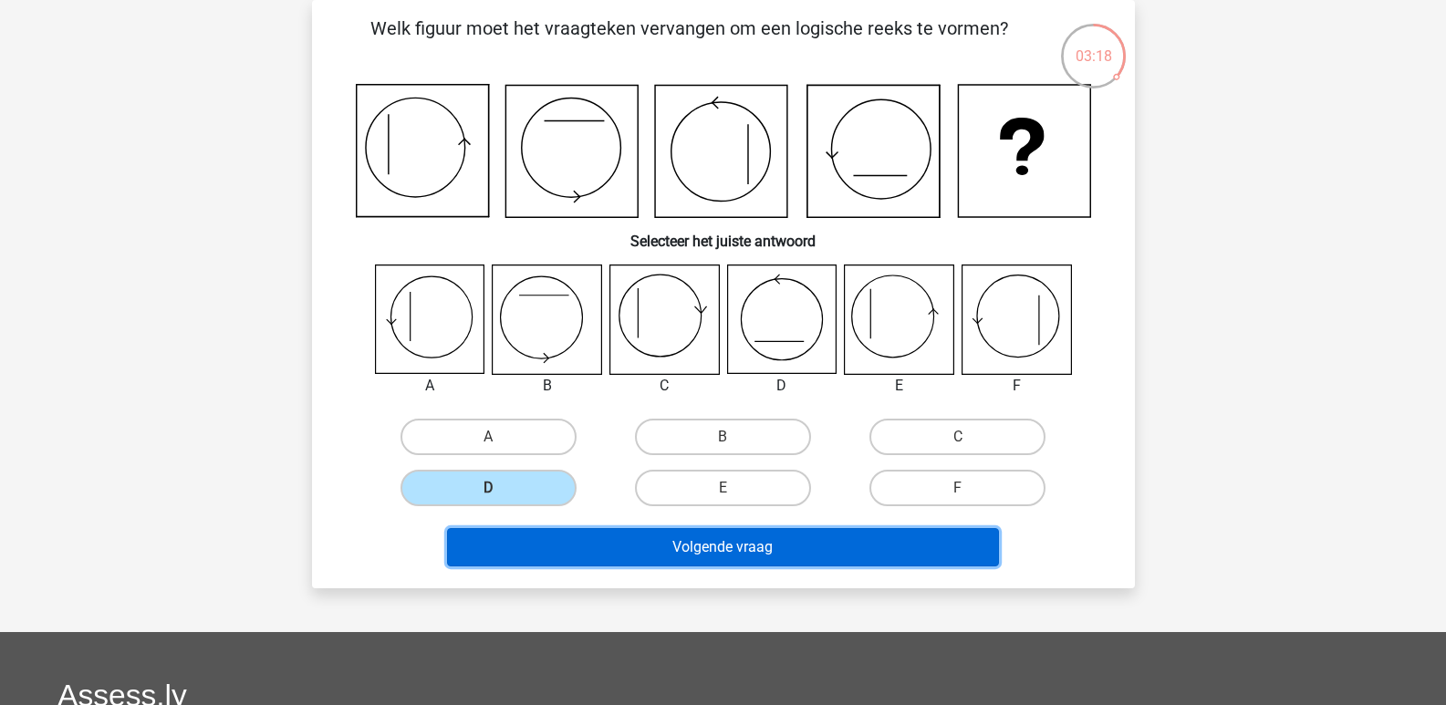
click at [666, 550] on button "Volgende vraag" at bounding box center [723, 547] width 552 height 38
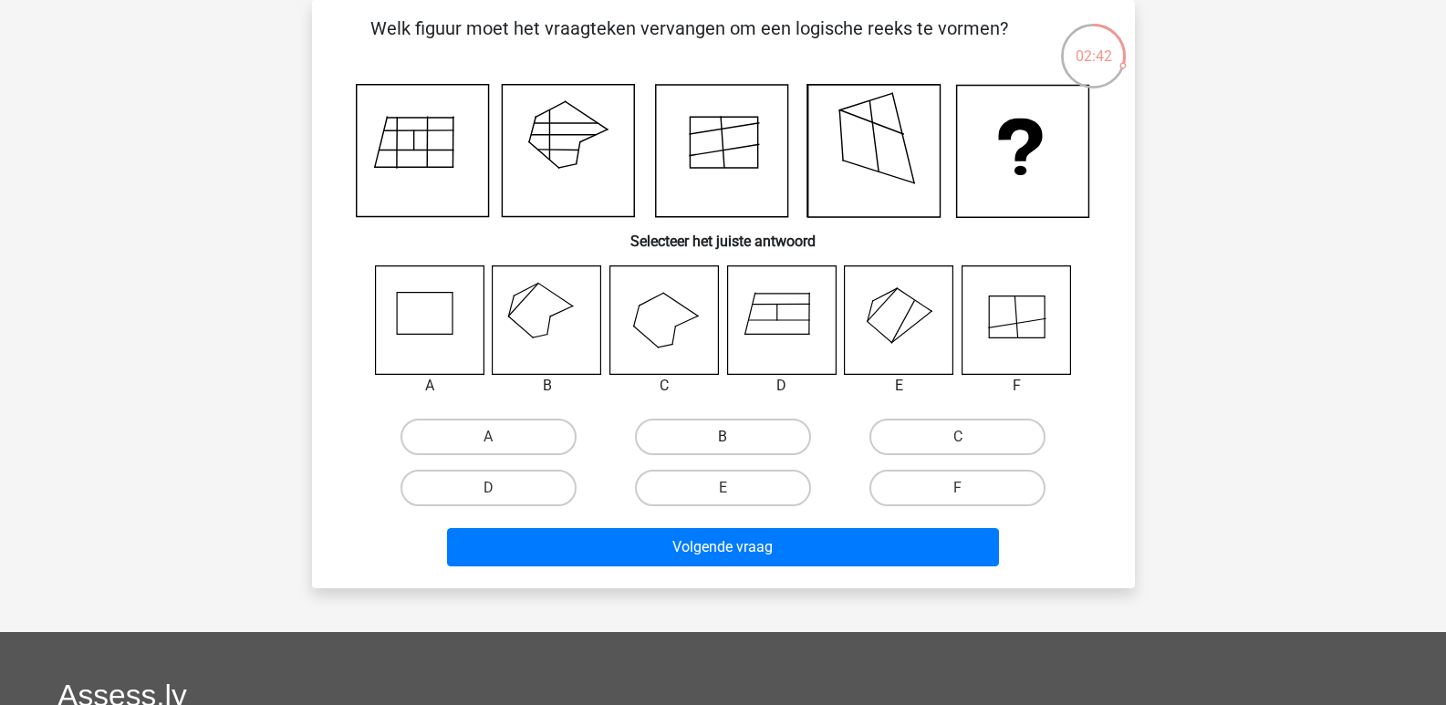
click at [679, 433] on label "B" at bounding box center [723, 437] width 176 height 36
click at [722, 437] on input "B" at bounding box center [728, 443] width 12 height 12
radio input "true"
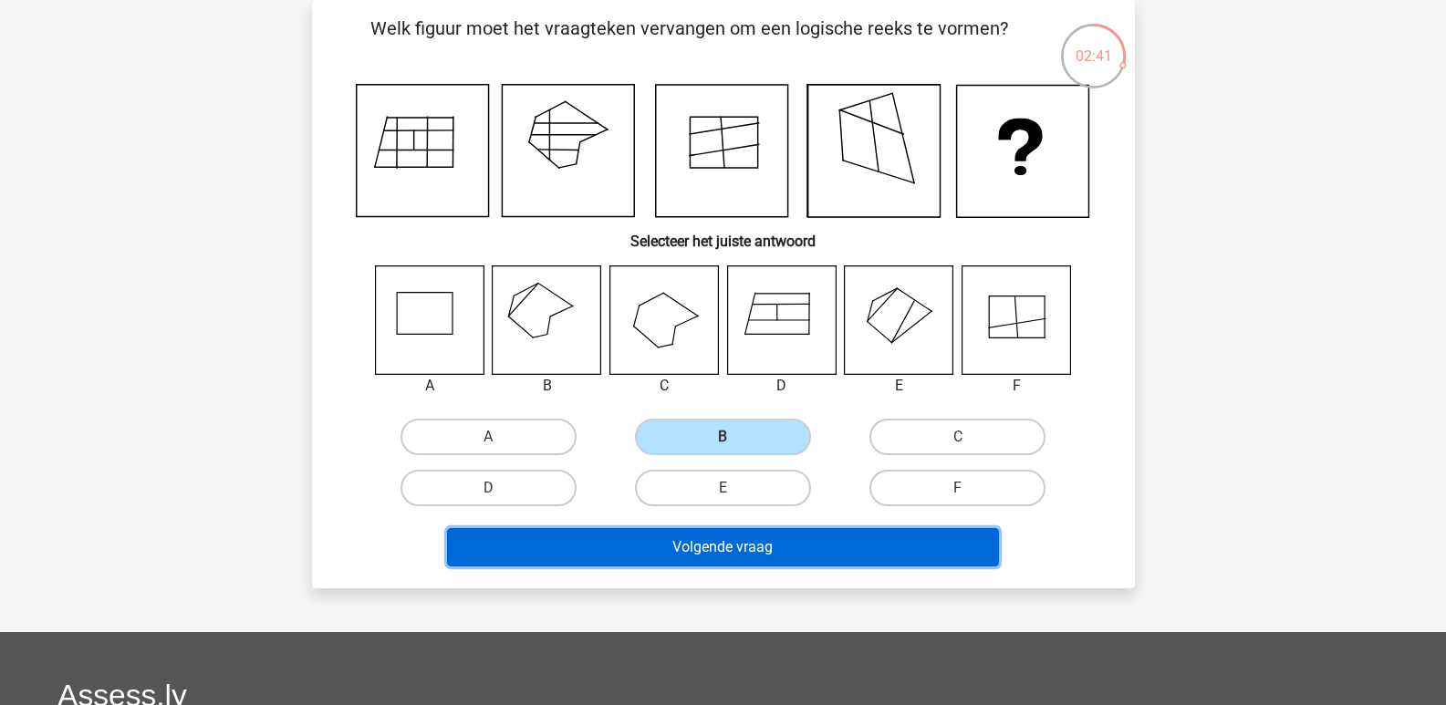
click at [667, 541] on button "Volgende vraag" at bounding box center [723, 547] width 552 height 38
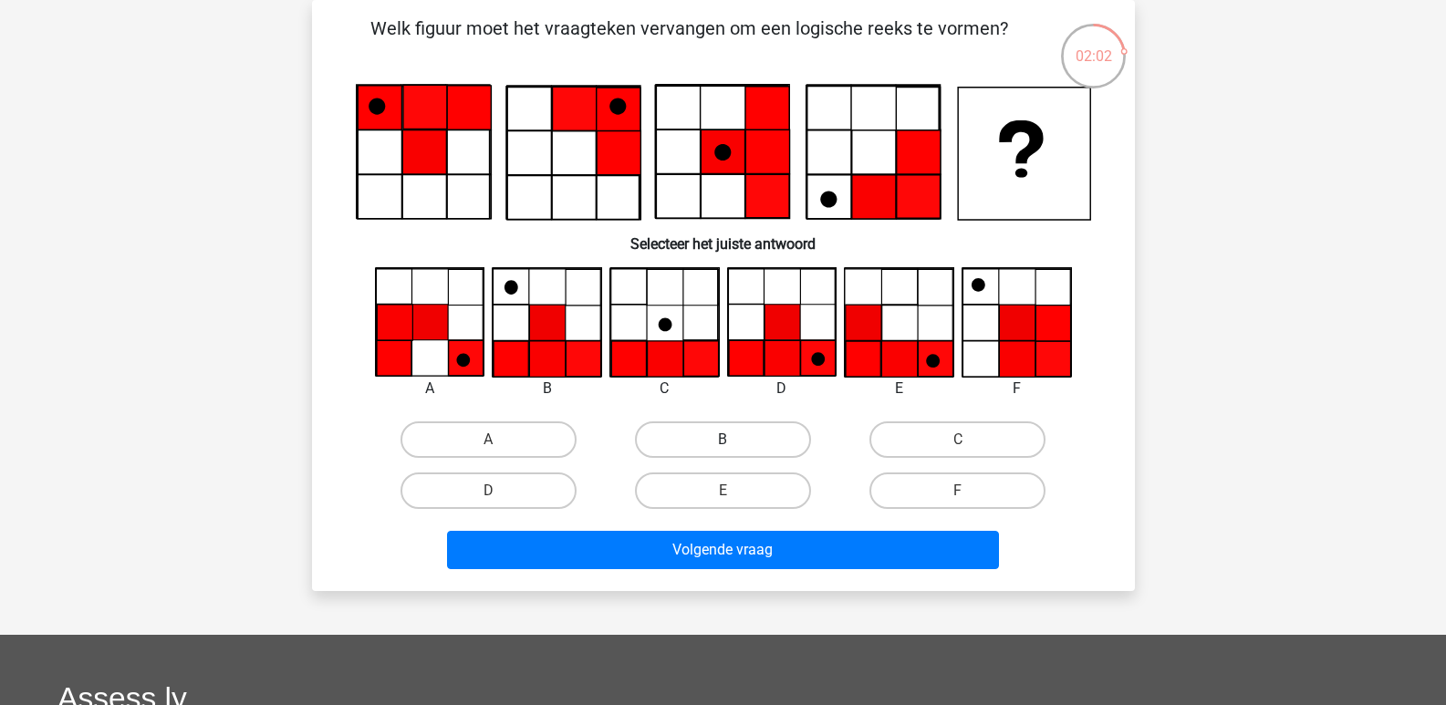
click at [660, 429] on label "B" at bounding box center [723, 439] width 176 height 36
click at [722, 440] on input "B" at bounding box center [728, 446] width 12 height 12
radio input "true"
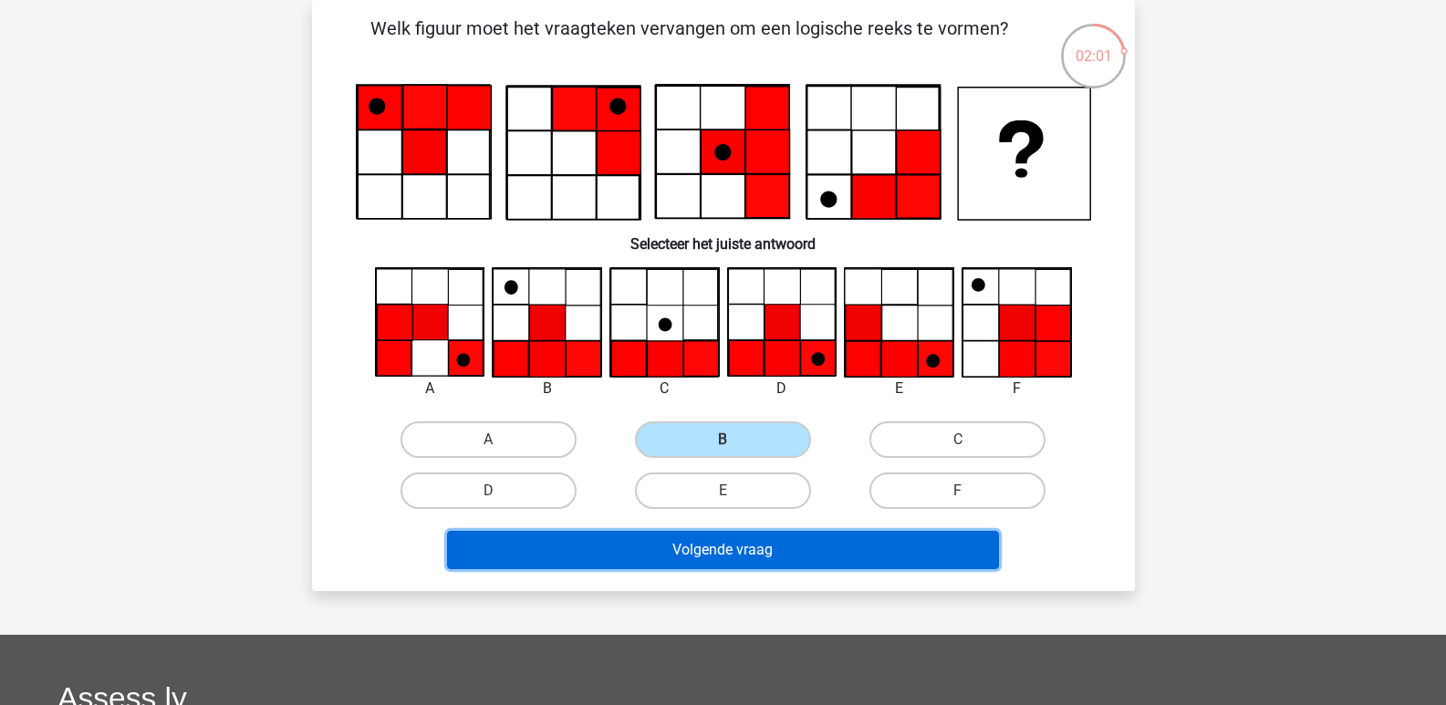
click at [637, 546] on button "Volgende vraag" at bounding box center [723, 550] width 552 height 38
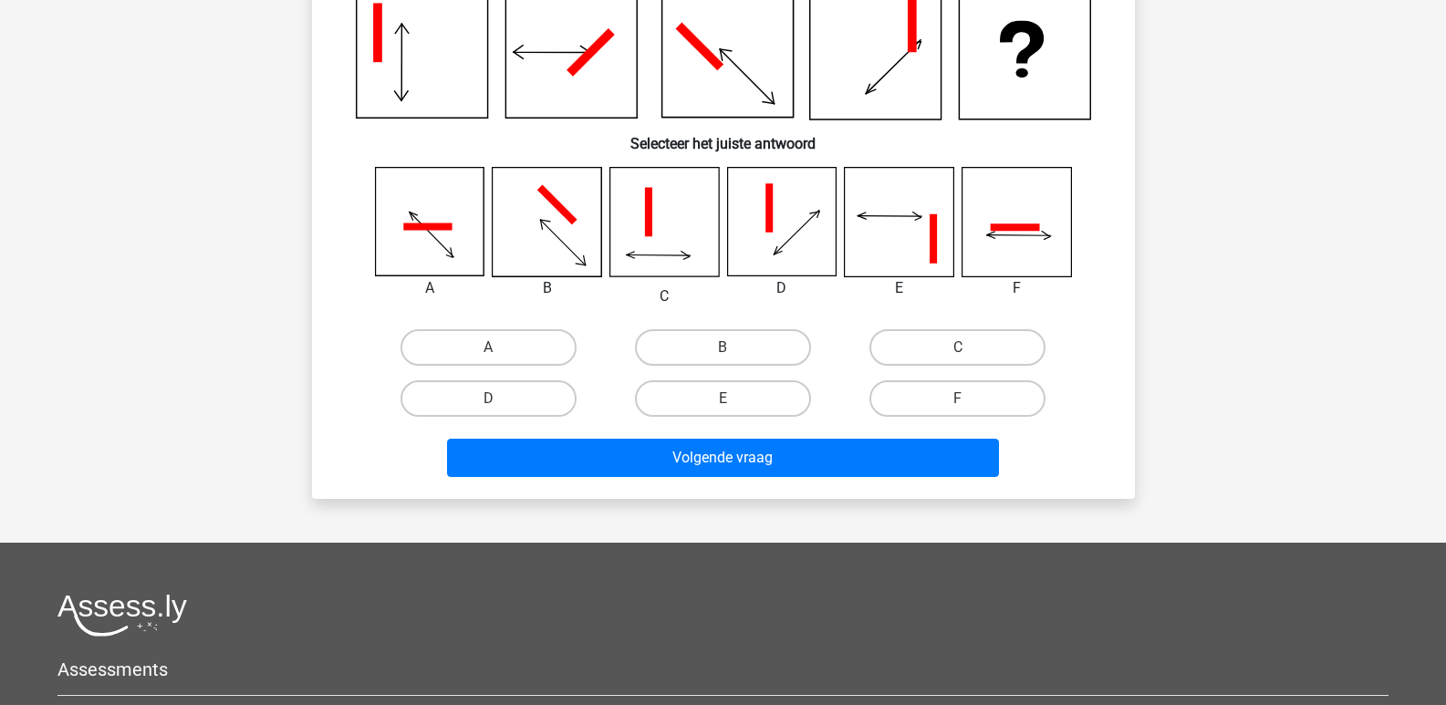
scroll to position [91, 0]
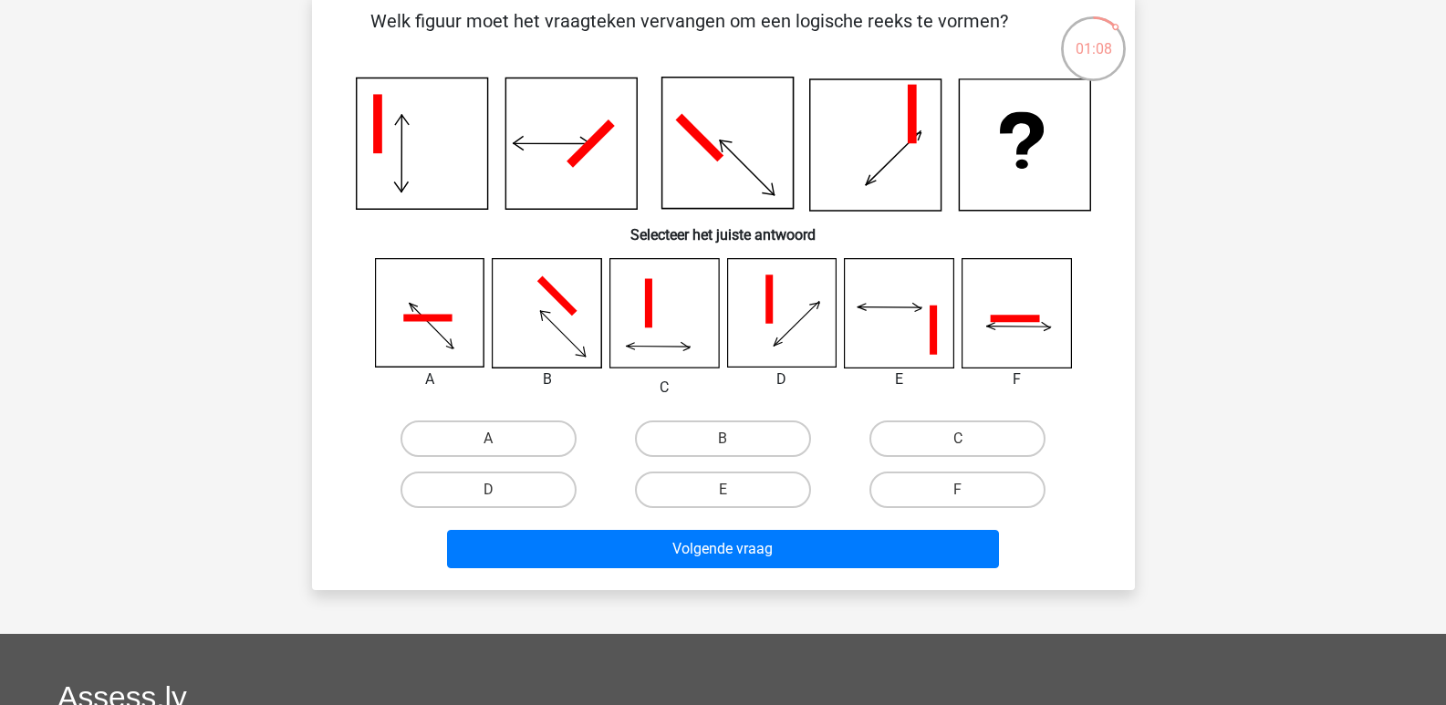
drag, startPoint x: 508, startPoint y: 482, endPoint x: 573, endPoint y: 521, distance: 75.2
click at [508, 483] on label "D" at bounding box center [488, 490] width 176 height 36
click at [500, 490] on input "D" at bounding box center [494, 496] width 12 height 12
radio input "true"
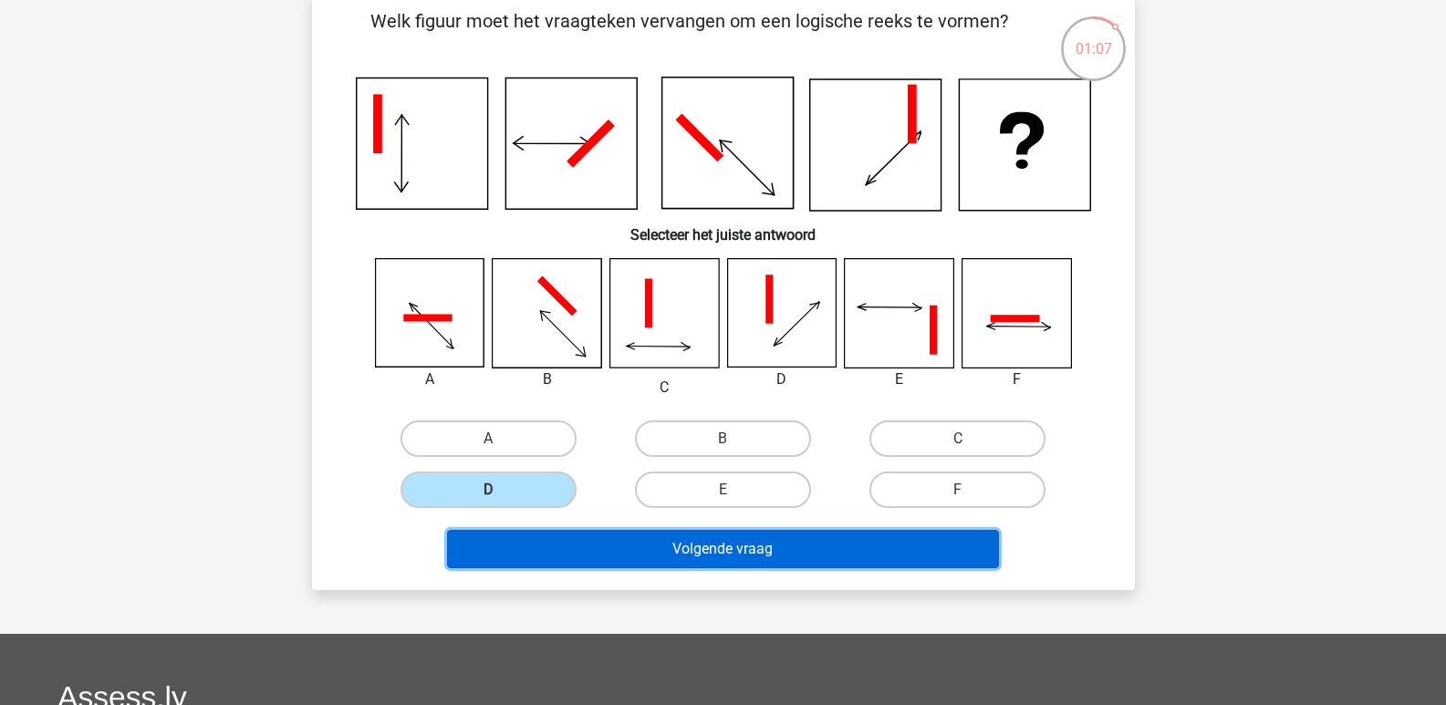
click at [615, 549] on button "Volgende vraag" at bounding box center [723, 549] width 552 height 38
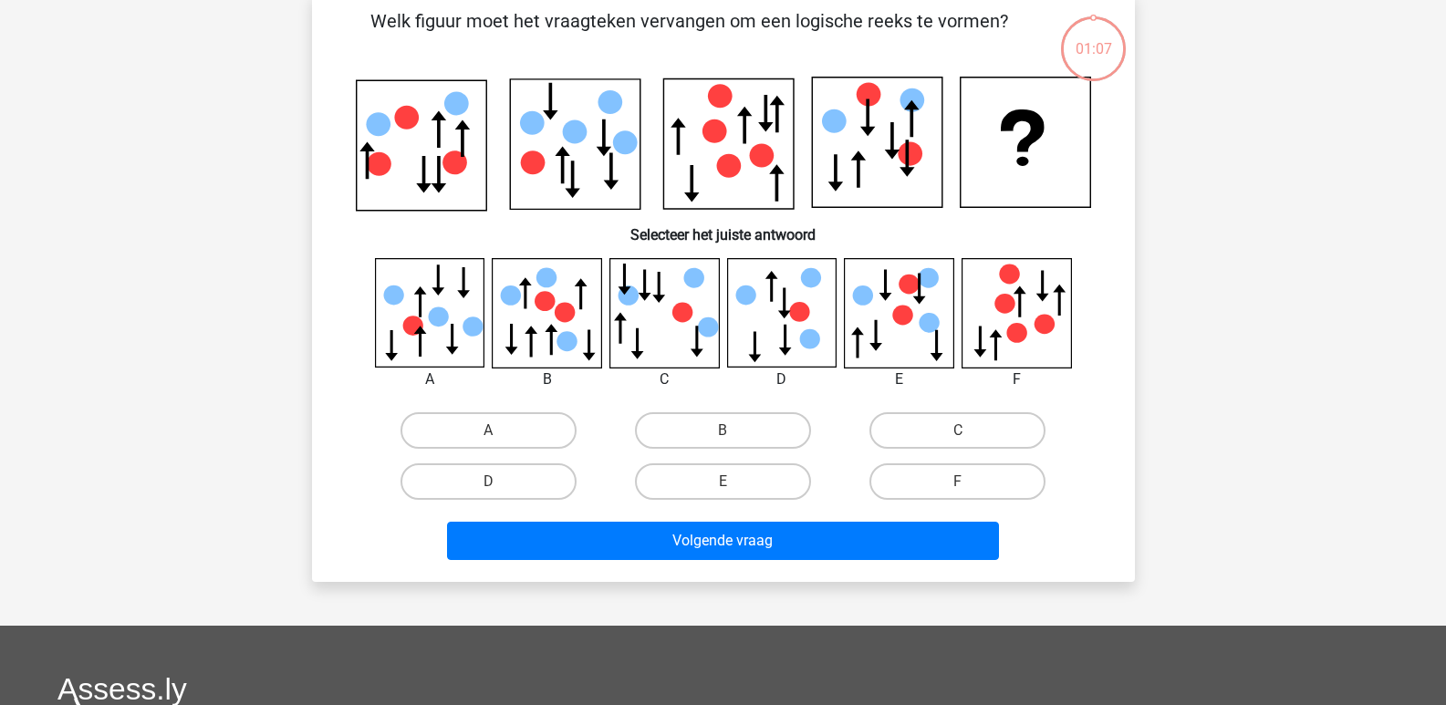
scroll to position [84, 0]
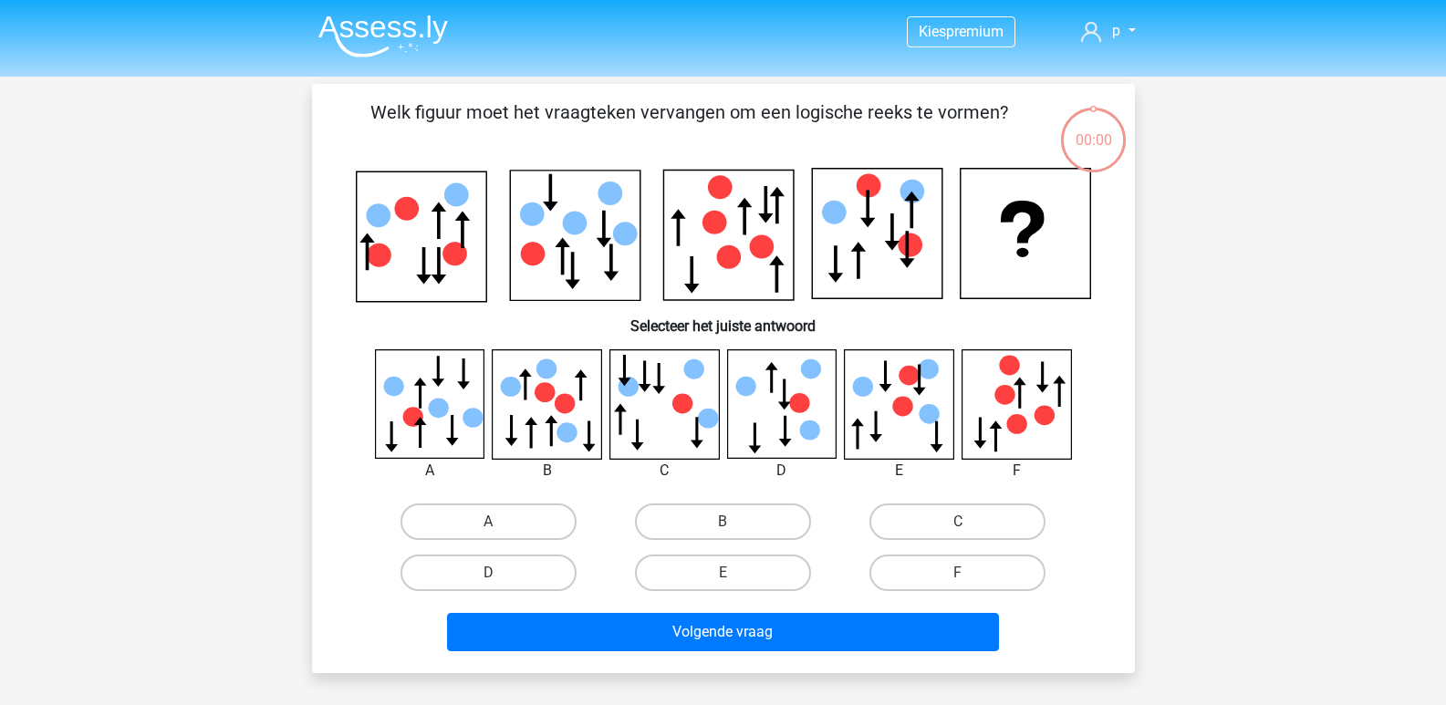
scroll to position [84, 0]
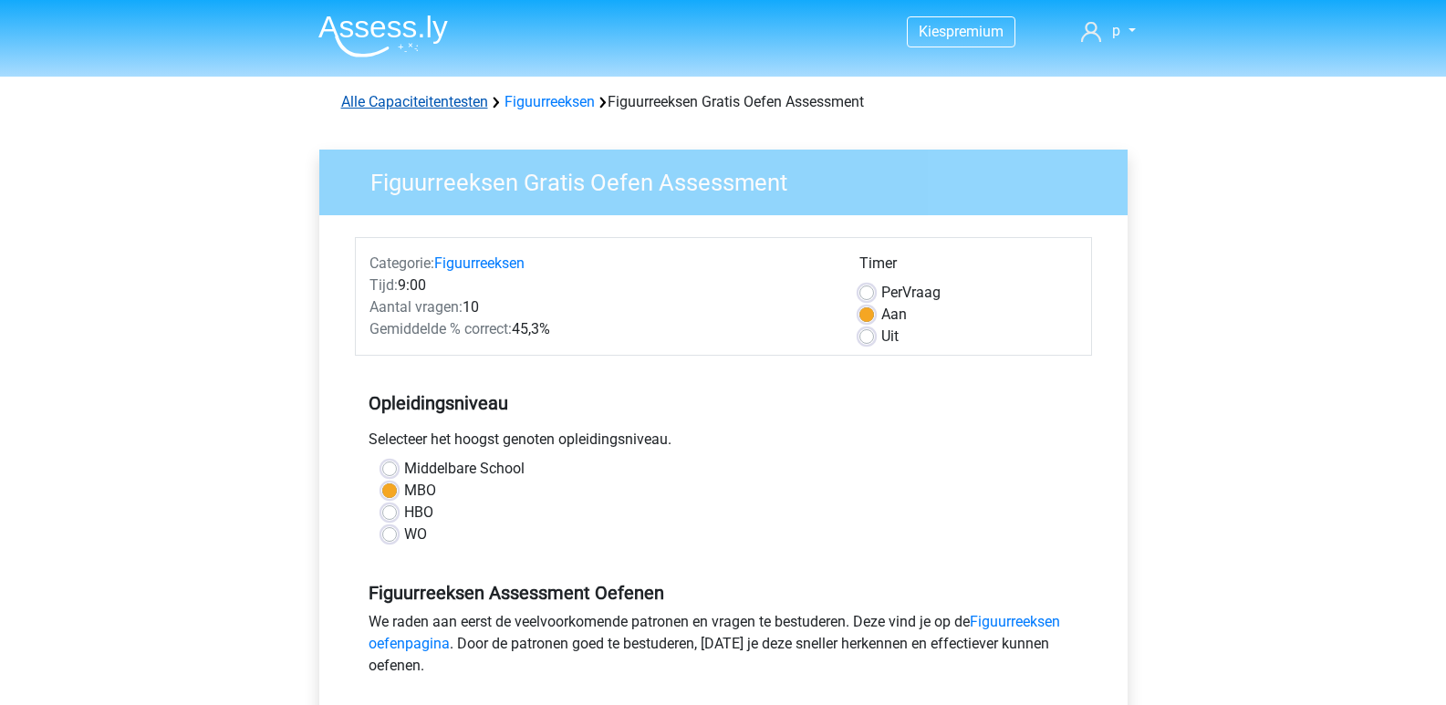
click at [380, 95] on link "Alle Capaciteitentesten" at bounding box center [414, 101] width 147 height 17
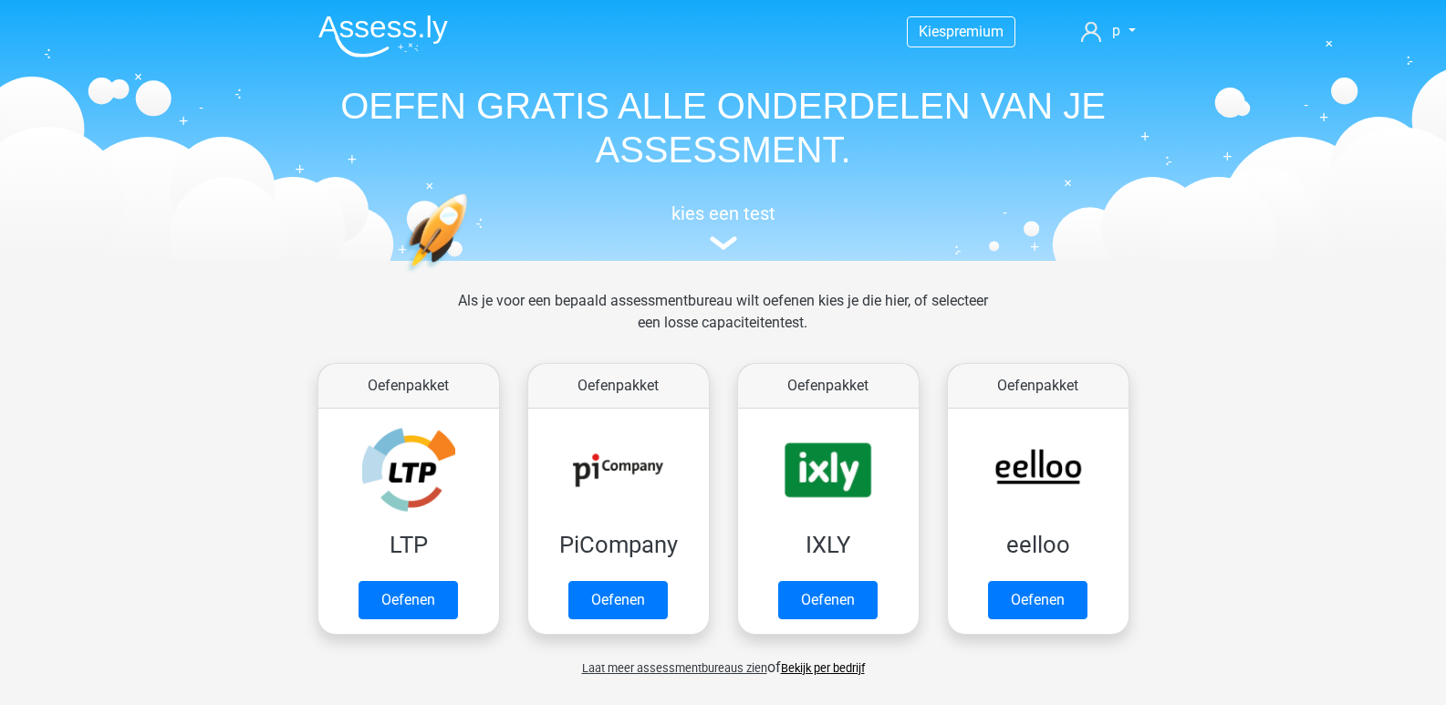
scroll to position [775, 0]
